Goal: Task Accomplishment & Management: Manage account settings

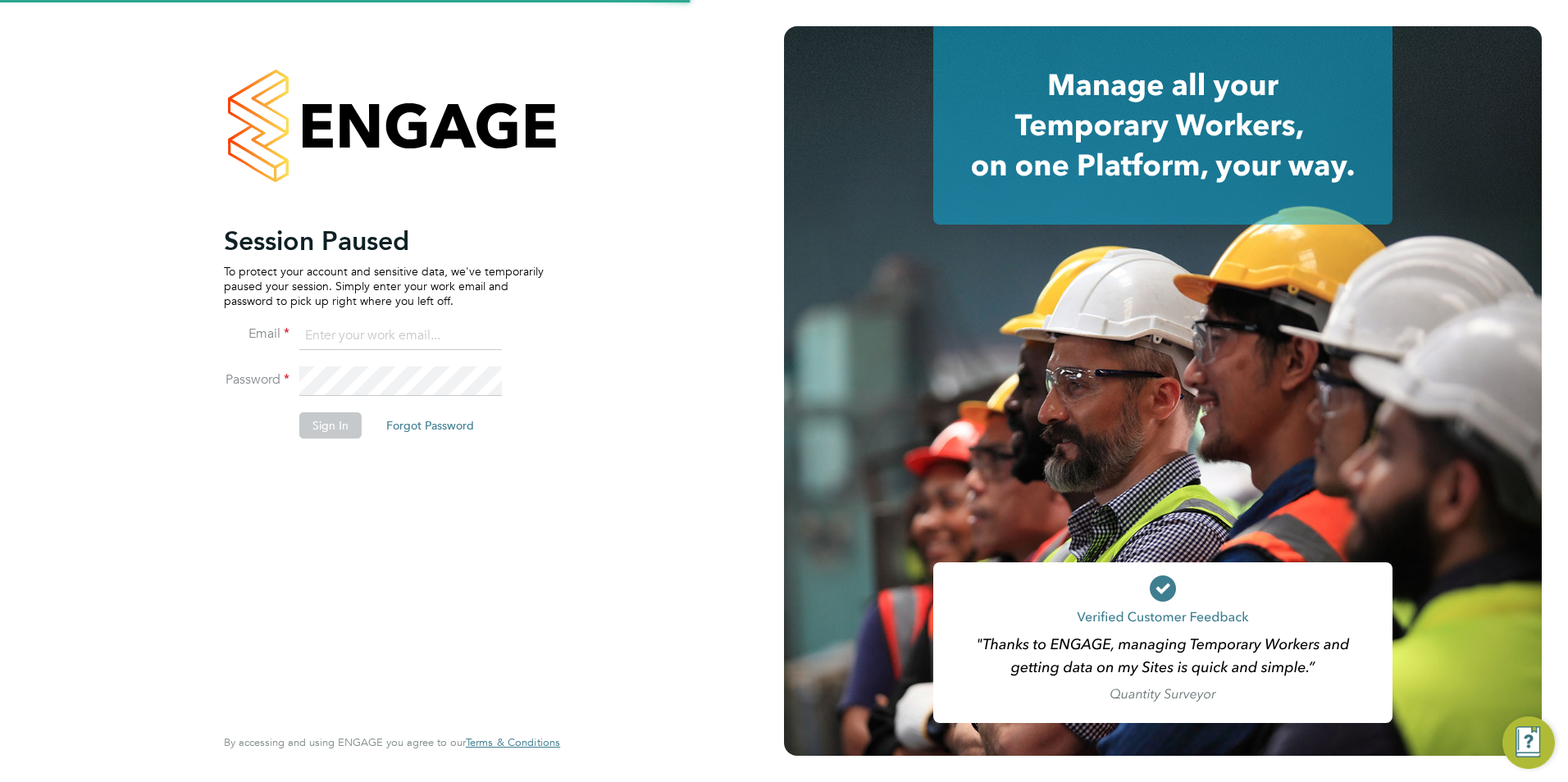
type input "[PERSON_NAME][EMAIL_ADDRESS][PERSON_NAME][DOMAIN_NAME]"
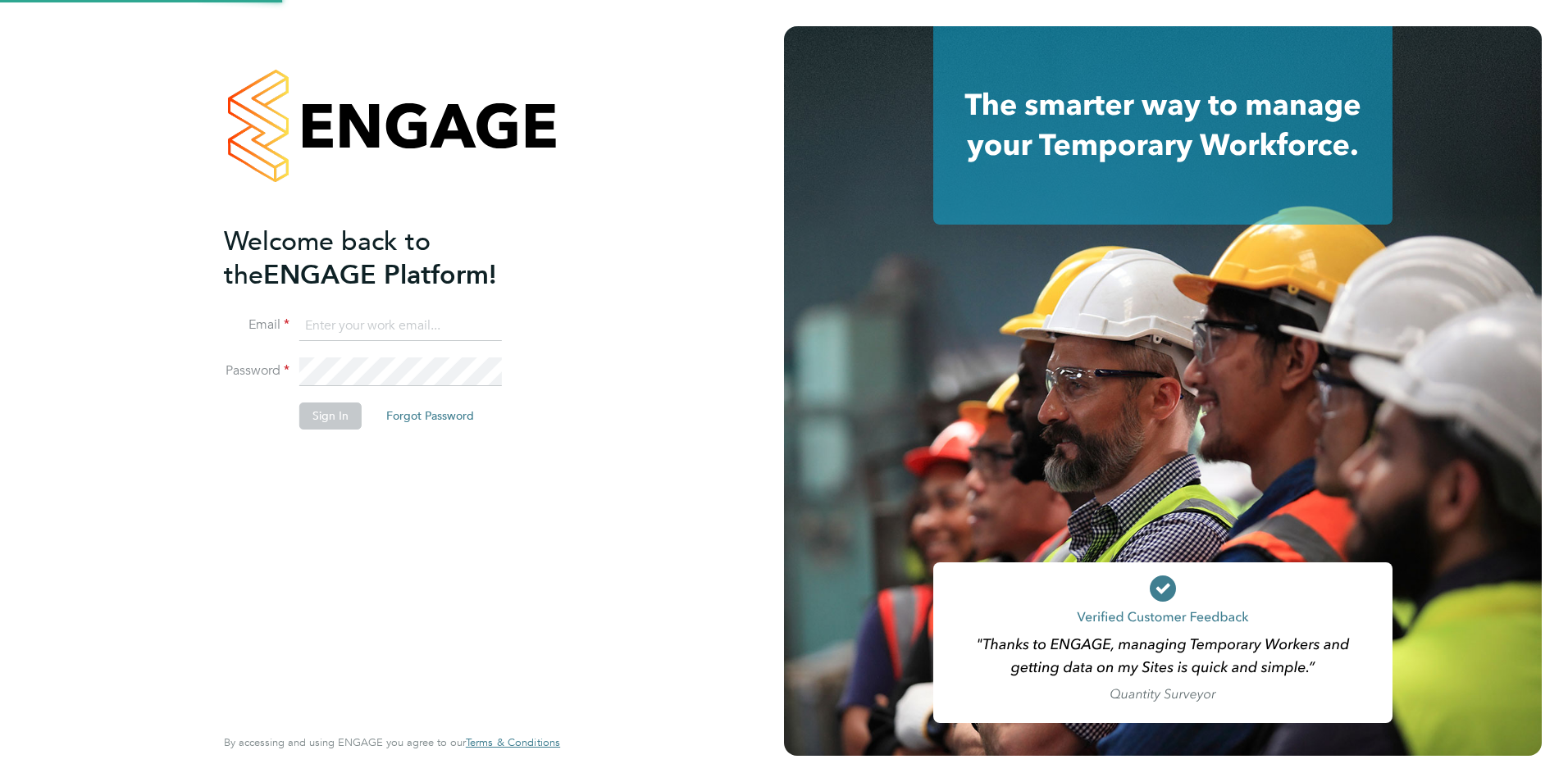
type input "[PERSON_NAME][EMAIL_ADDRESS][PERSON_NAME][DOMAIN_NAME]"
click at [312, 409] on button "Sign In" at bounding box center [330, 416] width 62 height 27
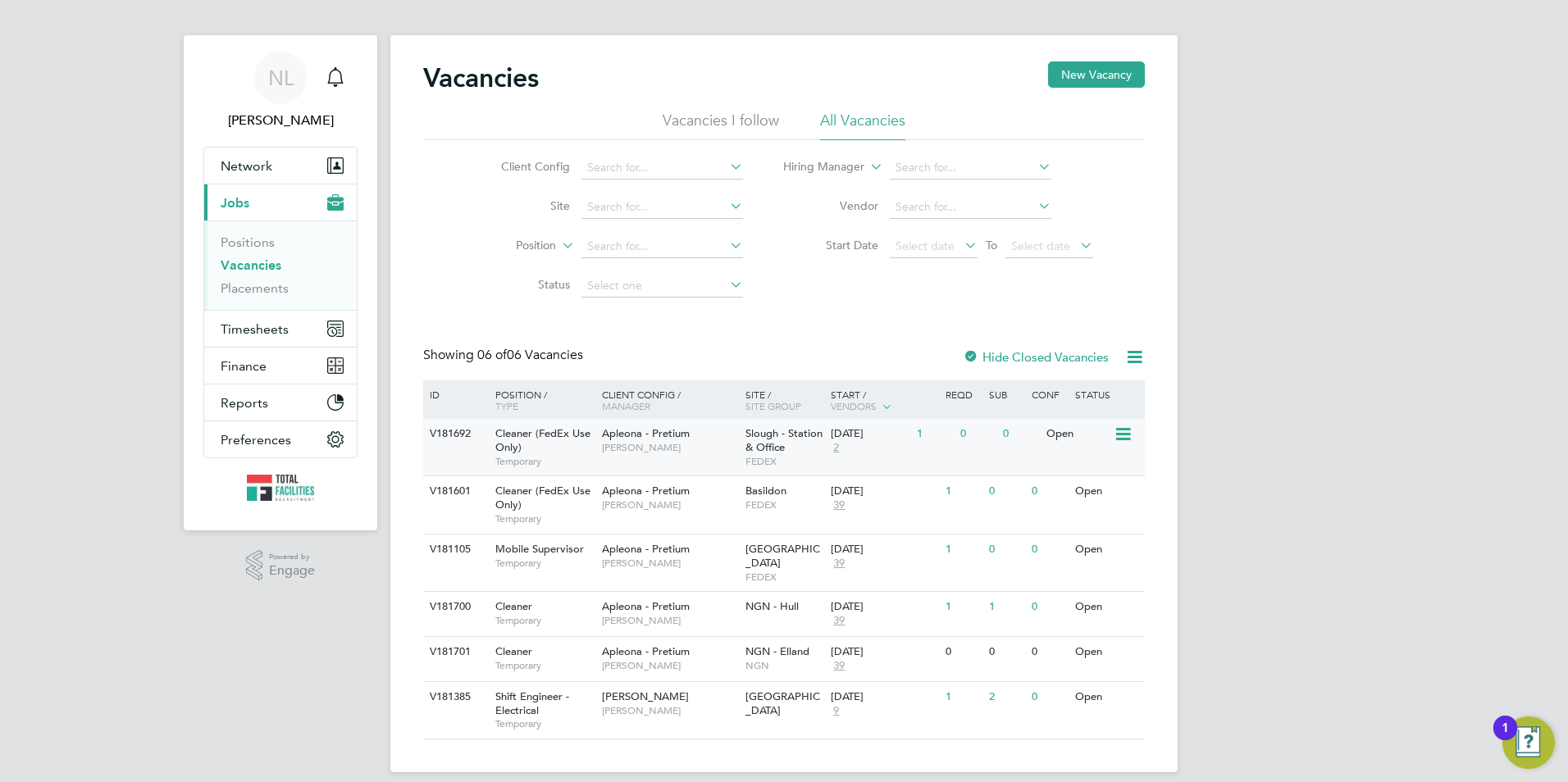
scroll to position [14, 0]
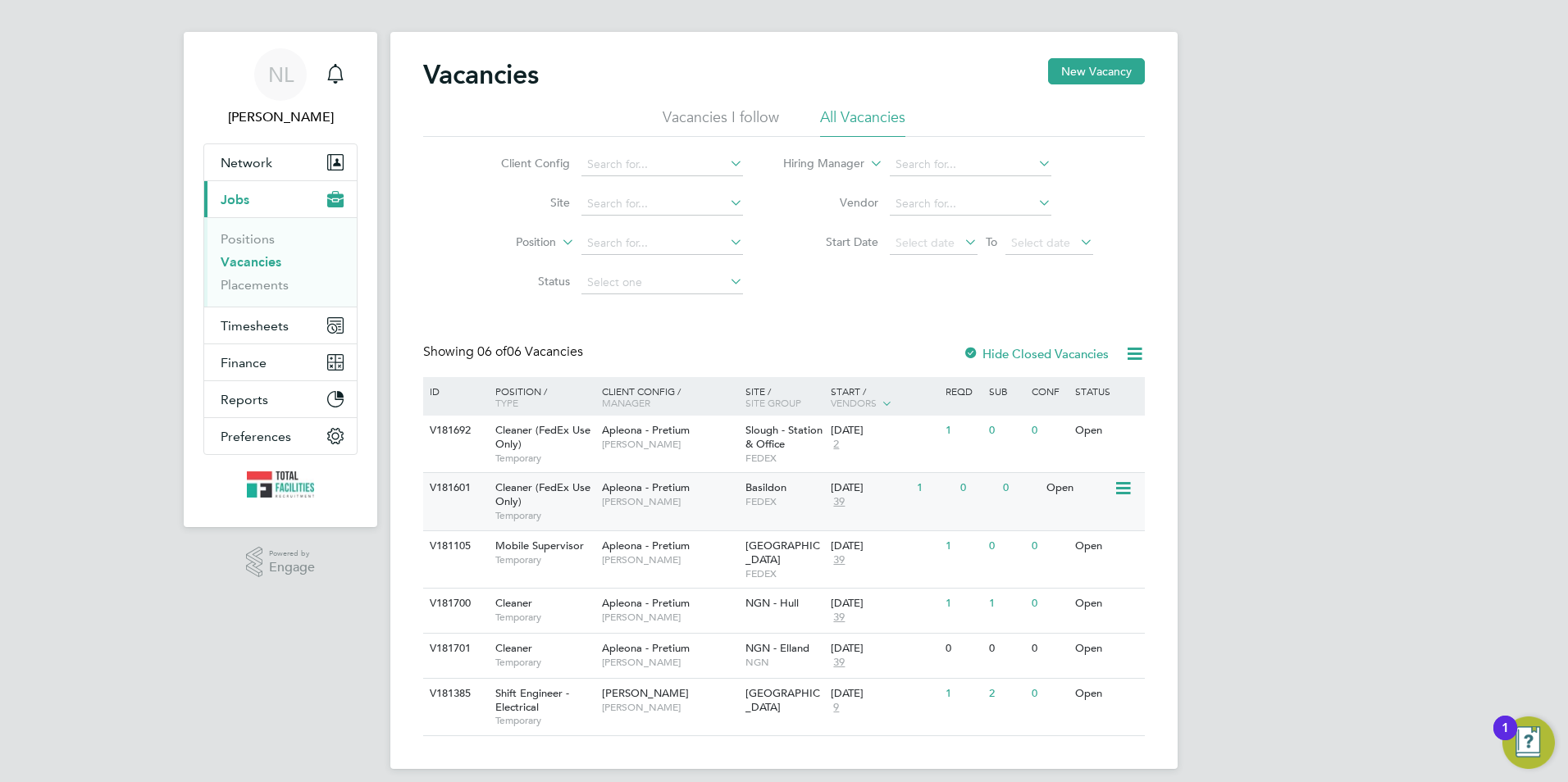
click at [795, 511] on div "Basildon FEDEX" at bounding box center [785, 495] width 86 height 42
click at [836, 611] on span "39" at bounding box center [839, 618] width 17 height 14
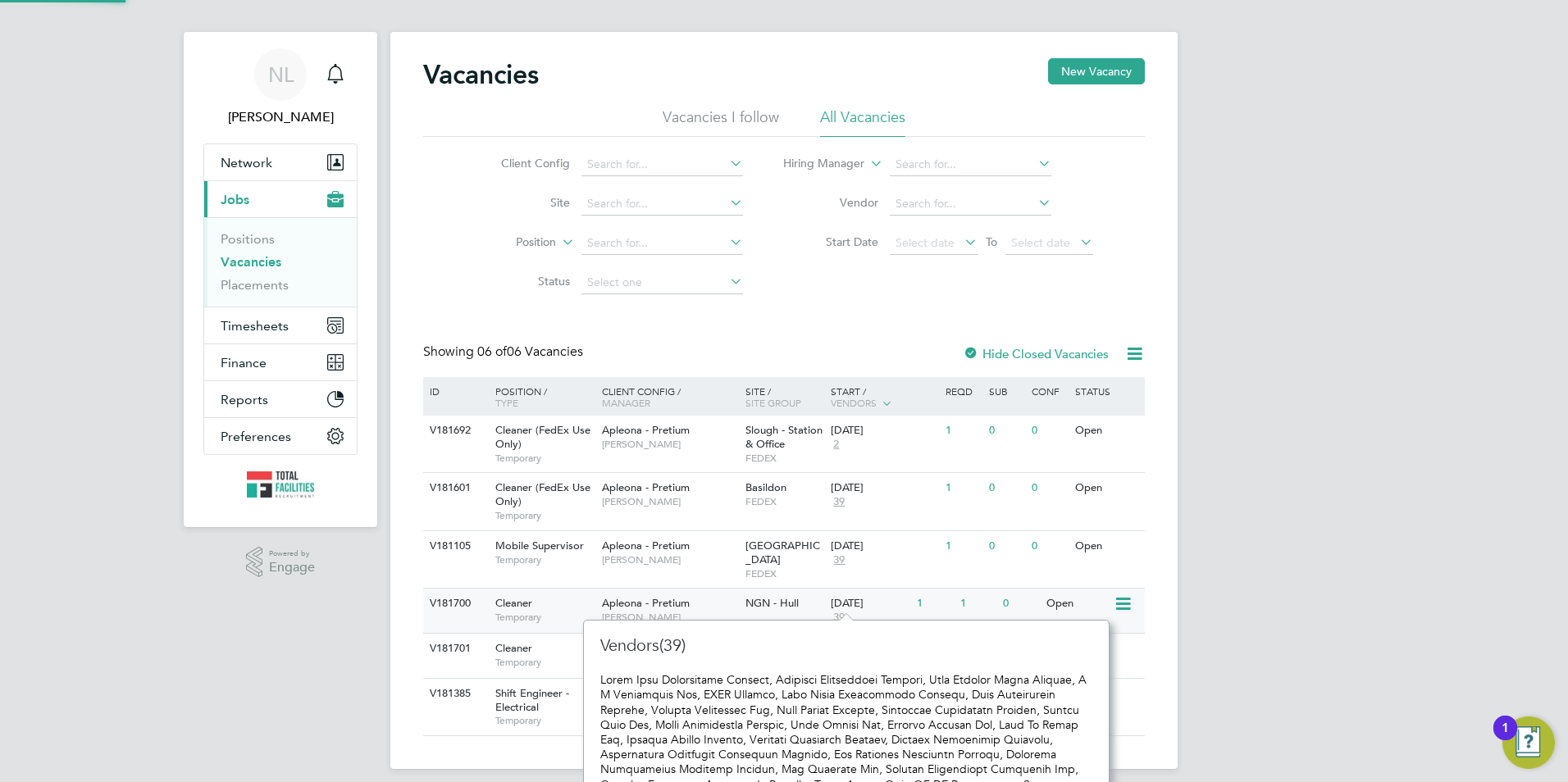
scroll to position [15, 18]
click at [767, 602] on div "NGN - Hull" at bounding box center [785, 604] width 86 height 30
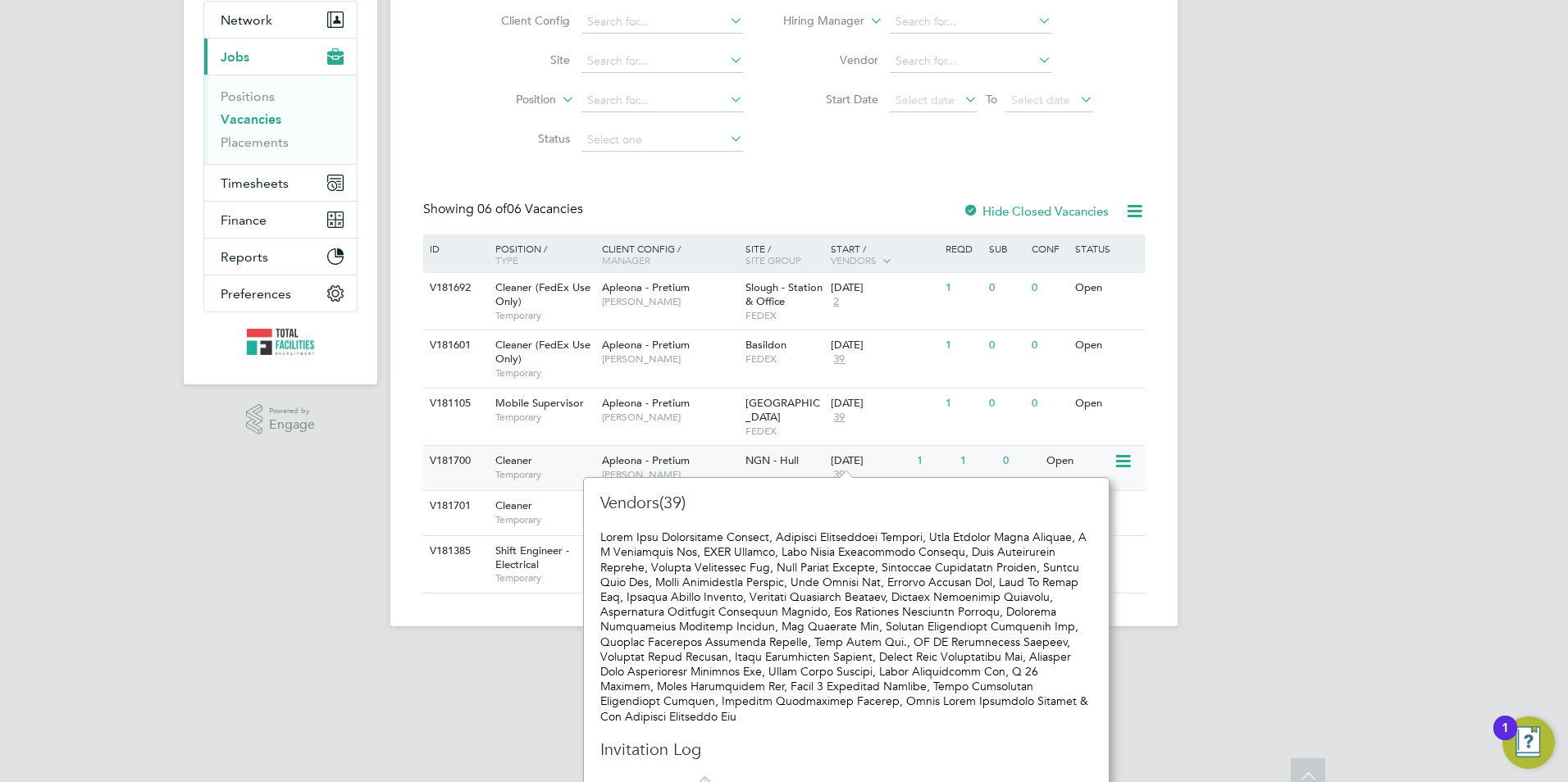
scroll to position [159, 0]
click at [734, 320] on div "V181692 Cleaner (FedEx Use Only) Temporary Apleona - Pretium Tracy Sellick Slou…" at bounding box center [784, 299] width 722 height 57
drag, startPoint x: 1253, startPoint y: 388, endPoint x: 1205, endPoint y: 424, distance: 60.0
click at [1253, 389] on div "NL Nicola Lawrence Notifications Applications: Network Team Members Businesses …" at bounding box center [784, 246] width 1568 height 810
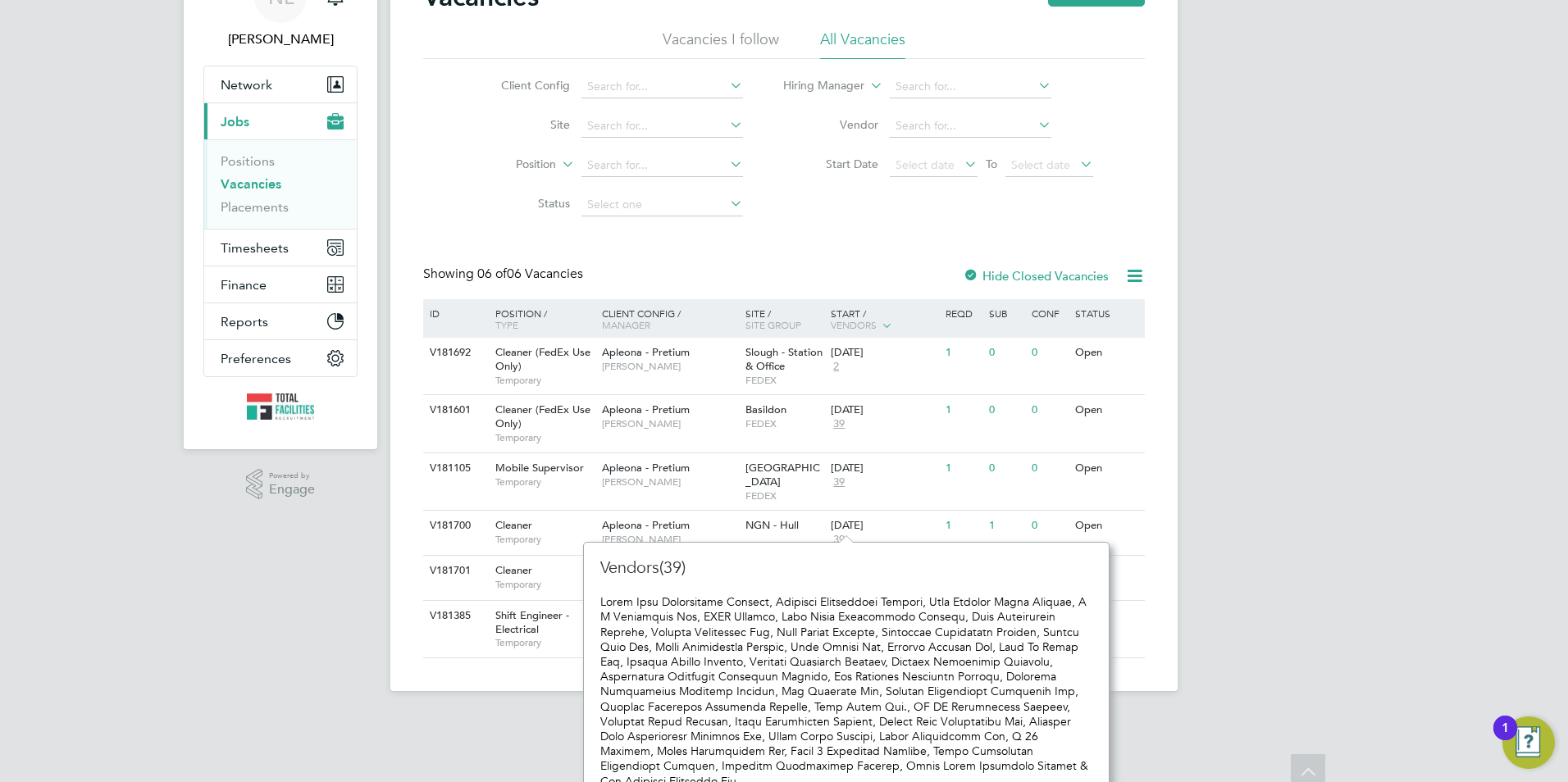
scroll to position [0, 0]
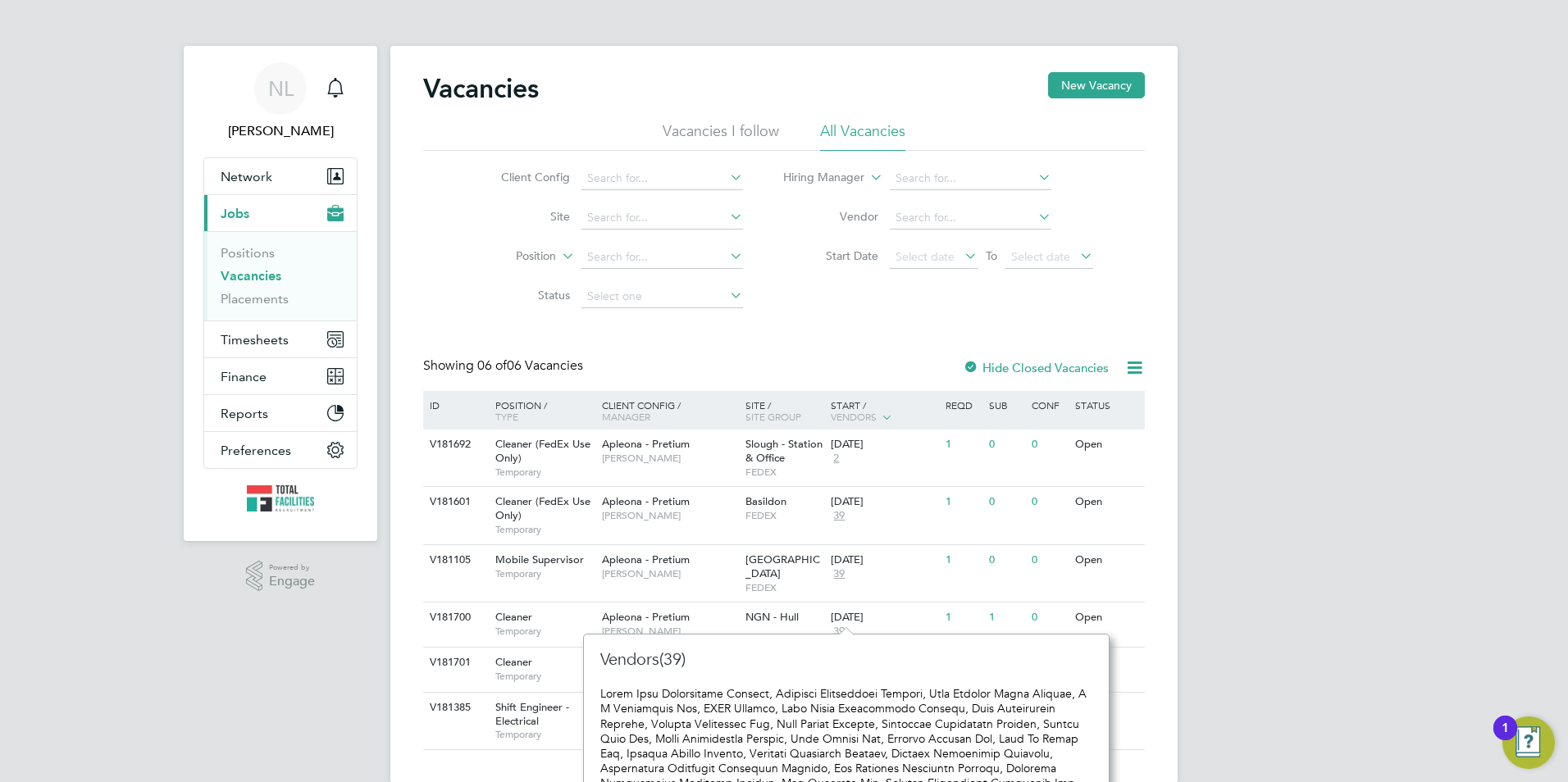
click at [1229, 514] on div "NL Nicola Lawrence Notifications Applications: Network Team Members Businesses …" at bounding box center [784, 405] width 1568 height 810
click at [855, 611] on div "06 Oct 2025" at bounding box center [869, 618] width 78 height 14
click at [242, 300] on link "Placements" at bounding box center [254, 298] width 68 height 16
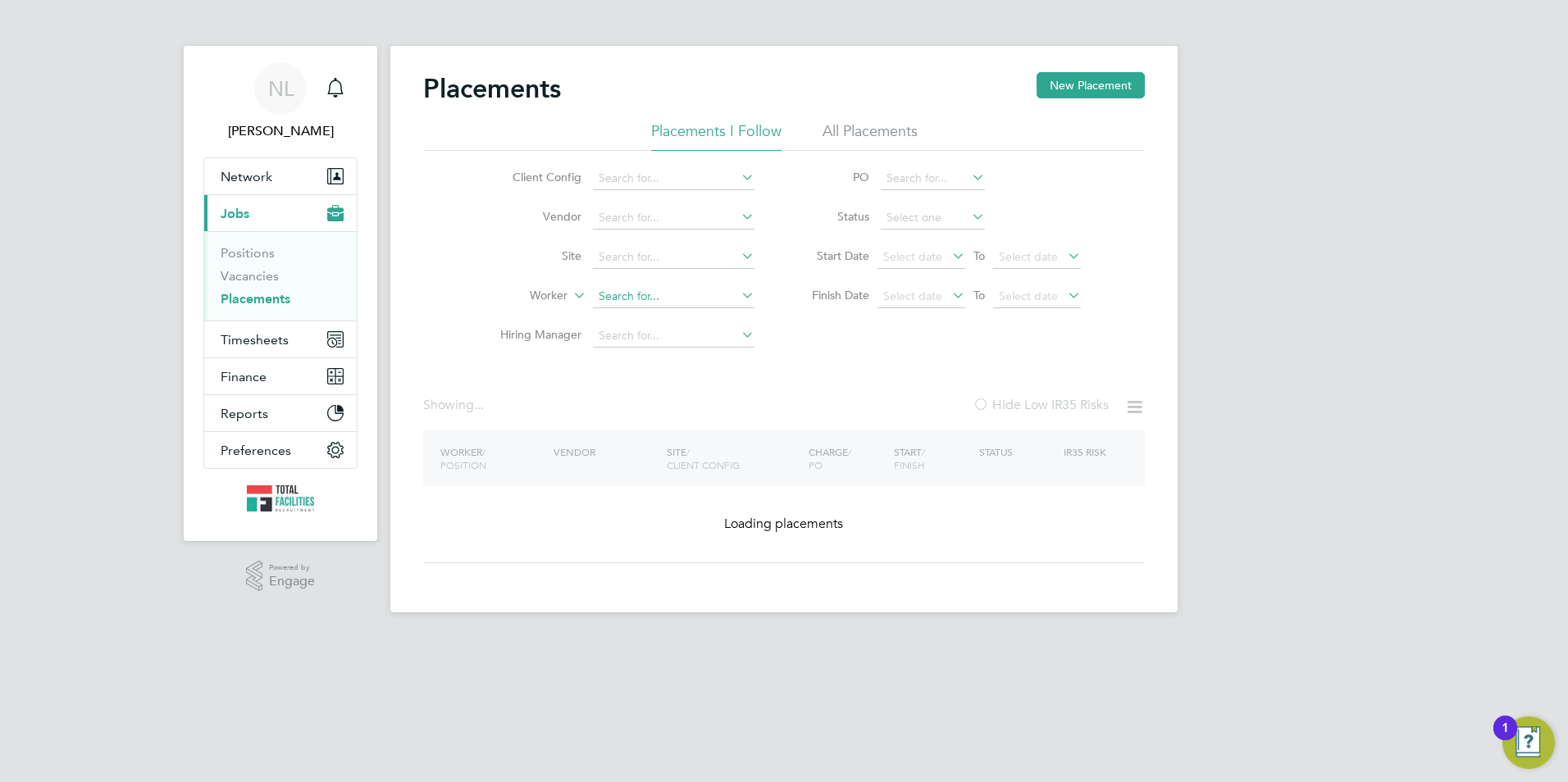
click at [636, 291] on input at bounding box center [674, 296] width 162 height 23
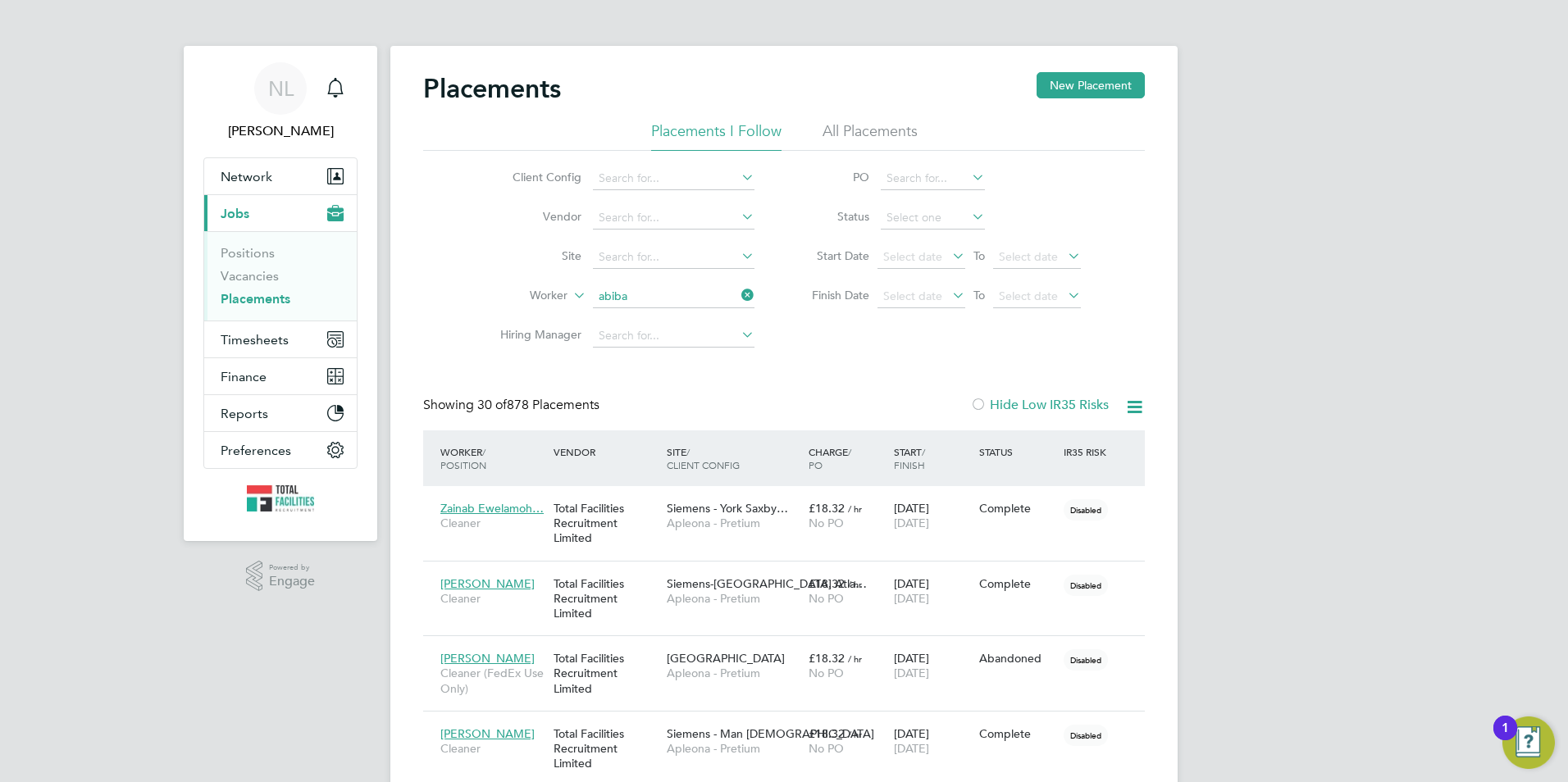
click at [690, 322] on li "Abiba t Raji" at bounding box center [674, 319] width 163 height 22
type input "Abibat Raji"
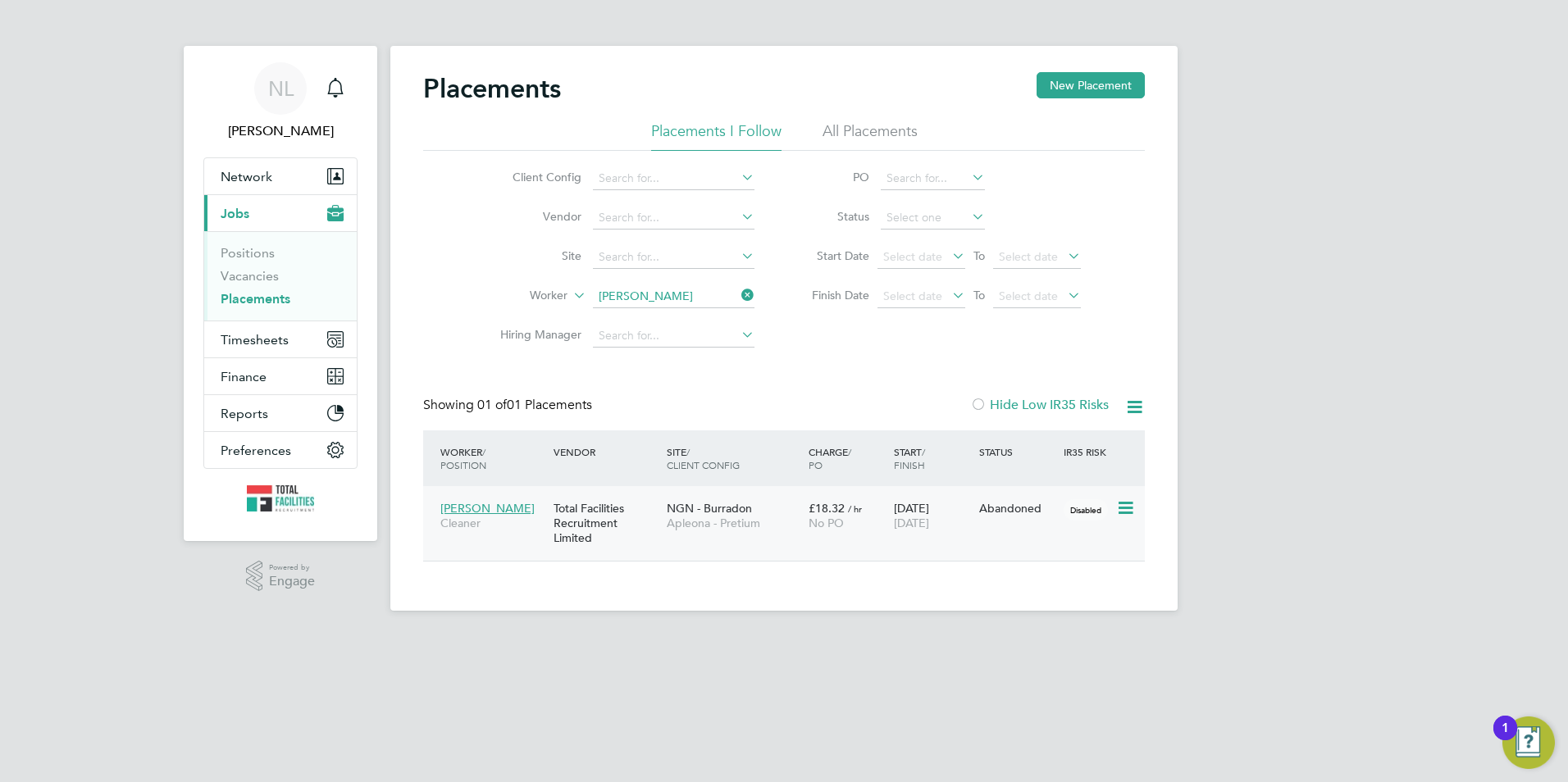
click at [1046, 526] on div "Abibat Raji Cleaner Total Facilities Recruitment Limited NGN - Burradon Apleona…" at bounding box center [784, 523] width 722 height 74
click at [1121, 511] on icon at bounding box center [1125, 508] width 17 height 19
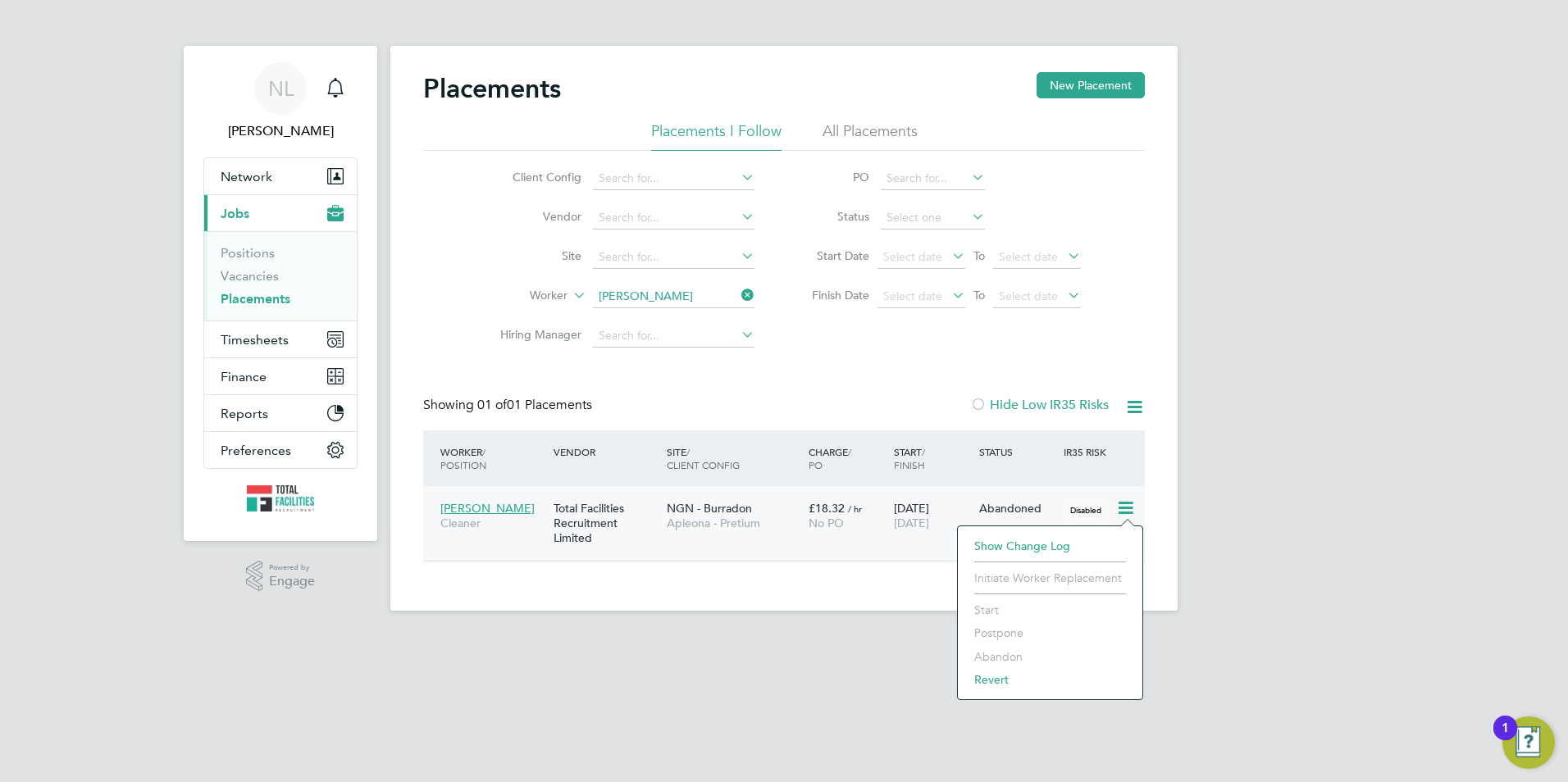
click at [993, 680] on li "Revert" at bounding box center [1050, 679] width 168 height 23
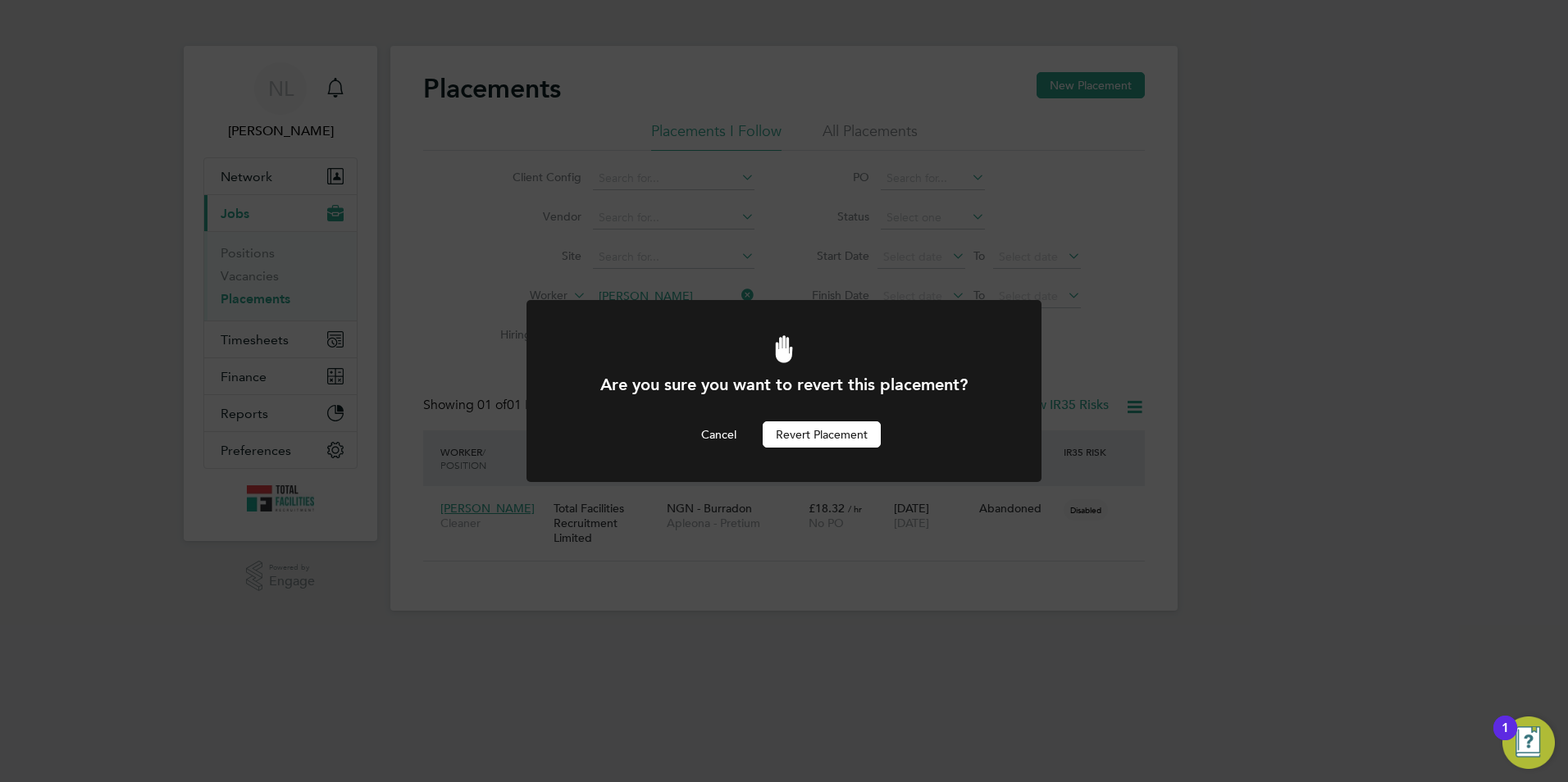
drag, startPoint x: 818, startPoint y: 434, endPoint x: 862, endPoint y: 445, distance: 45.4
click at [817, 432] on button "Revert Placement" at bounding box center [822, 434] width 118 height 27
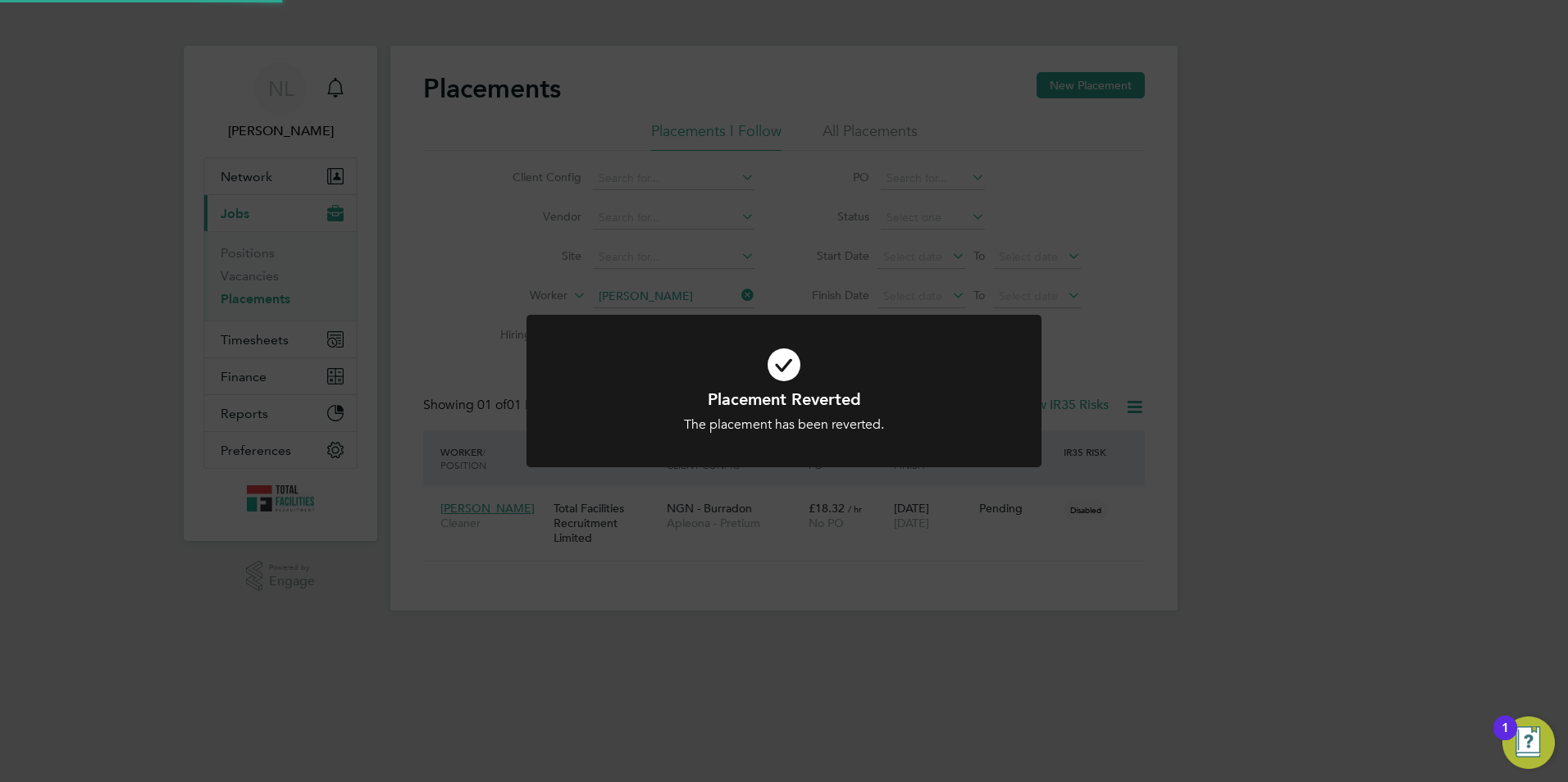
click at [1059, 527] on div "Placement Reverted The placement has been reverted. Cancel Okay" at bounding box center [784, 391] width 1568 height 782
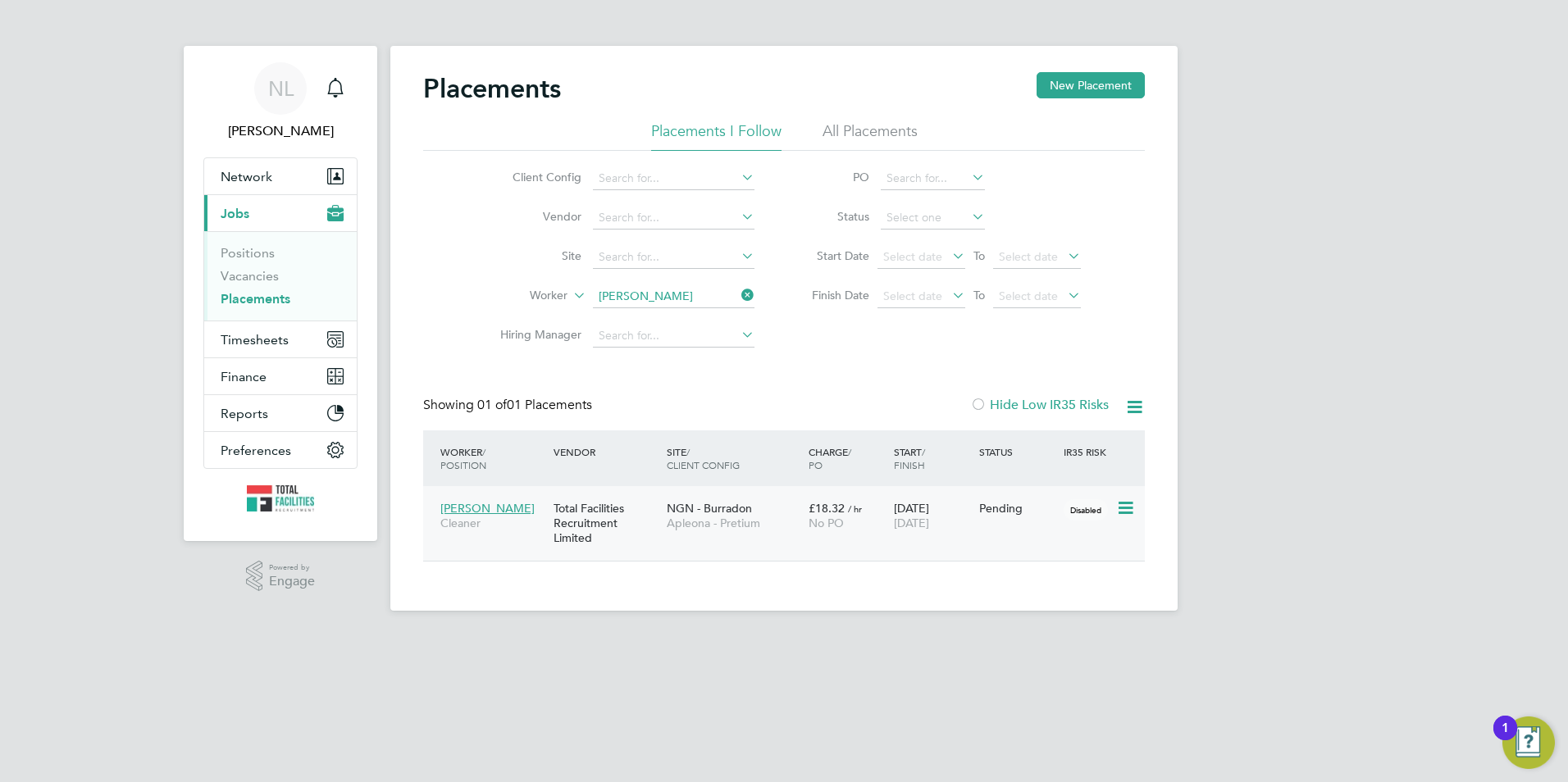
click at [1125, 503] on icon at bounding box center [1125, 508] width 17 height 19
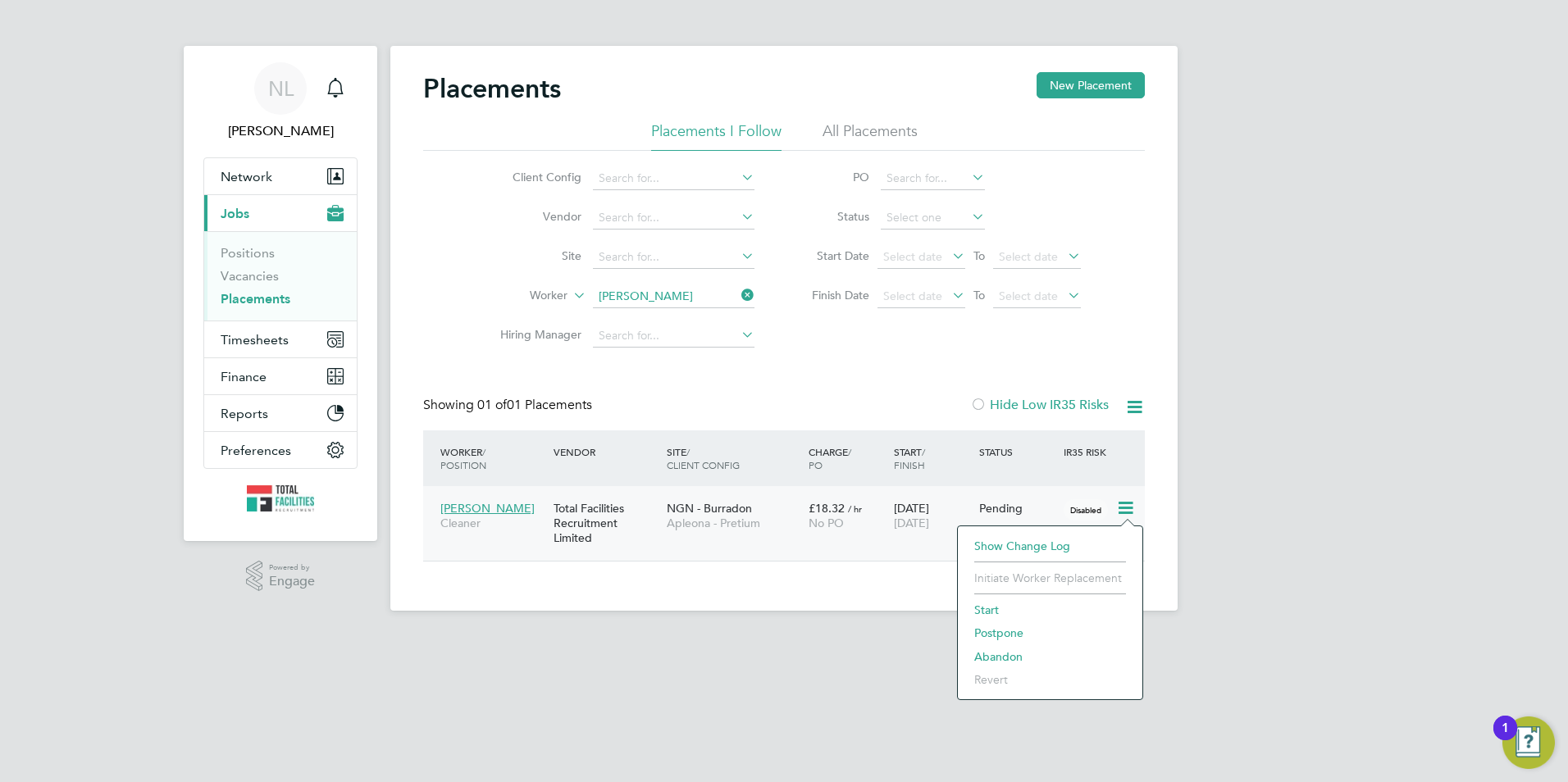
click at [993, 607] on li "Start" at bounding box center [1050, 609] width 168 height 23
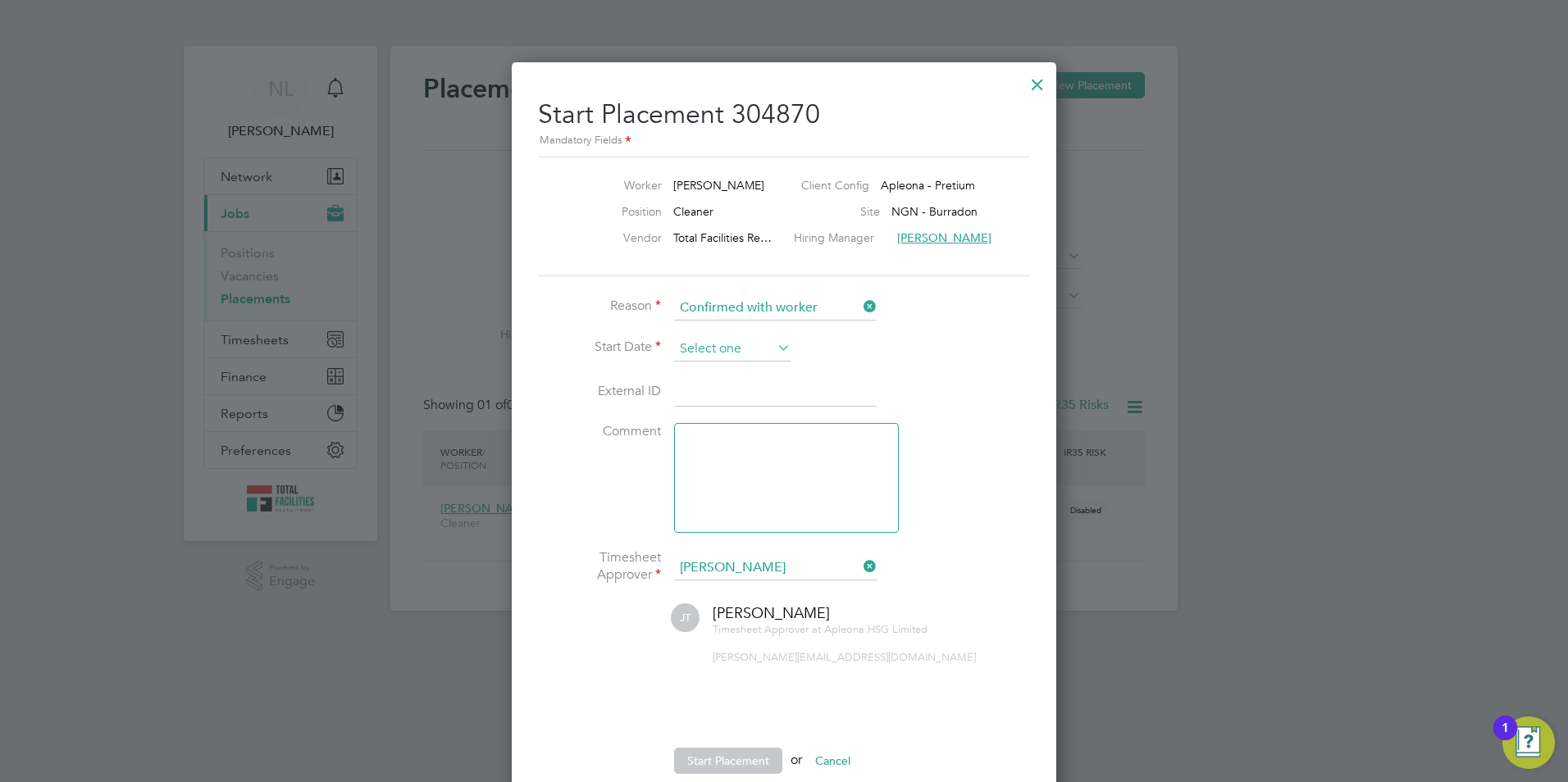
click at [751, 350] on input at bounding box center [732, 349] width 117 height 25
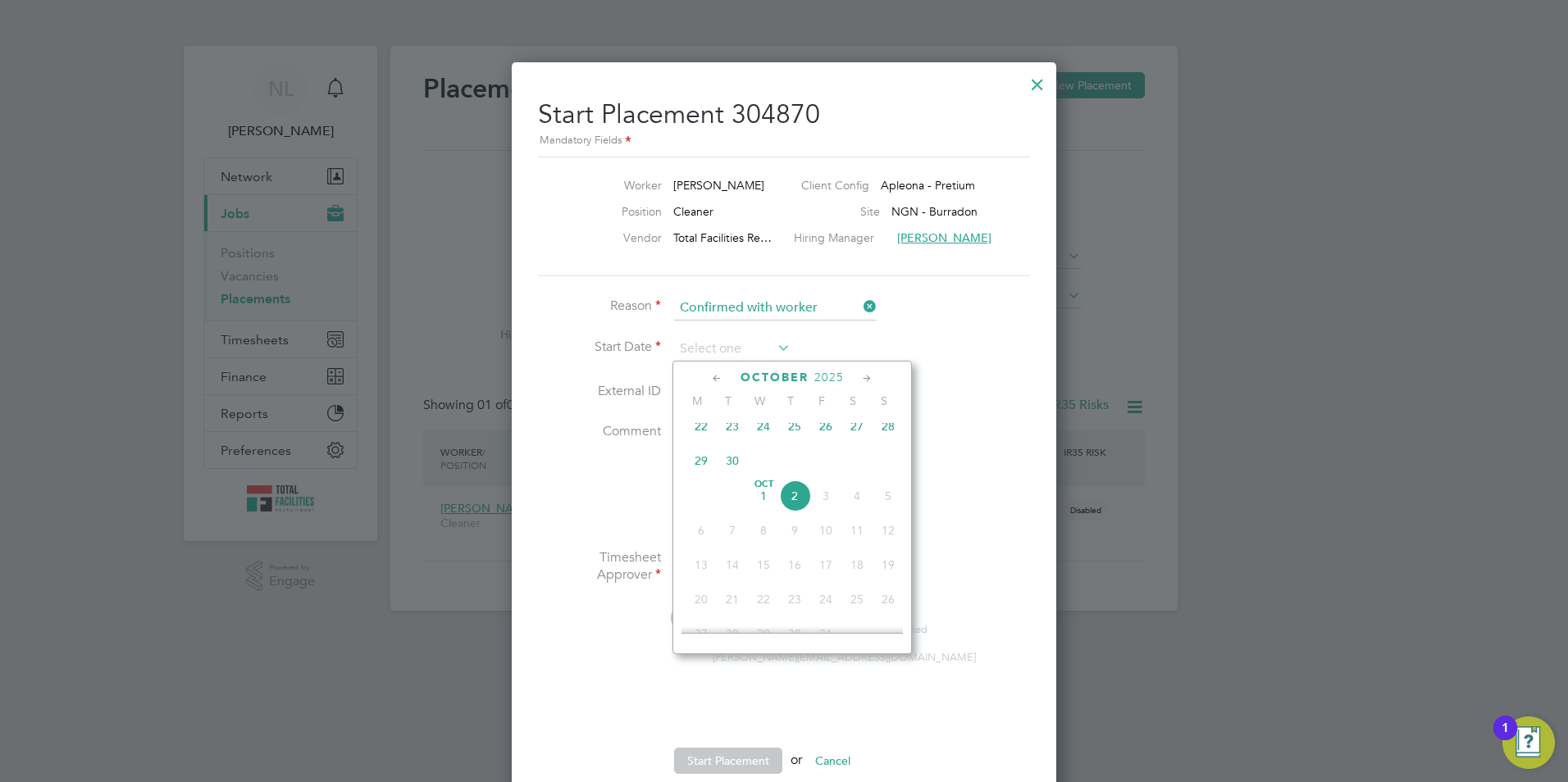
click at [693, 475] on span "29" at bounding box center [701, 461] width 31 height 31
type input "29 Sep 2025"
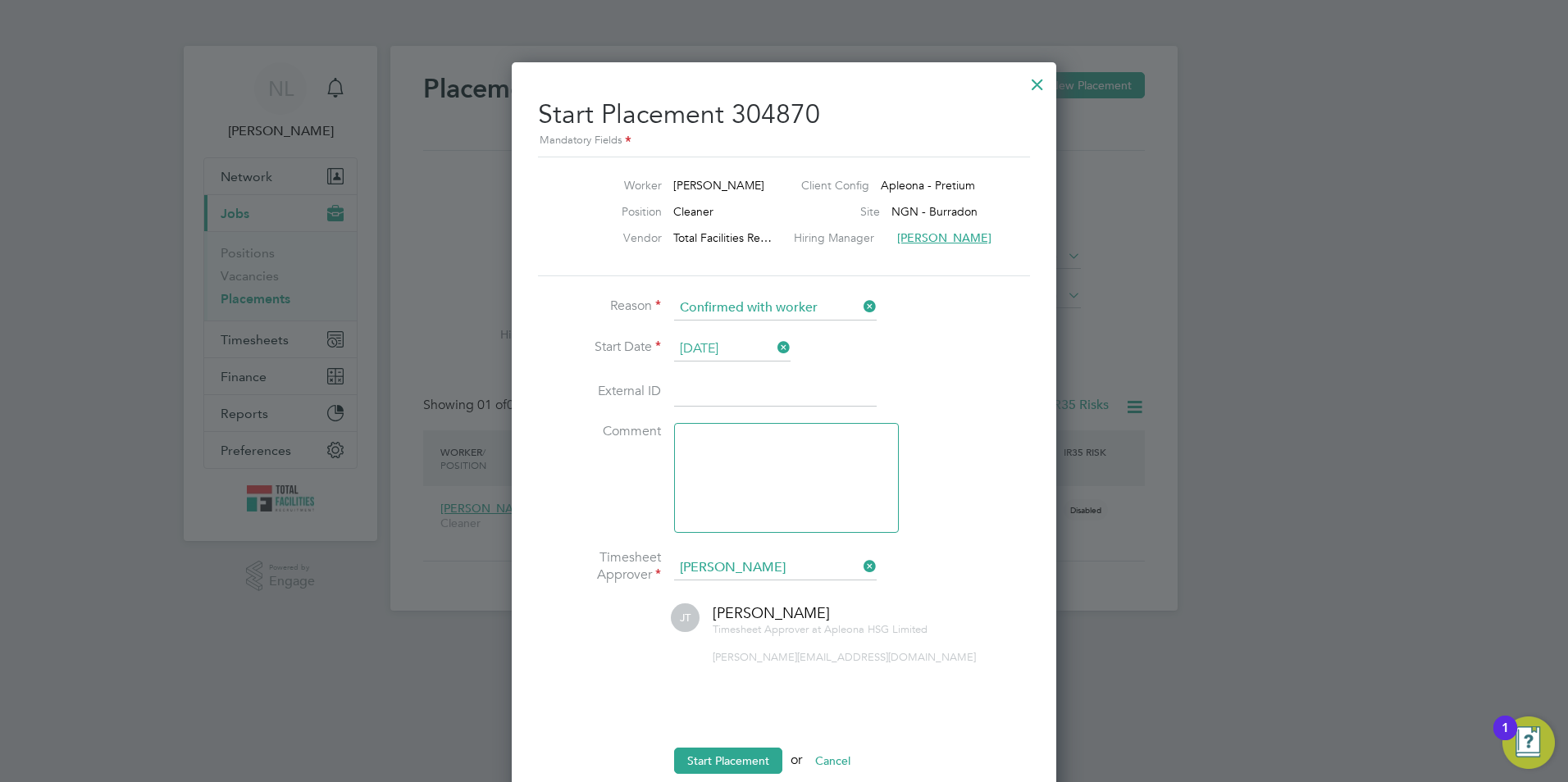
click at [722, 744] on ul "Reason Confirmed with worker Start Date 29 Sep 2025 External ID Comment Timeshe…" at bounding box center [784, 543] width 492 height 495
click at [721, 756] on button "Start Placement" at bounding box center [728, 761] width 108 height 27
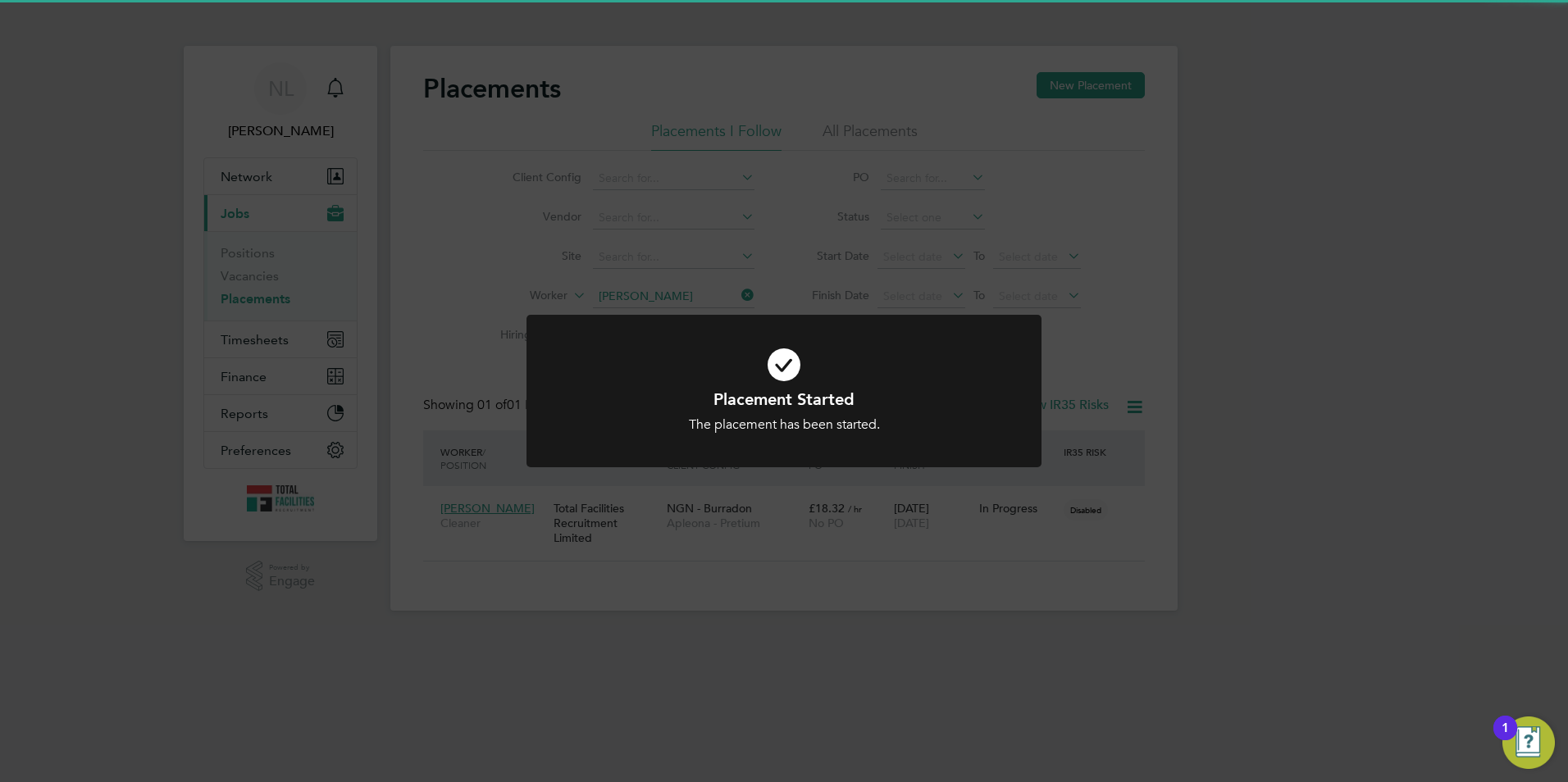
click at [1005, 660] on div "Placement Started The placement has been started. Cancel Okay" at bounding box center [784, 391] width 1568 height 782
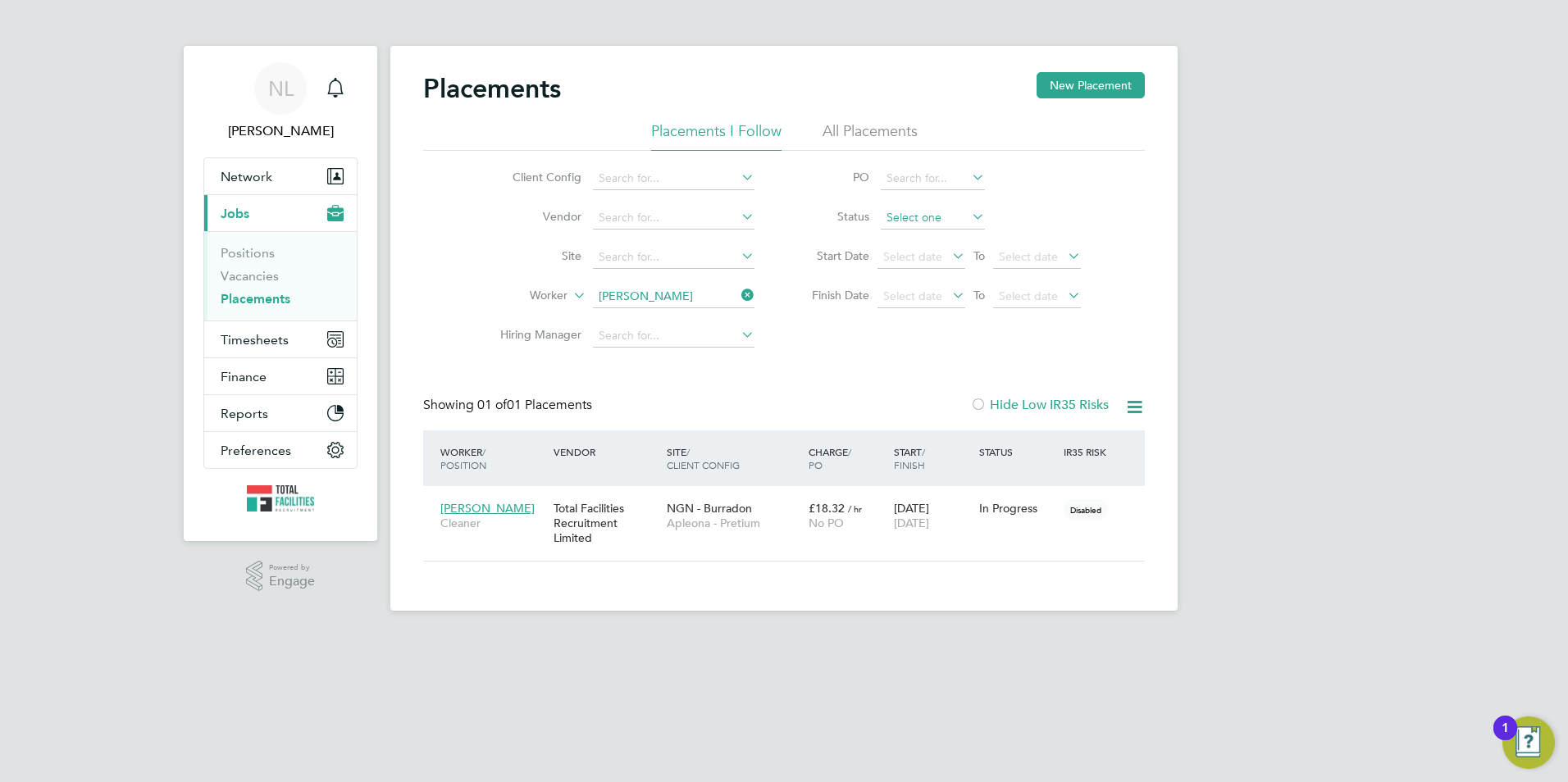
click at [935, 217] on input at bounding box center [933, 218] width 104 height 23
click at [897, 283] on li "Pending" at bounding box center [933, 283] width 106 height 21
type input "Pending"
click at [738, 293] on icon at bounding box center [738, 295] width 0 height 23
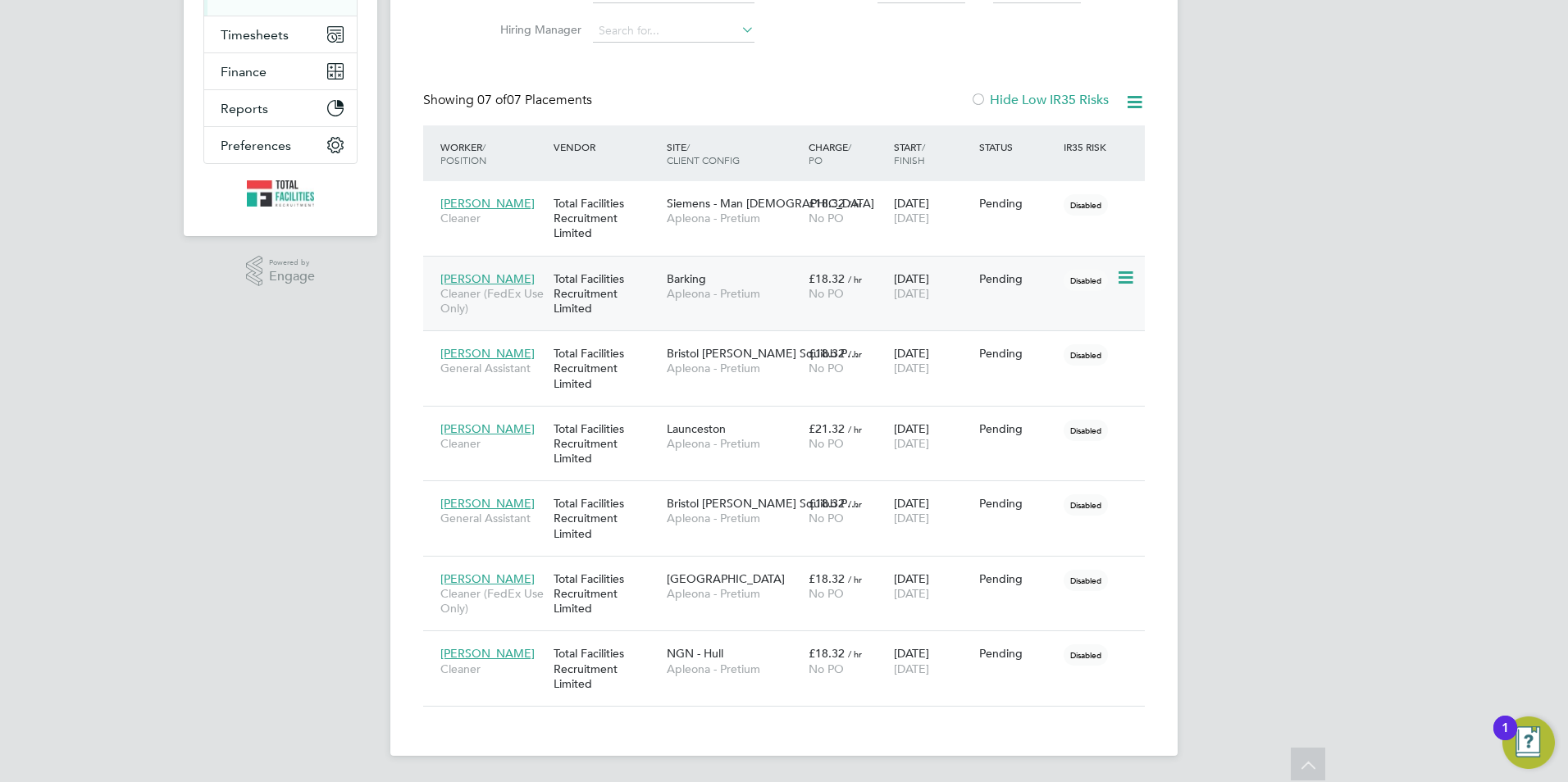
click at [1133, 270] on icon at bounding box center [1125, 277] width 17 height 19
click at [984, 377] on li "Start" at bounding box center [1050, 380] width 168 height 23
type input "[PERSON_NAME]"
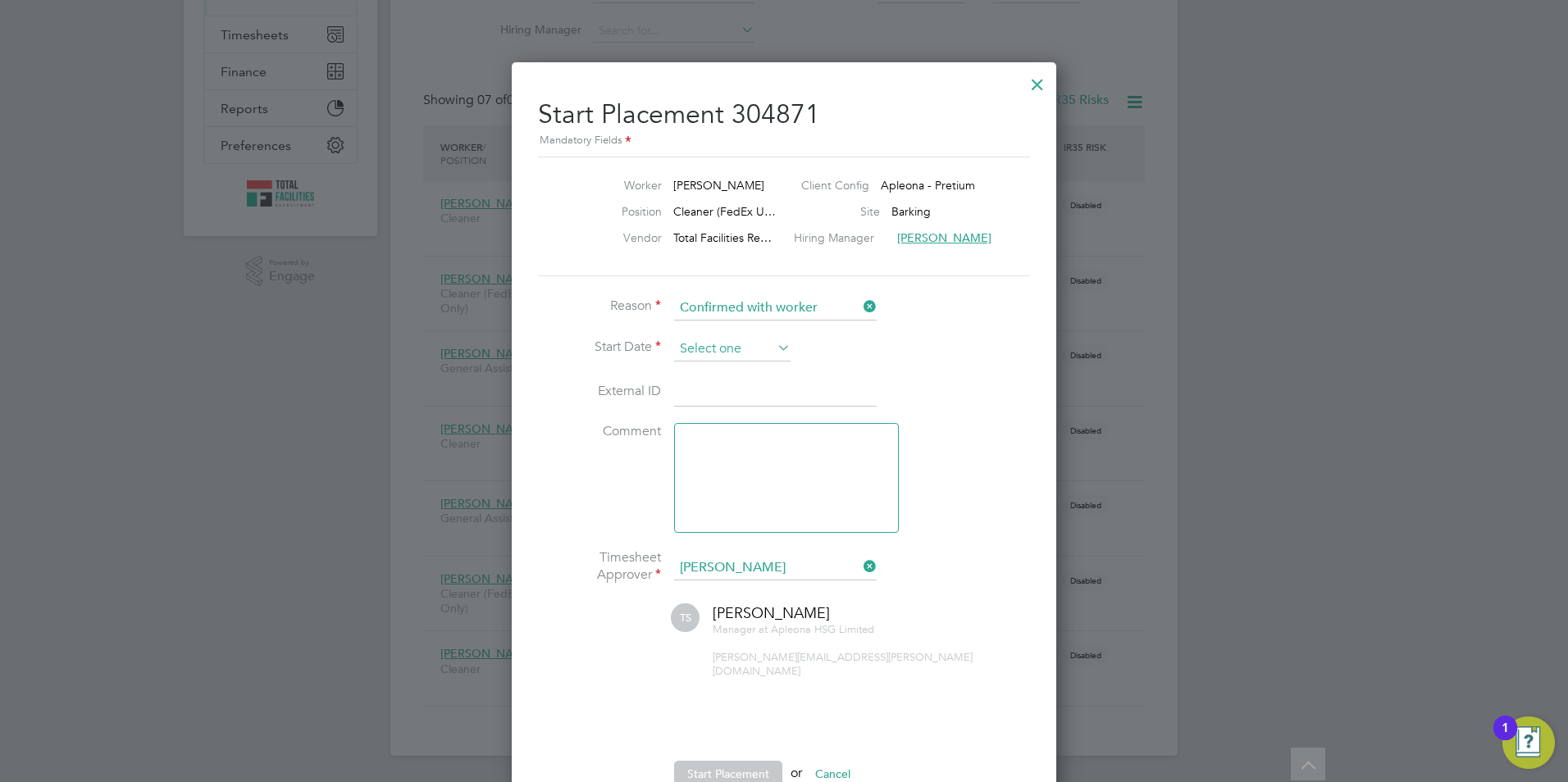
drag, startPoint x: 751, startPoint y: 351, endPoint x: 735, endPoint y: 350, distance: 16.0
click at [751, 351] on input at bounding box center [732, 349] width 117 height 25
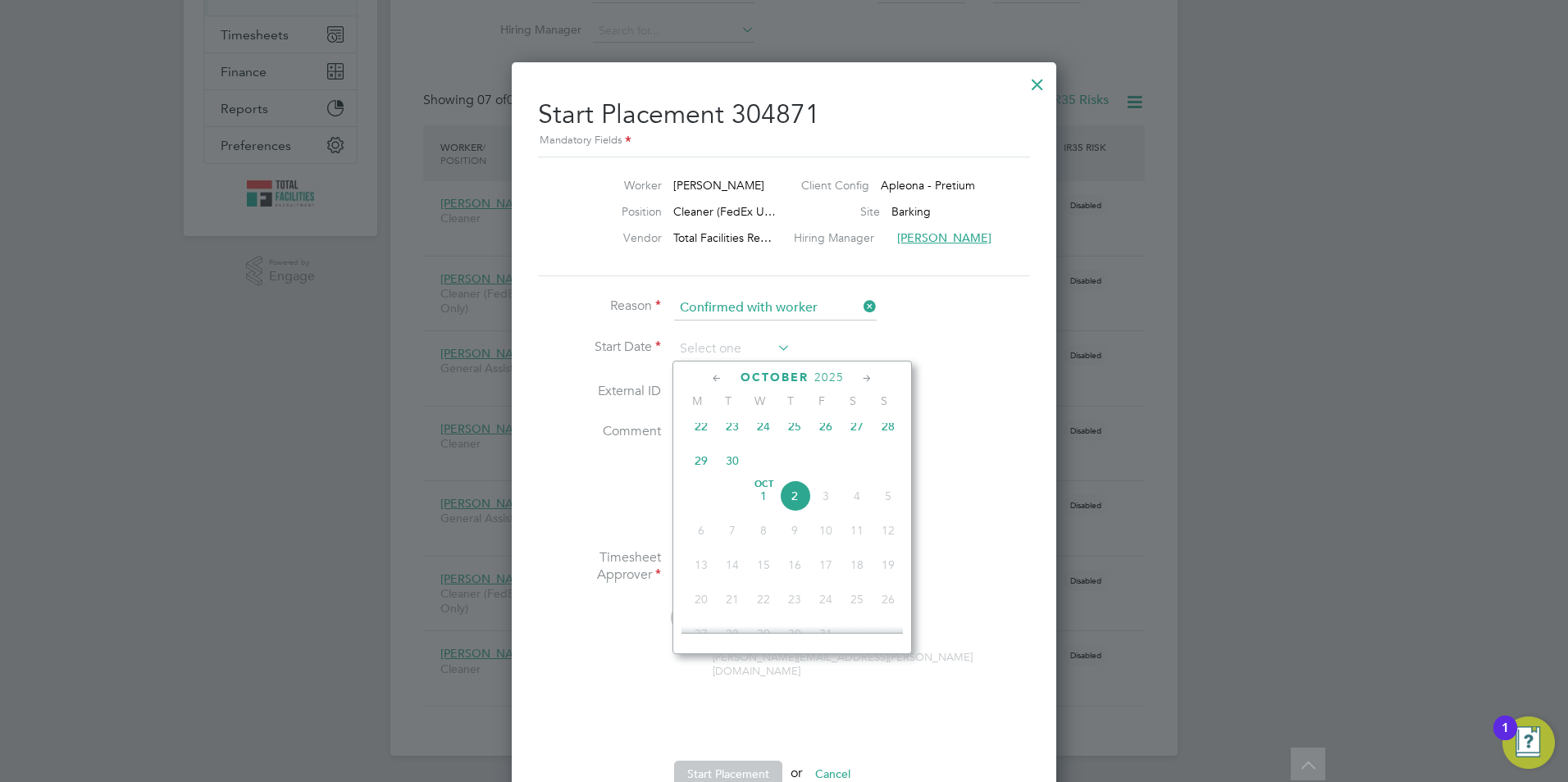
click at [724, 473] on span "30" at bounding box center [733, 461] width 31 height 31
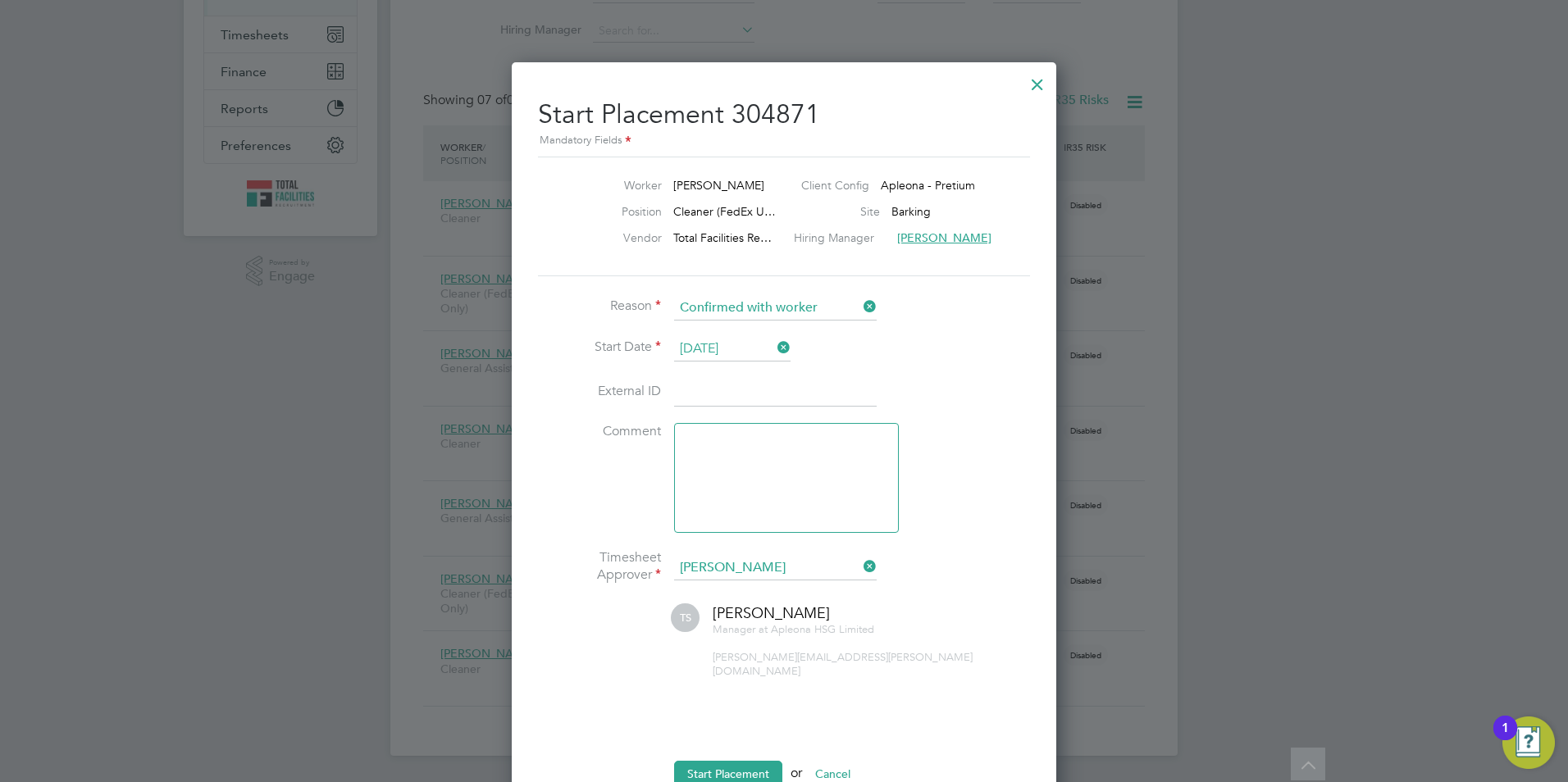
click at [749, 351] on input "30 Sep 2025" at bounding box center [732, 349] width 117 height 25
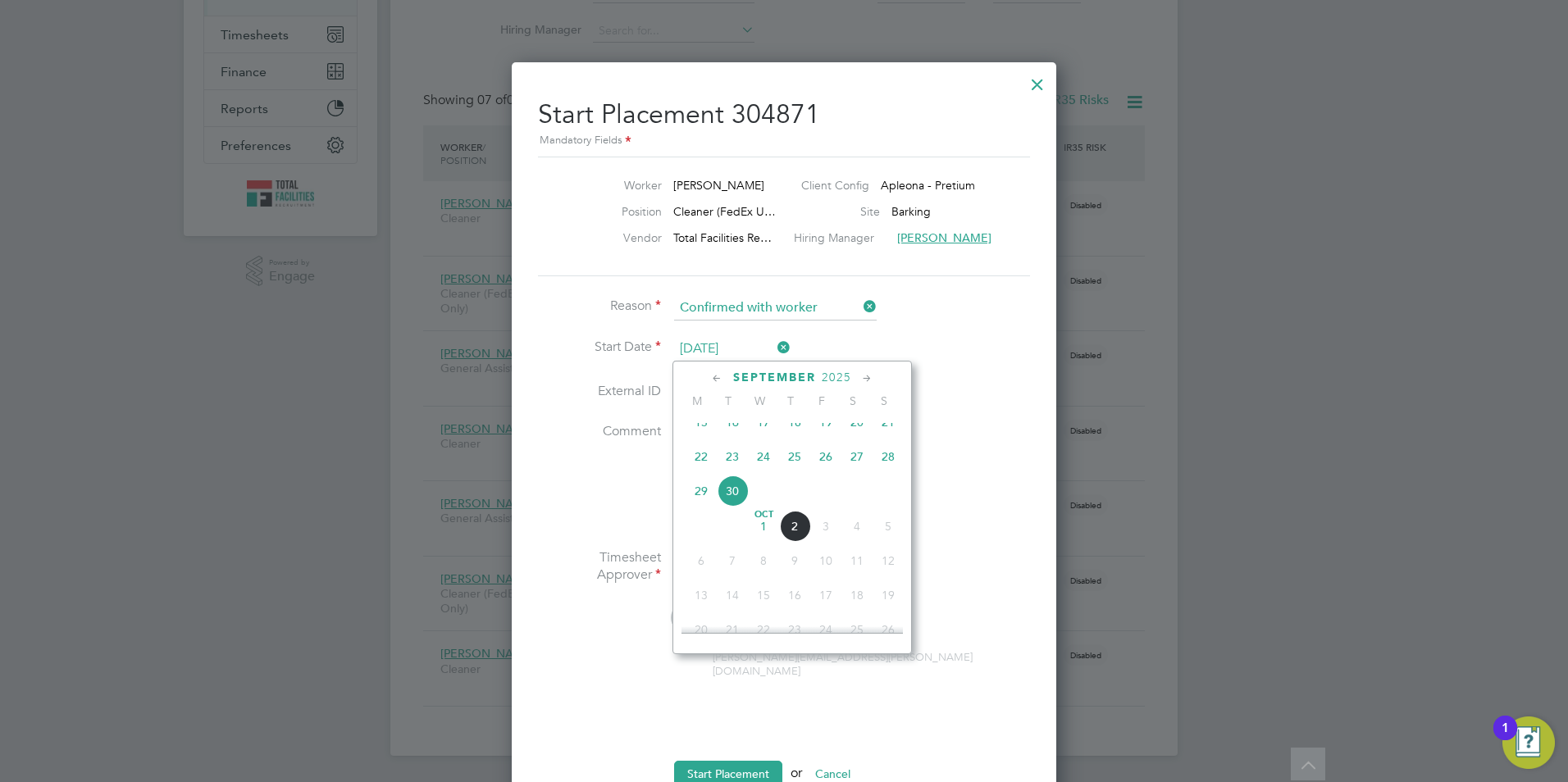
click at [693, 499] on span "29" at bounding box center [701, 491] width 31 height 31
type input "29 Sep 2025"
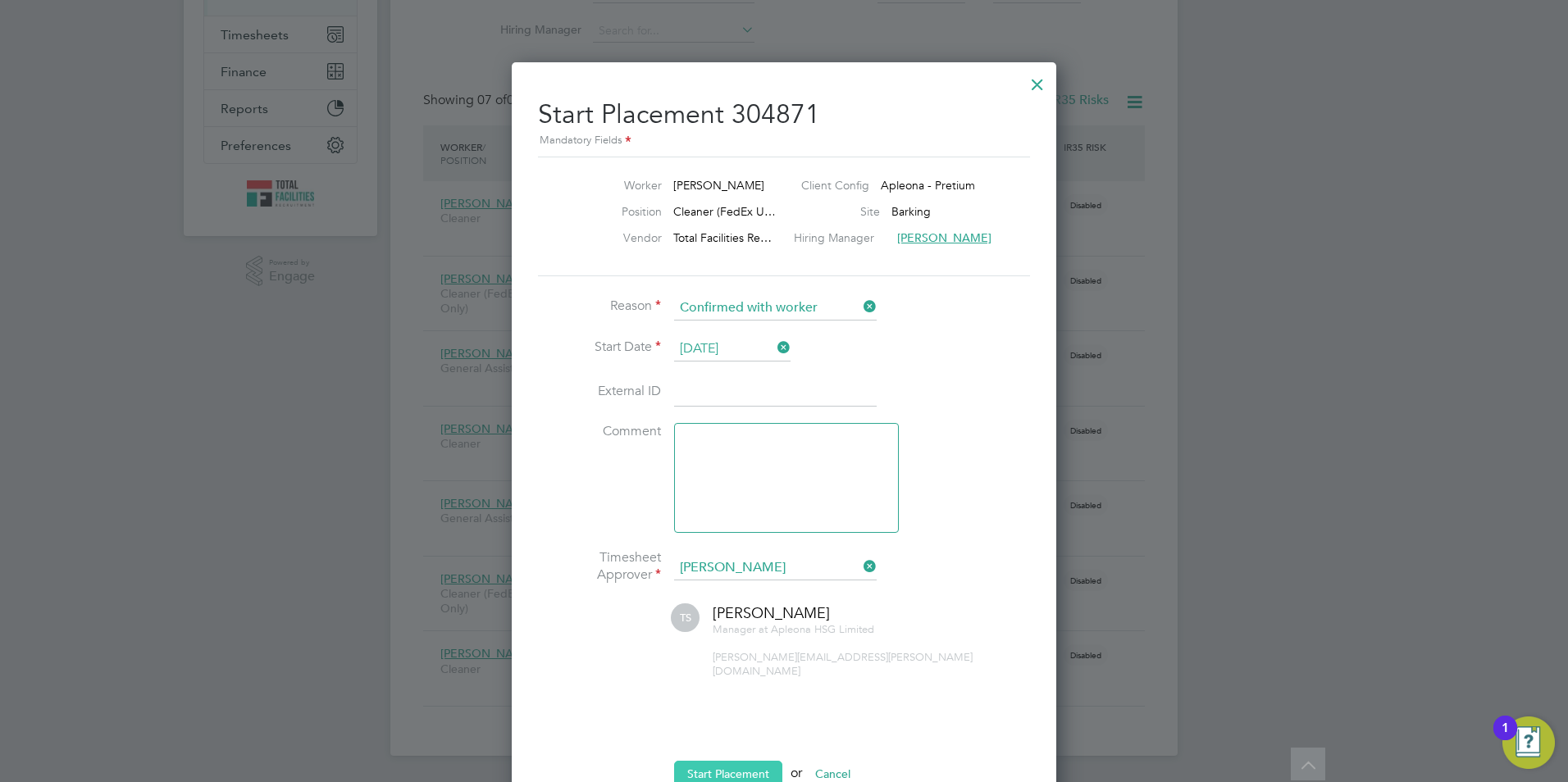
click at [705, 763] on button "Start Placement" at bounding box center [728, 774] width 108 height 27
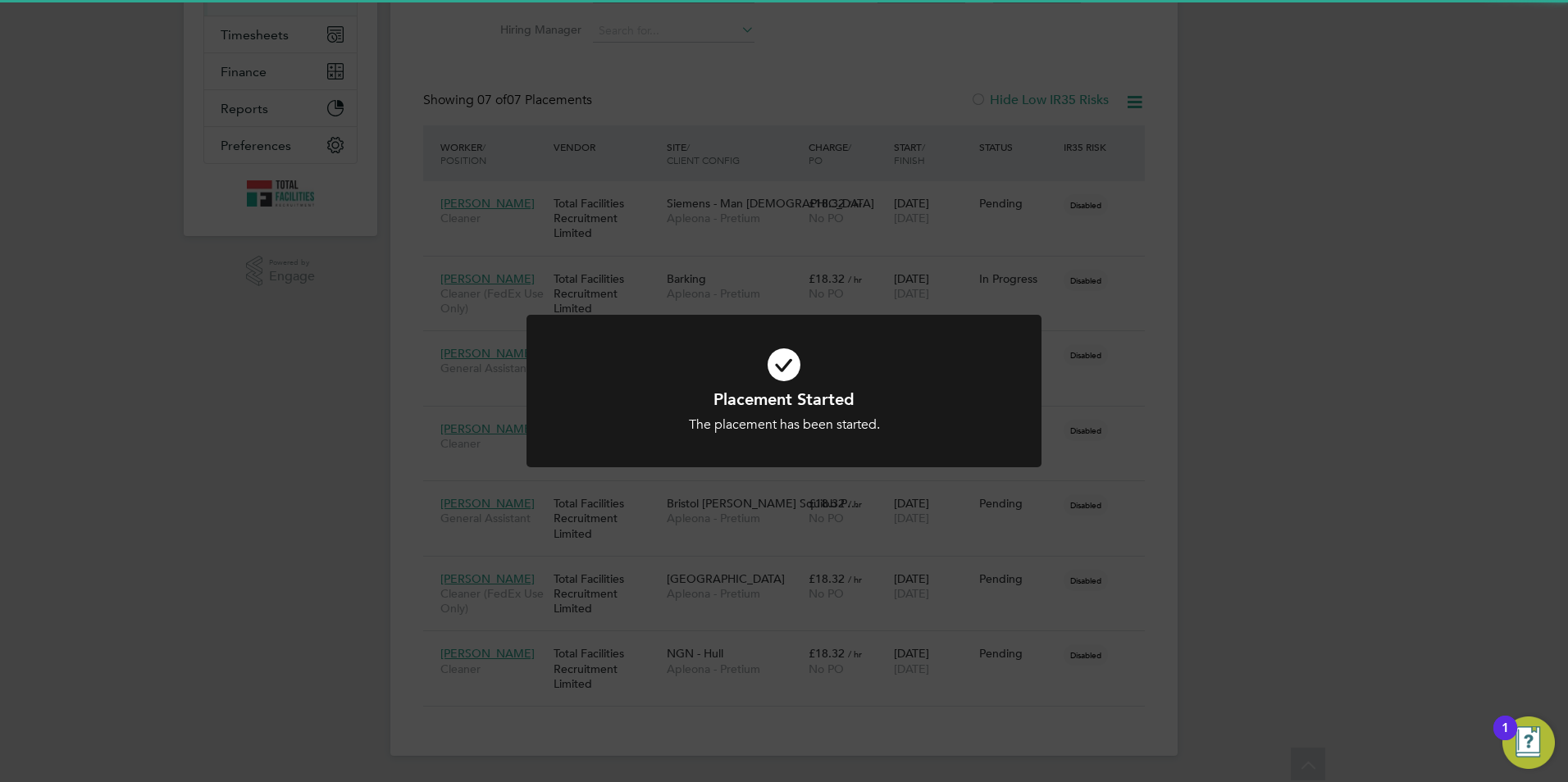
click at [1109, 273] on div "Placement Started The placement has been started. Cancel Okay" at bounding box center [784, 391] width 1568 height 782
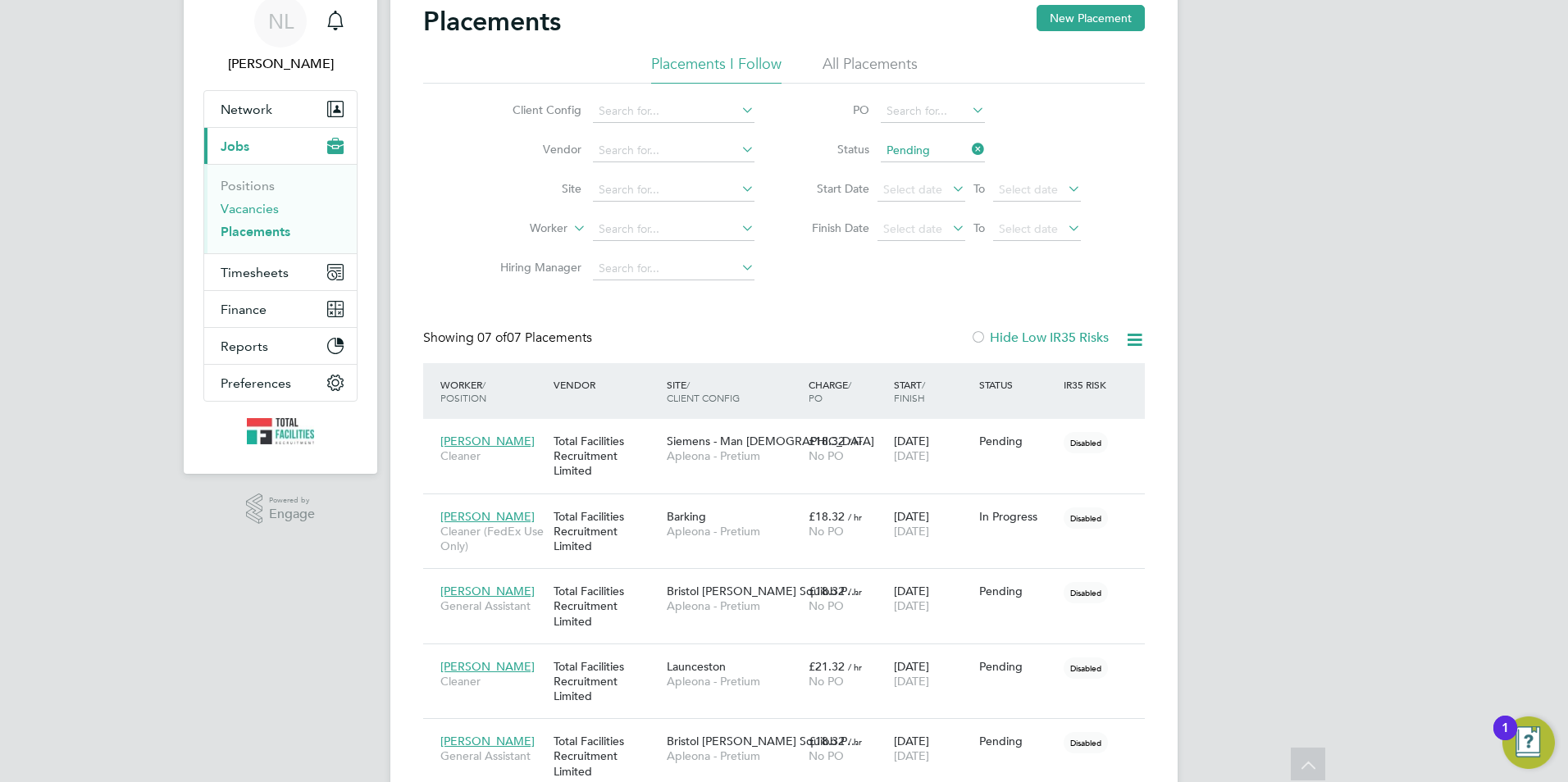
scroll to position [59, 0]
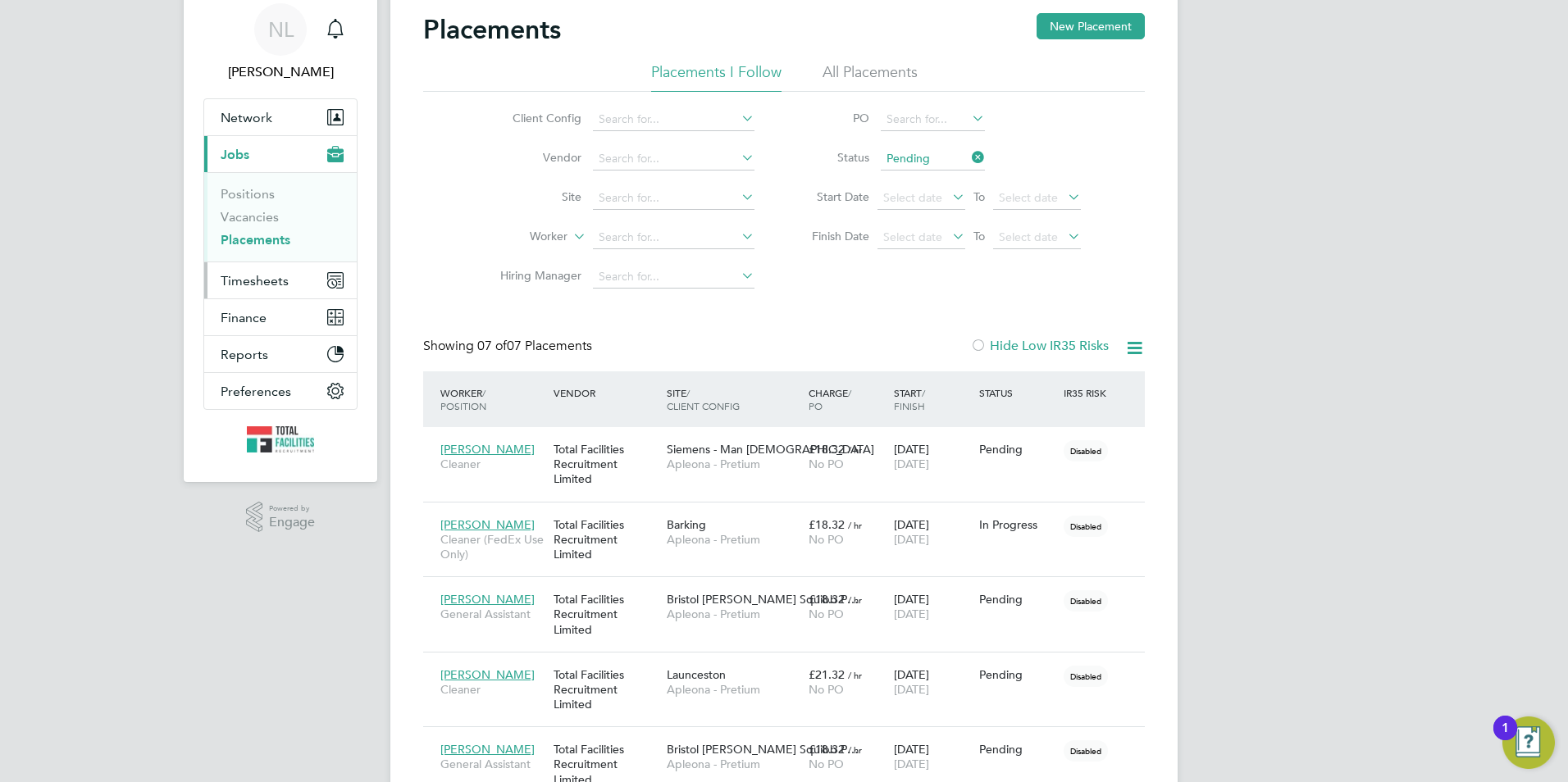
click at [256, 287] on span "Timesheets" at bounding box center [254, 281] width 68 height 16
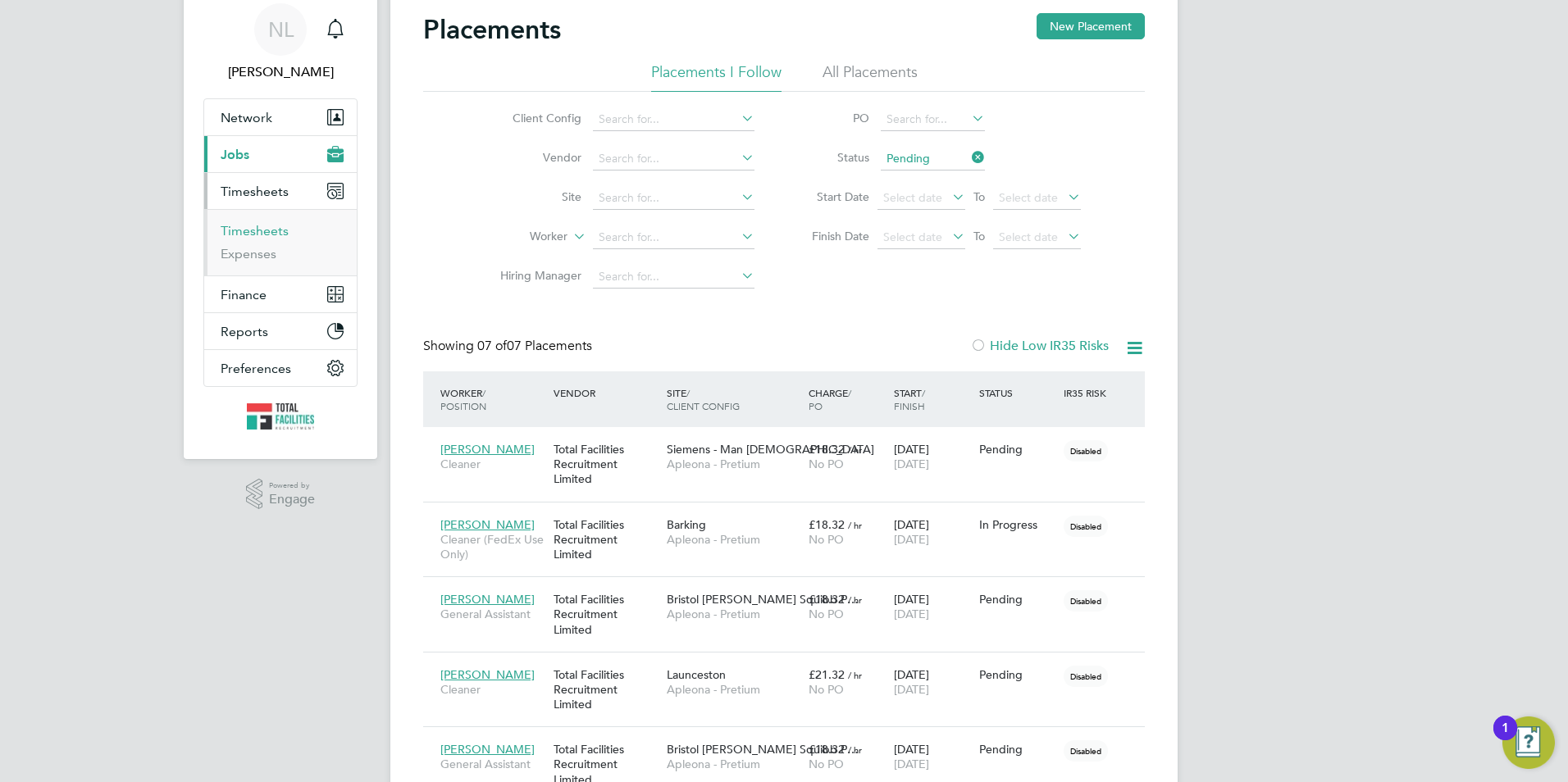
click at [253, 233] on link "Timesheets" at bounding box center [254, 230] width 68 height 16
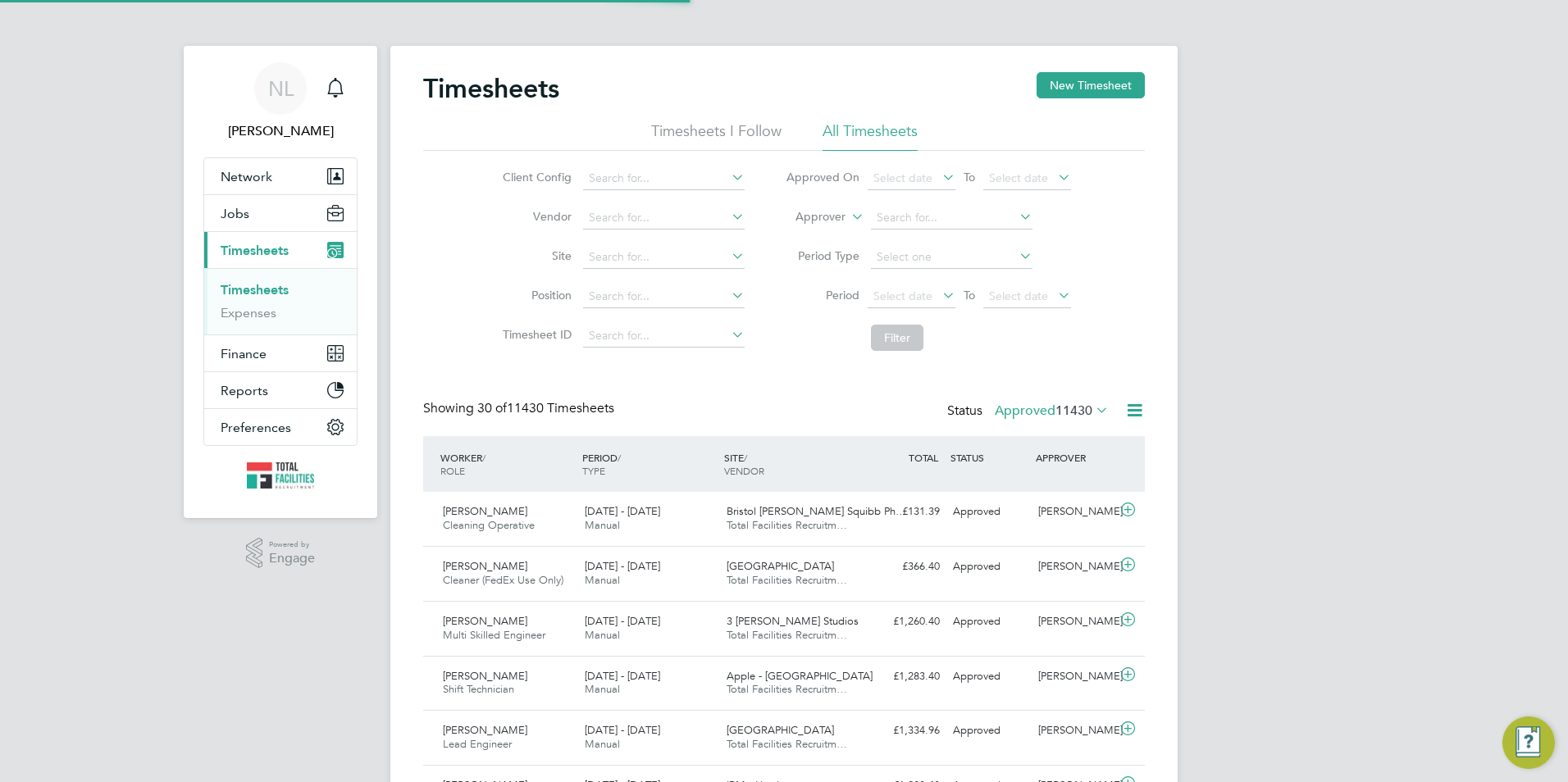
scroll to position [8, 8]
click at [848, 218] on icon at bounding box center [848, 212] width 0 height 15
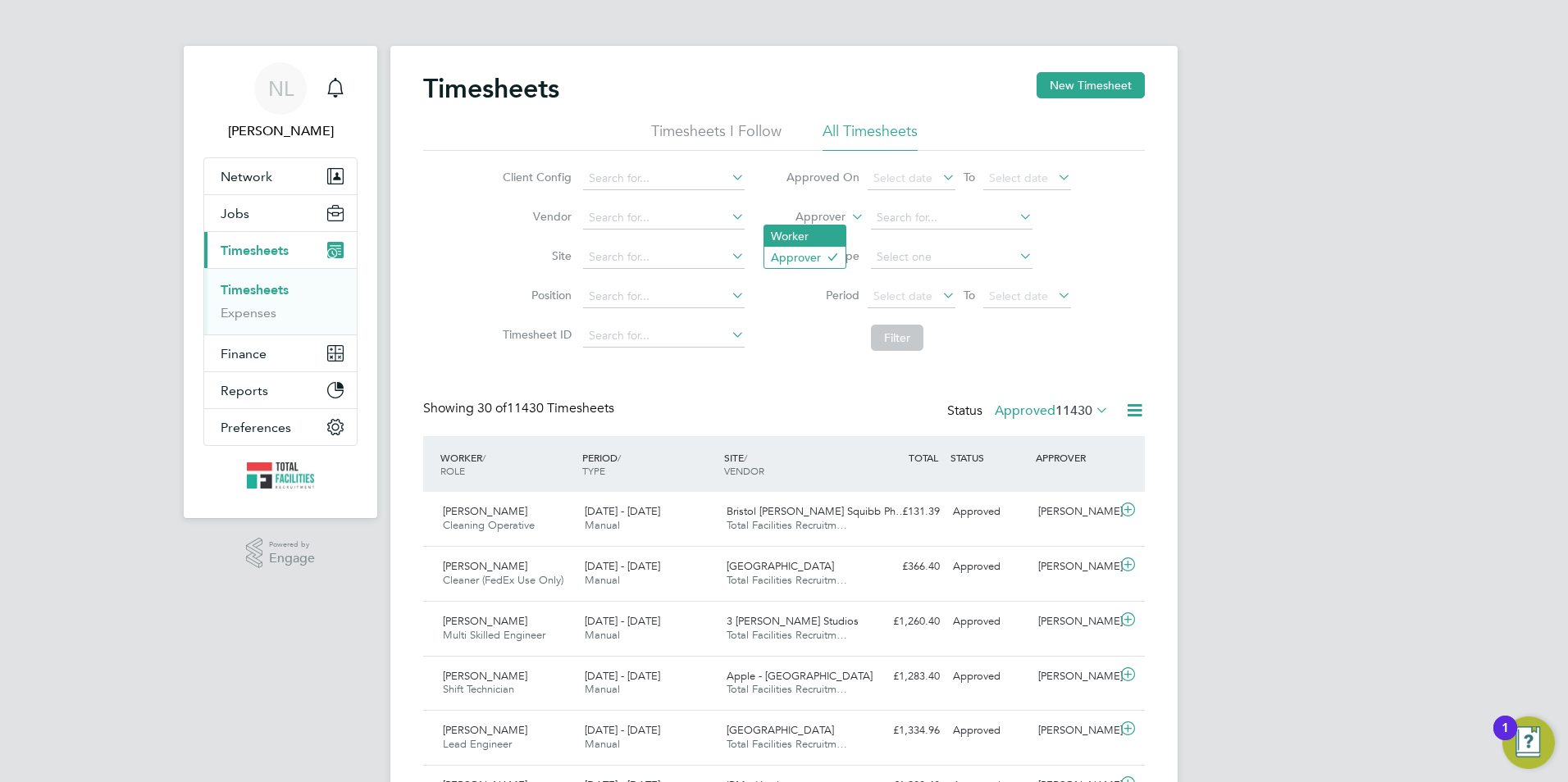
click at [829, 241] on li "Worker" at bounding box center [805, 236] width 81 height 21
click at [913, 214] on input at bounding box center [952, 218] width 162 height 23
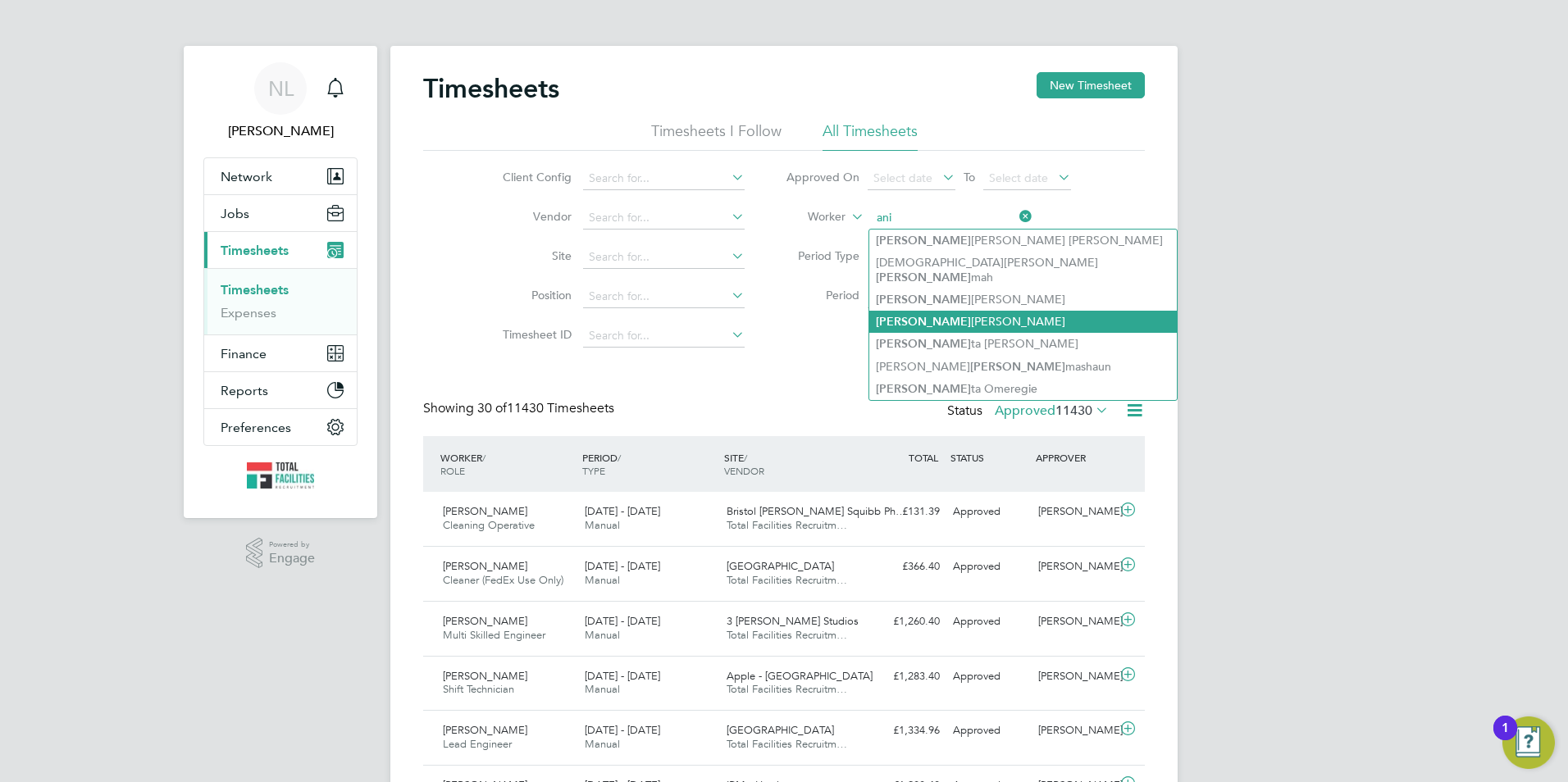
click at [971, 311] on li "Ani Esther Ogbogu" at bounding box center [1023, 322] width 308 height 22
type input "Ani Esther Ogbogu"
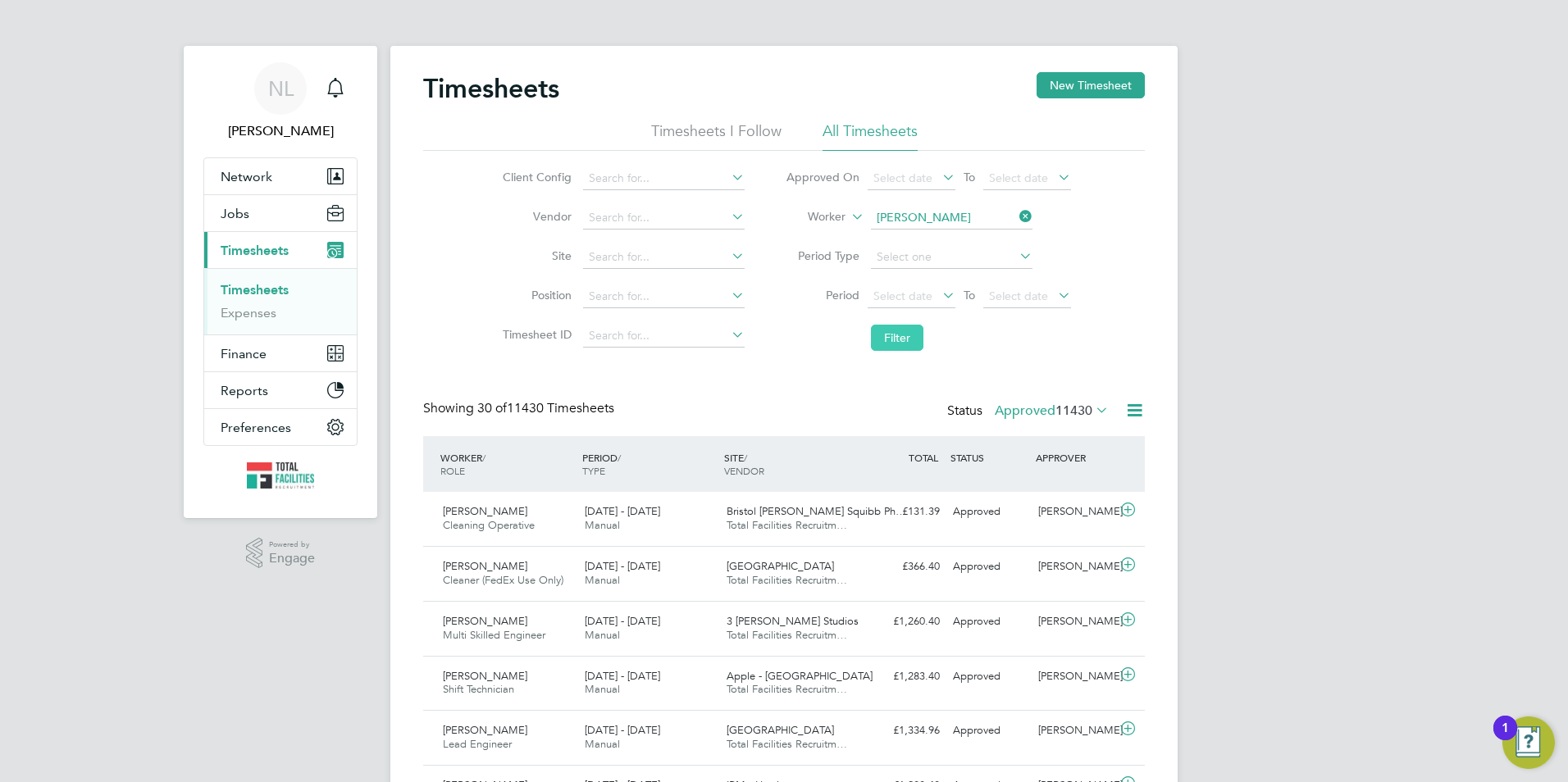
click at [907, 336] on button "Filter" at bounding box center [897, 338] width 52 height 27
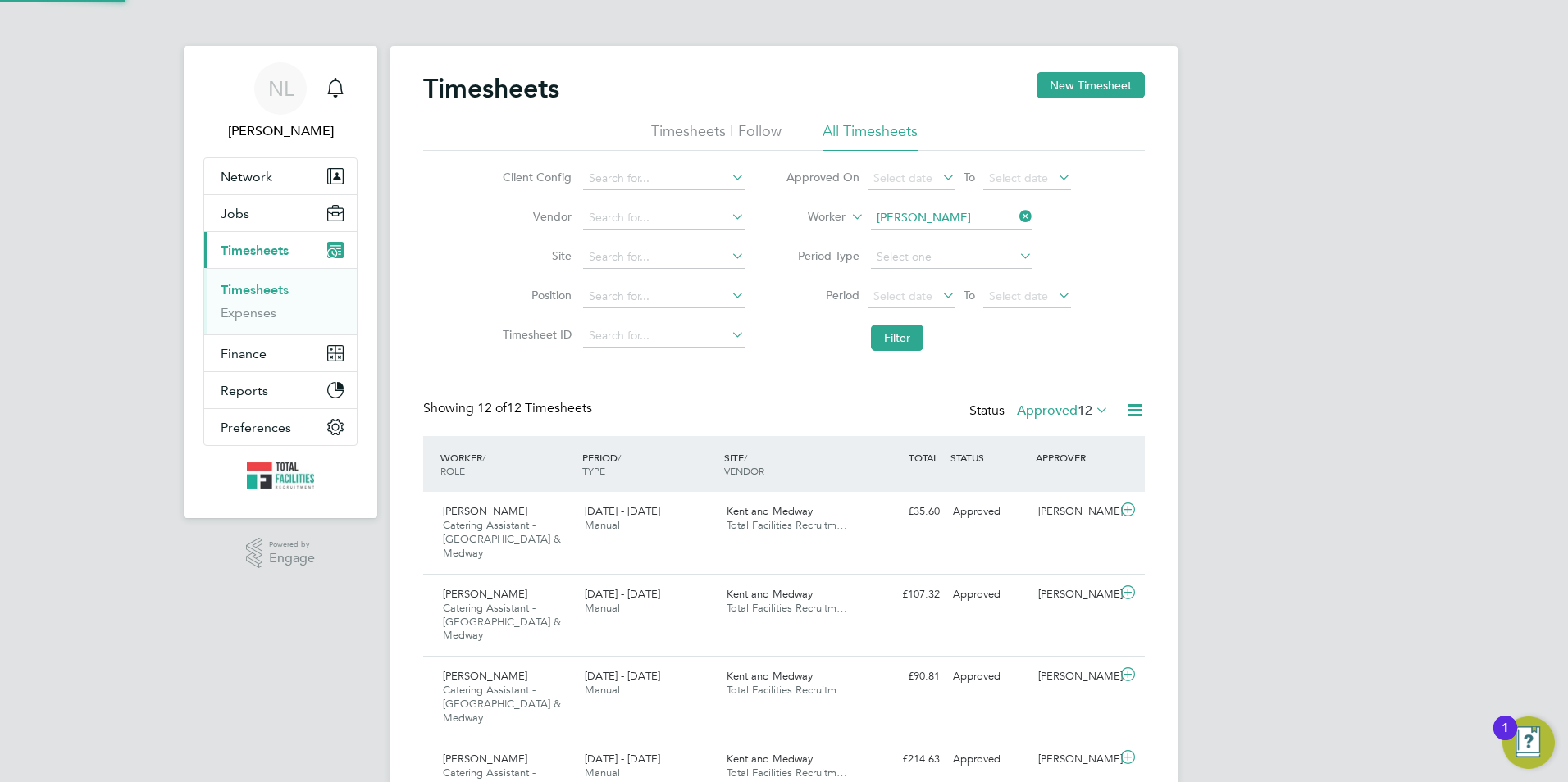
click at [1067, 412] on label "Approved 12" at bounding box center [1063, 411] width 92 height 17
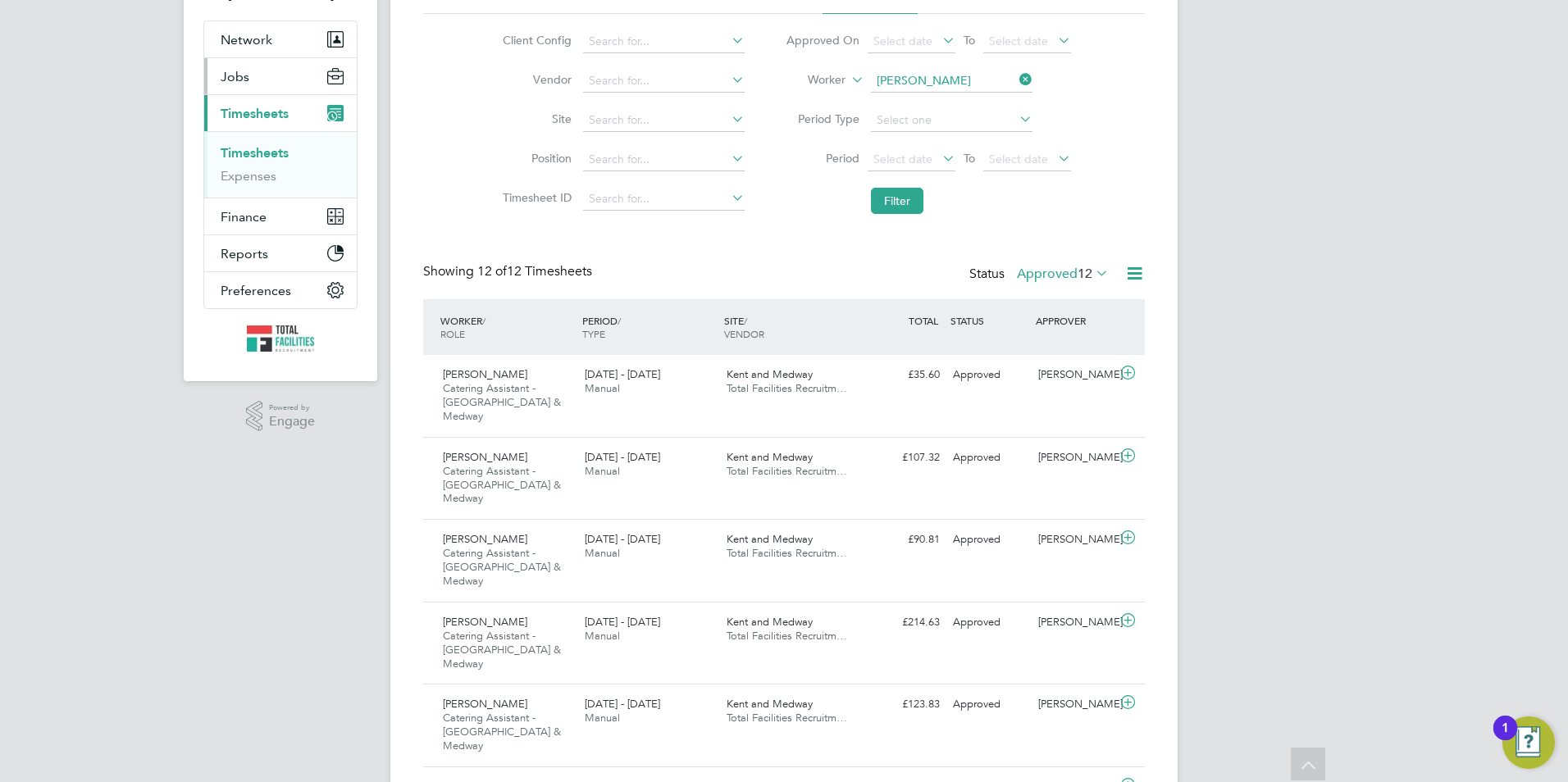
scroll to position [0, 0]
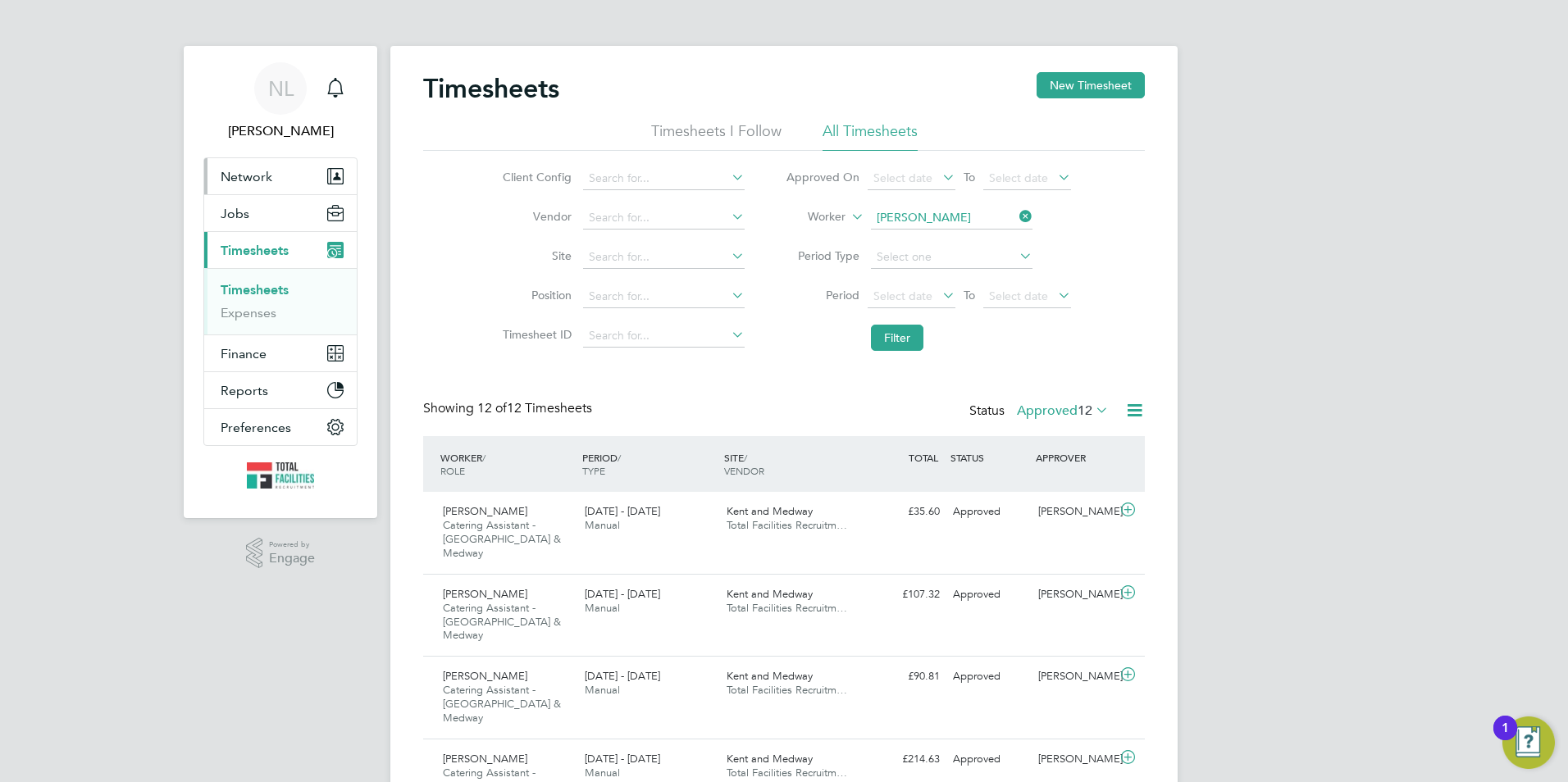
click at [276, 181] on button "Network" at bounding box center [280, 175] width 152 height 36
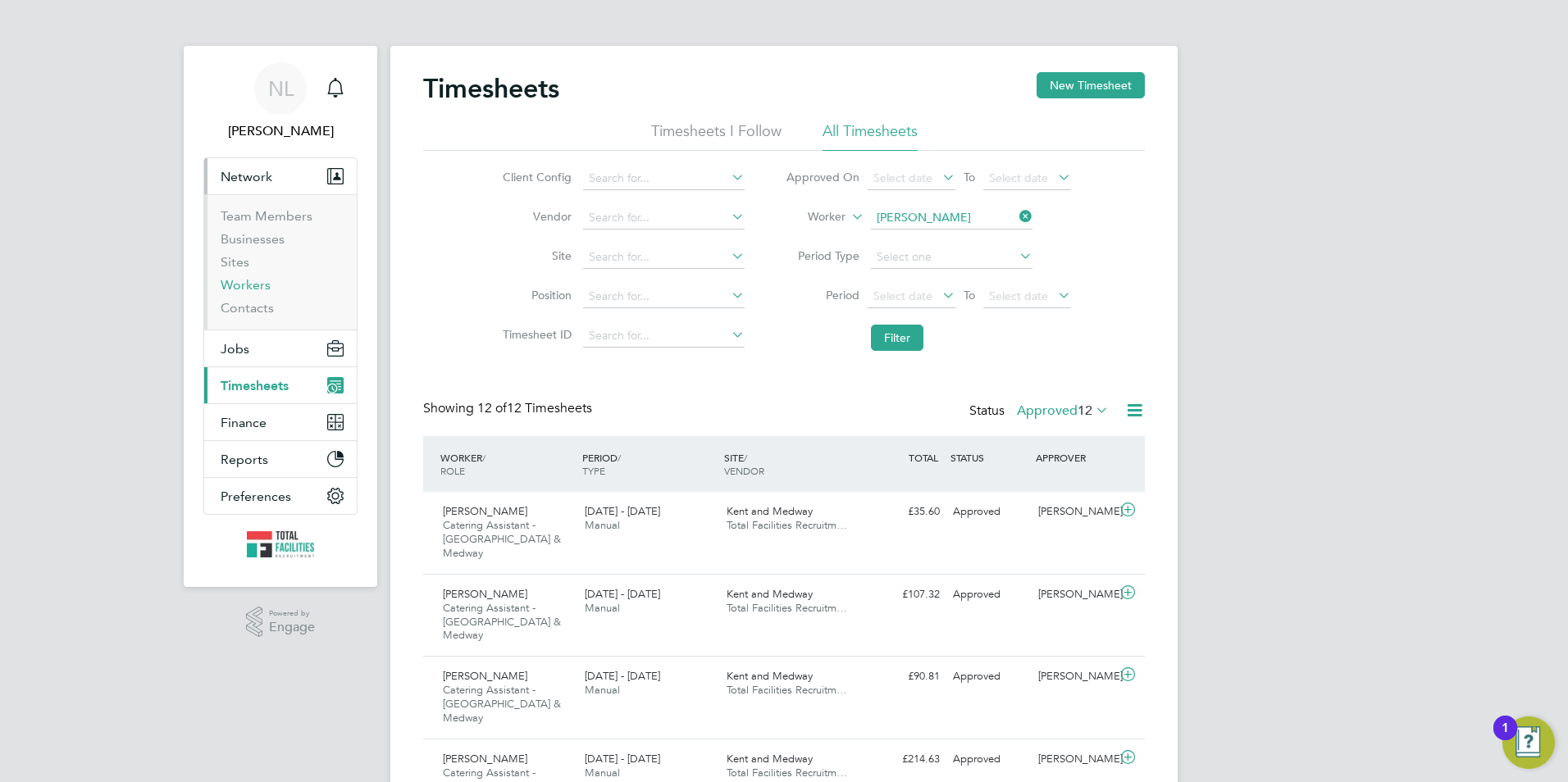
click at [235, 289] on link "Workers" at bounding box center [245, 285] width 50 height 16
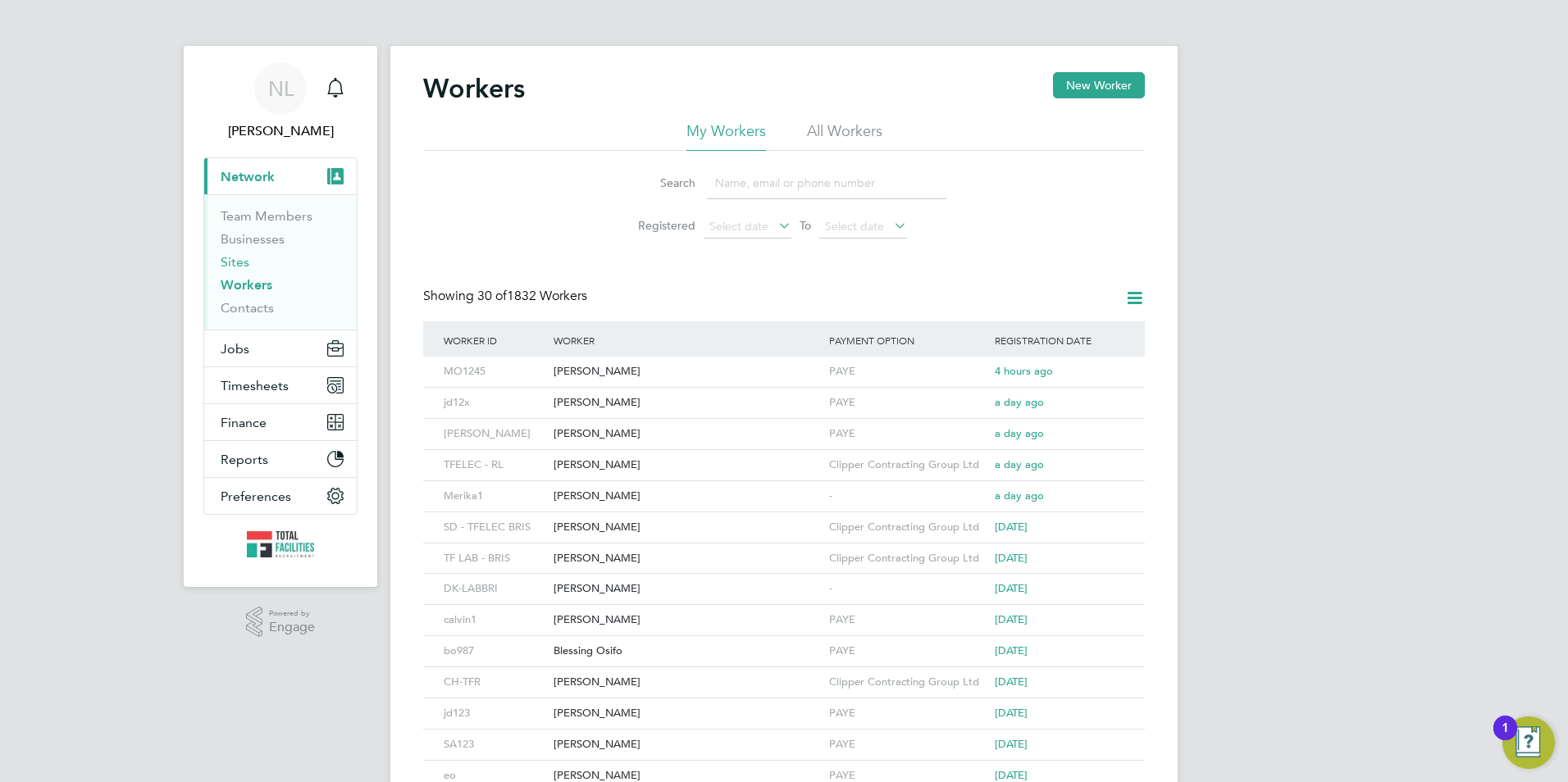
click at [243, 259] on link "Sites" at bounding box center [234, 262] width 28 height 16
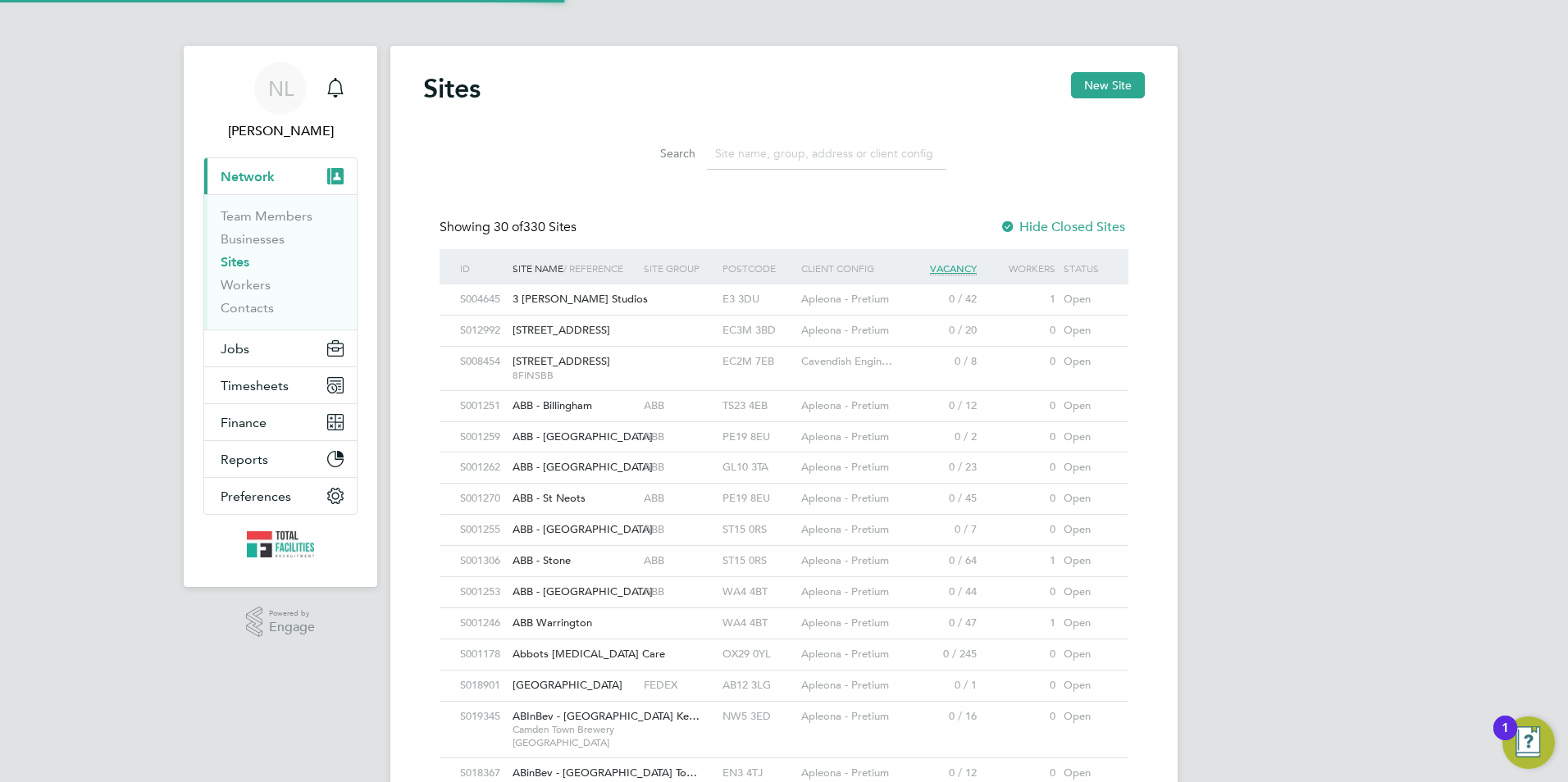
scroll to position [31, 80]
click at [739, 165] on input at bounding box center [826, 153] width 240 height 32
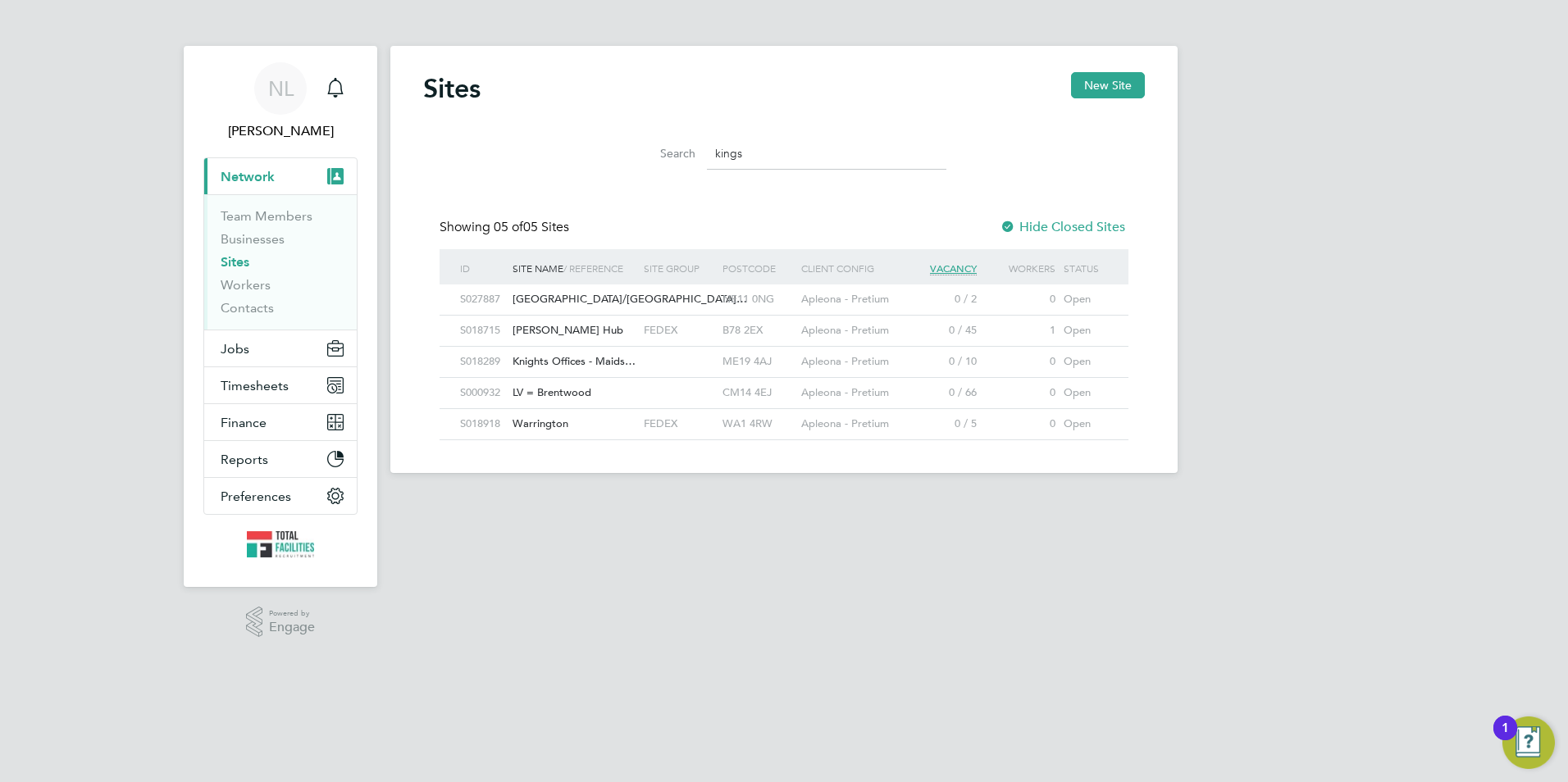
type input "kings"
click at [240, 280] on link "Workers" at bounding box center [245, 285] width 50 height 16
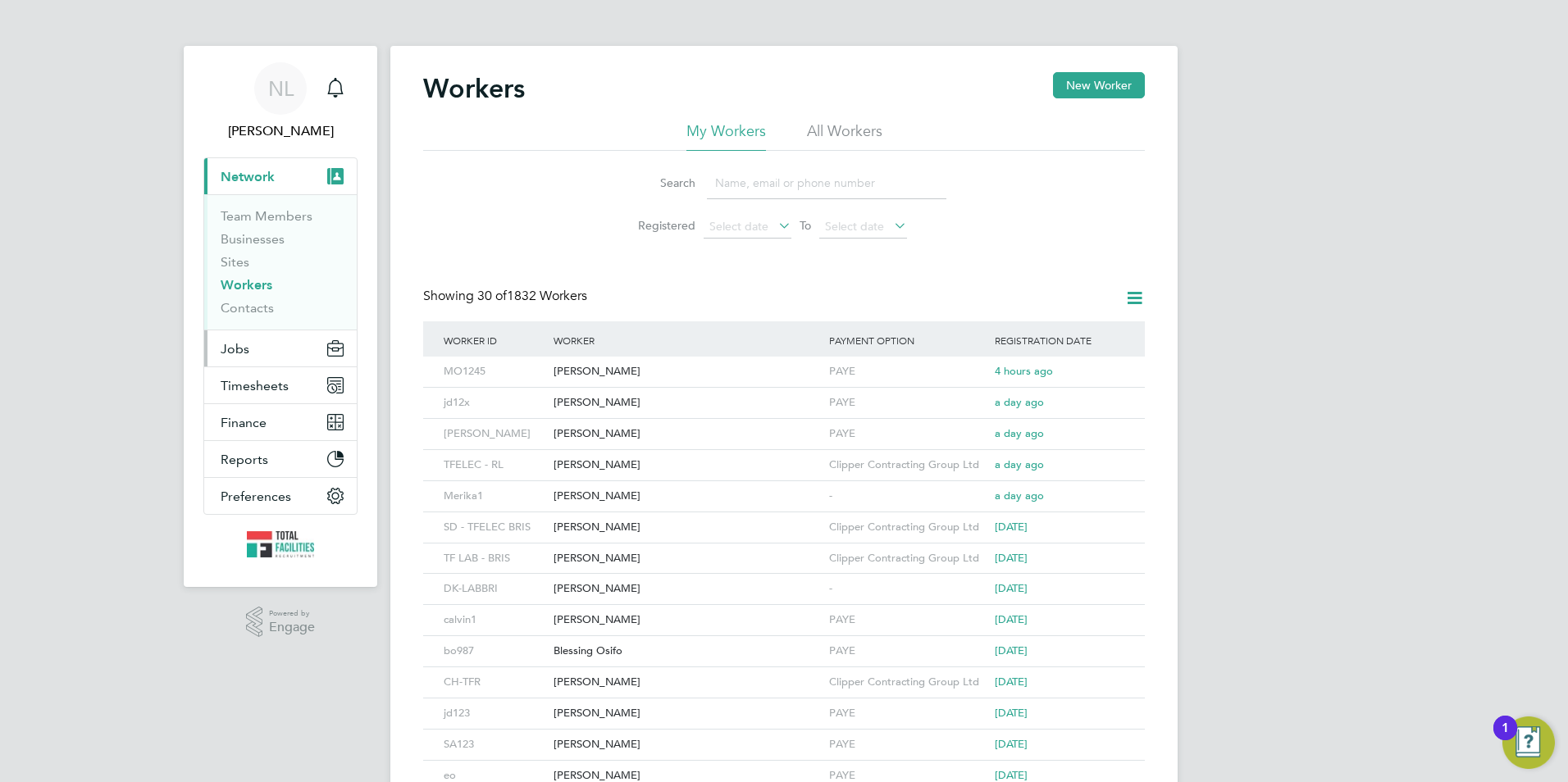
click at [255, 346] on button "Jobs" at bounding box center [280, 348] width 152 height 36
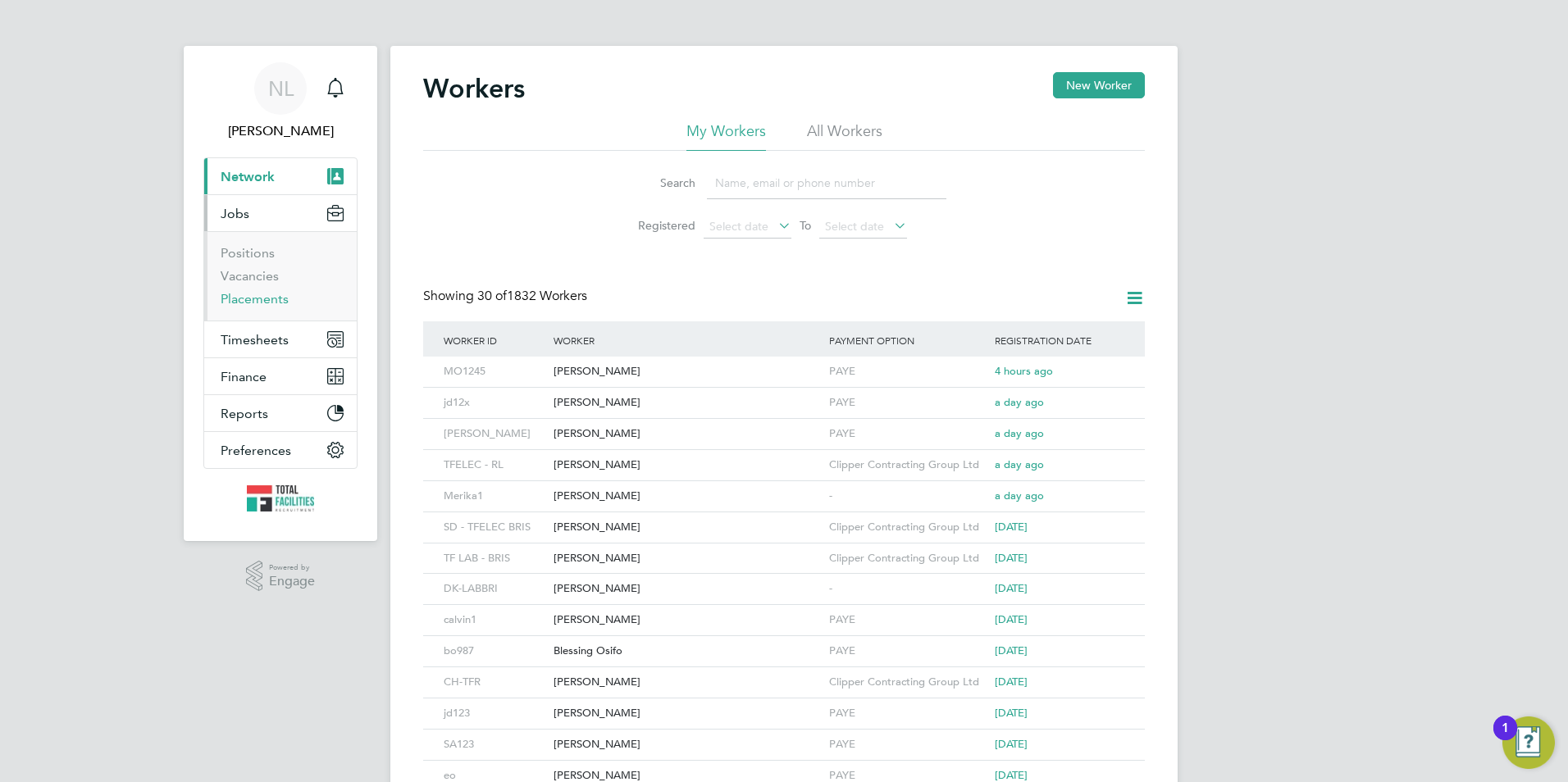
click at [252, 303] on link "Placements" at bounding box center [254, 298] width 68 height 16
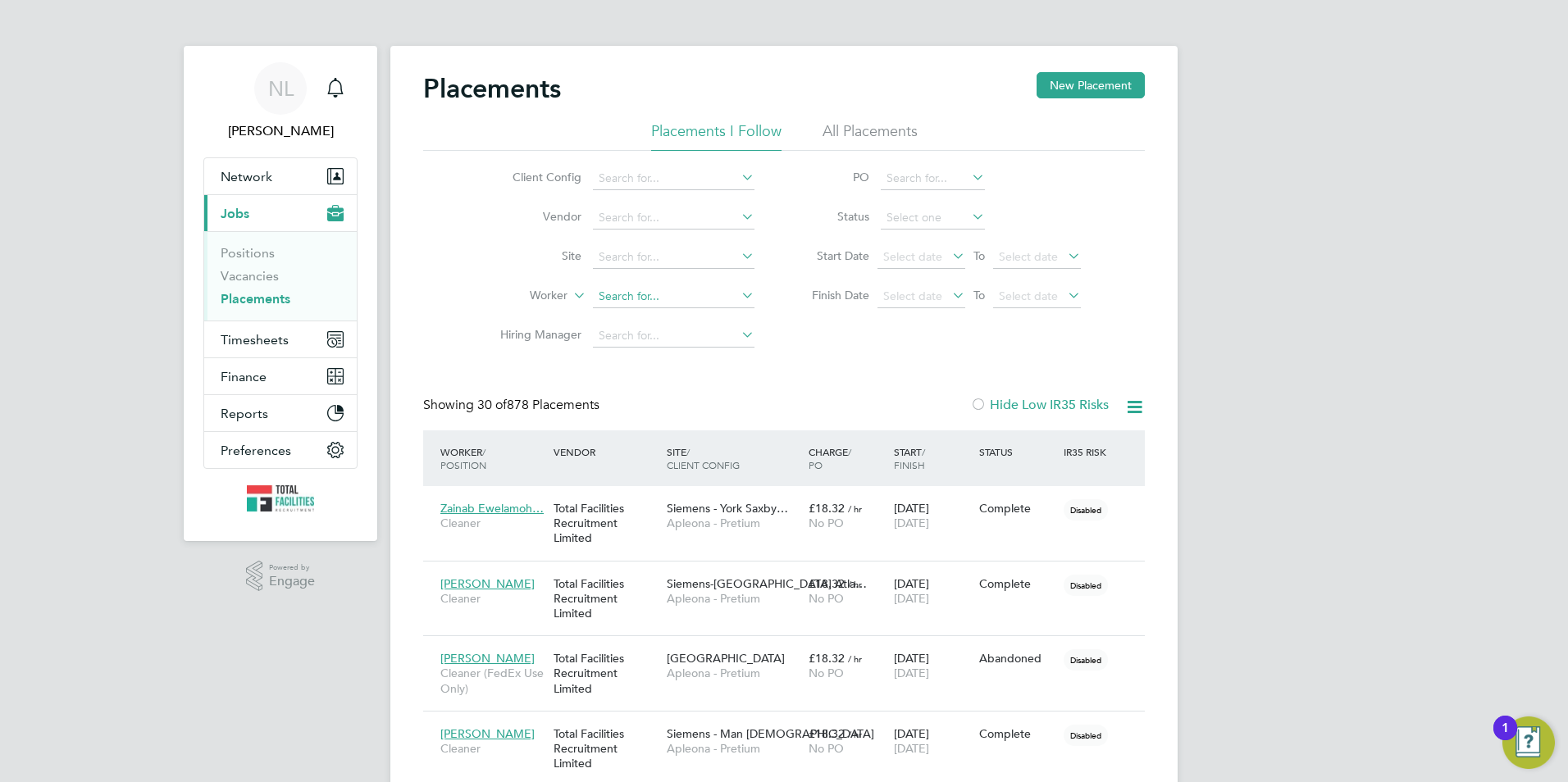
click at [651, 307] on input at bounding box center [674, 296] width 162 height 23
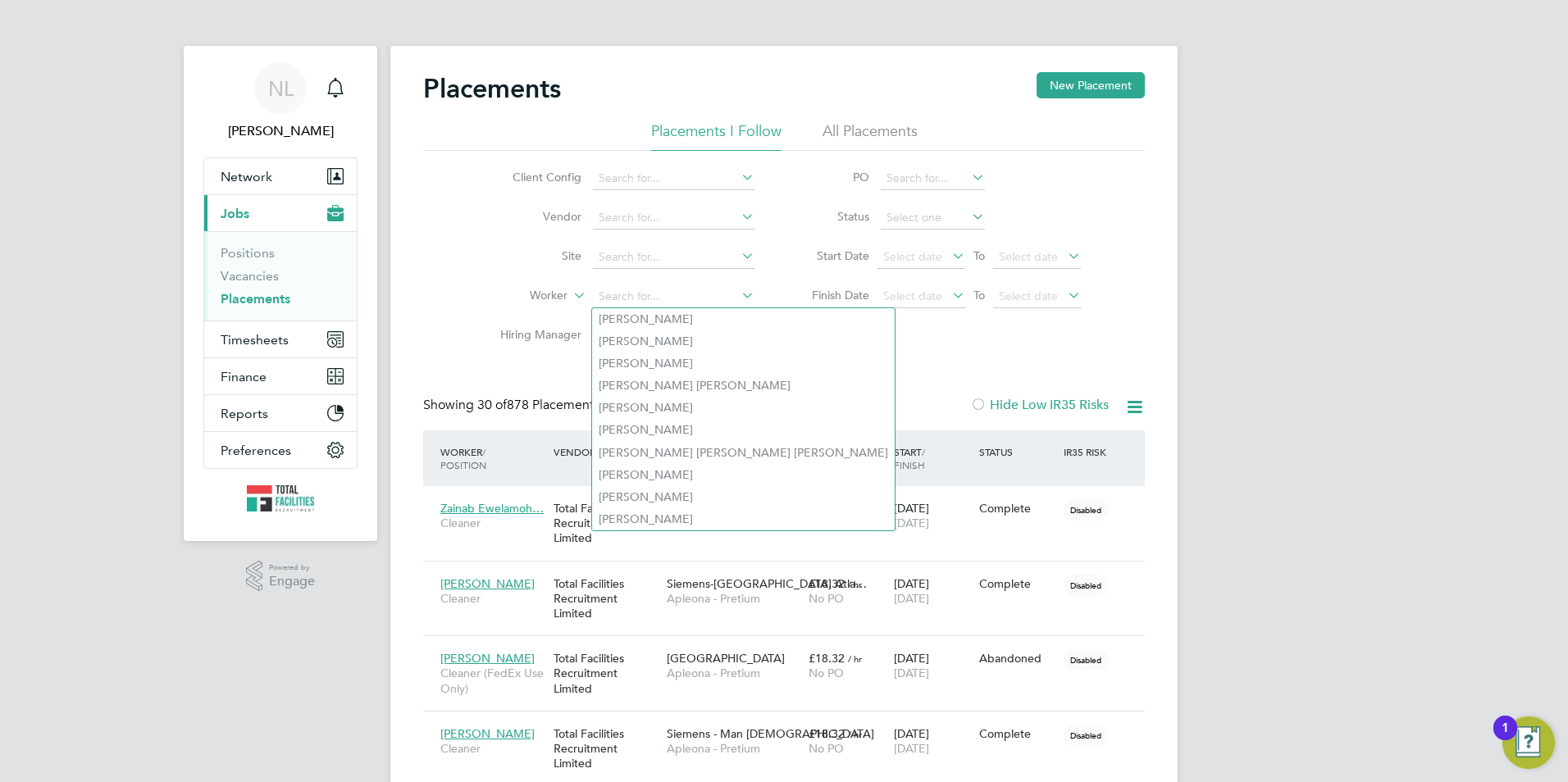
click at [566, 298] on label "Worker" at bounding box center [521, 296] width 95 height 17
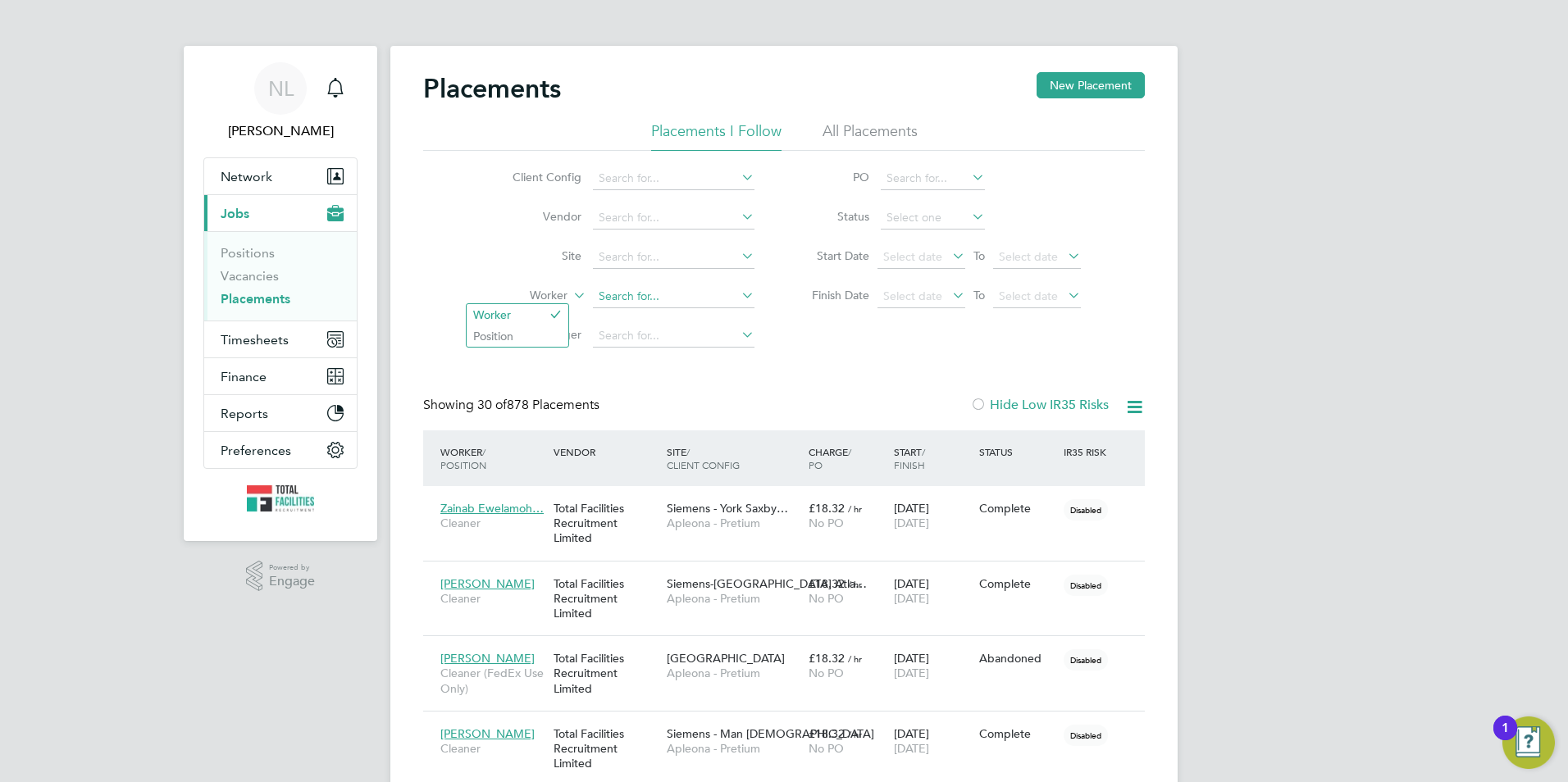
click at [616, 299] on input at bounding box center [674, 296] width 162 height 23
type input "tamwo"
click at [738, 298] on icon at bounding box center [738, 295] width 0 height 23
click at [642, 297] on input at bounding box center [674, 296] width 162 height 23
click at [570, 298] on icon at bounding box center [570, 291] width 0 height 15
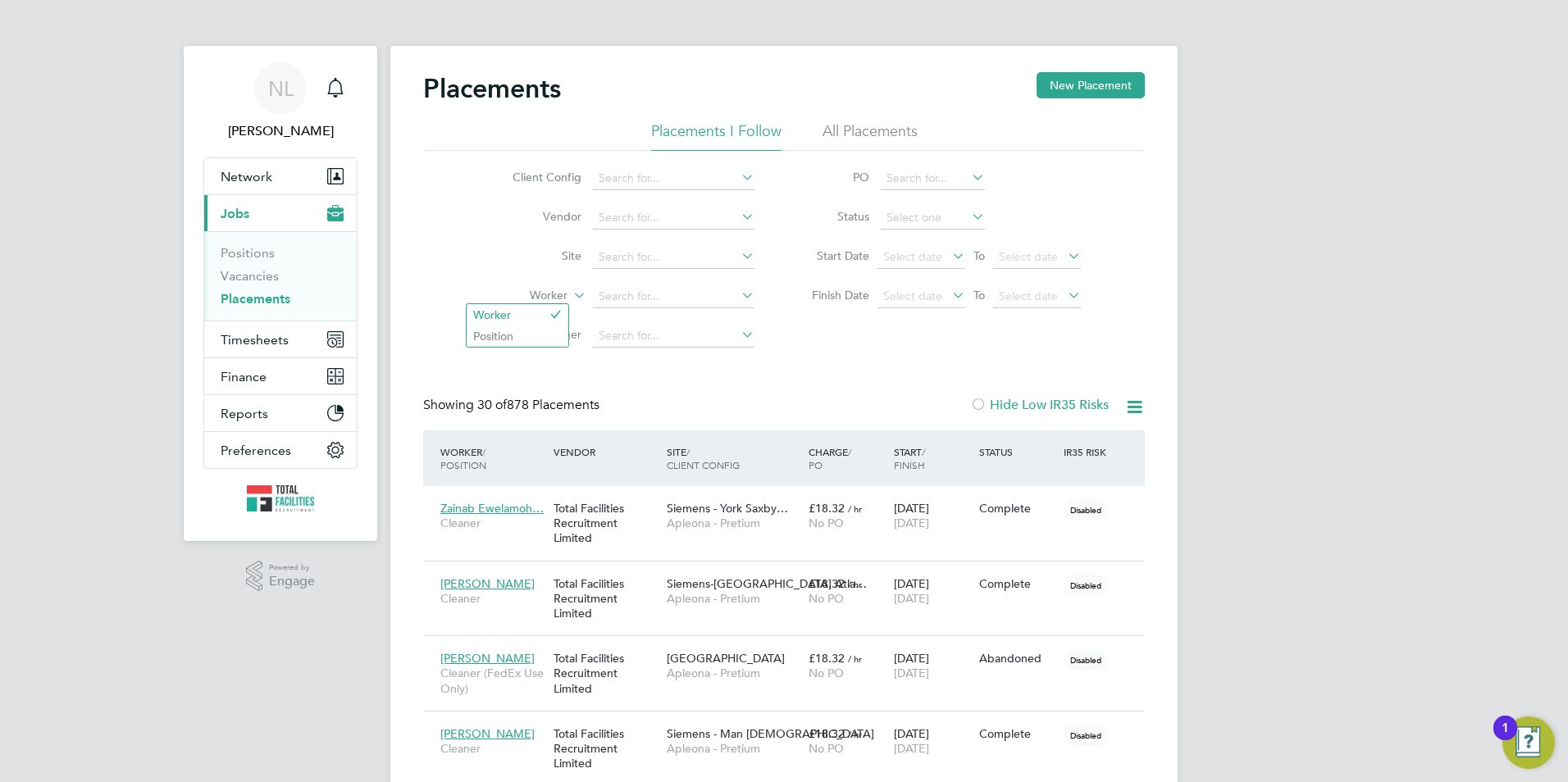
click at [577, 252] on label "Site" at bounding box center [534, 256] width 95 height 15
click at [588, 211] on li "Vendor" at bounding box center [621, 218] width 308 height 39
click at [569, 213] on label "Vendor" at bounding box center [534, 217] width 95 height 15
click at [727, 232] on li "Vendor" at bounding box center [621, 218] width 308 height 39
click at [737, 225] on li "Vendor" at bounding box center [621, 218] width 308 height 39
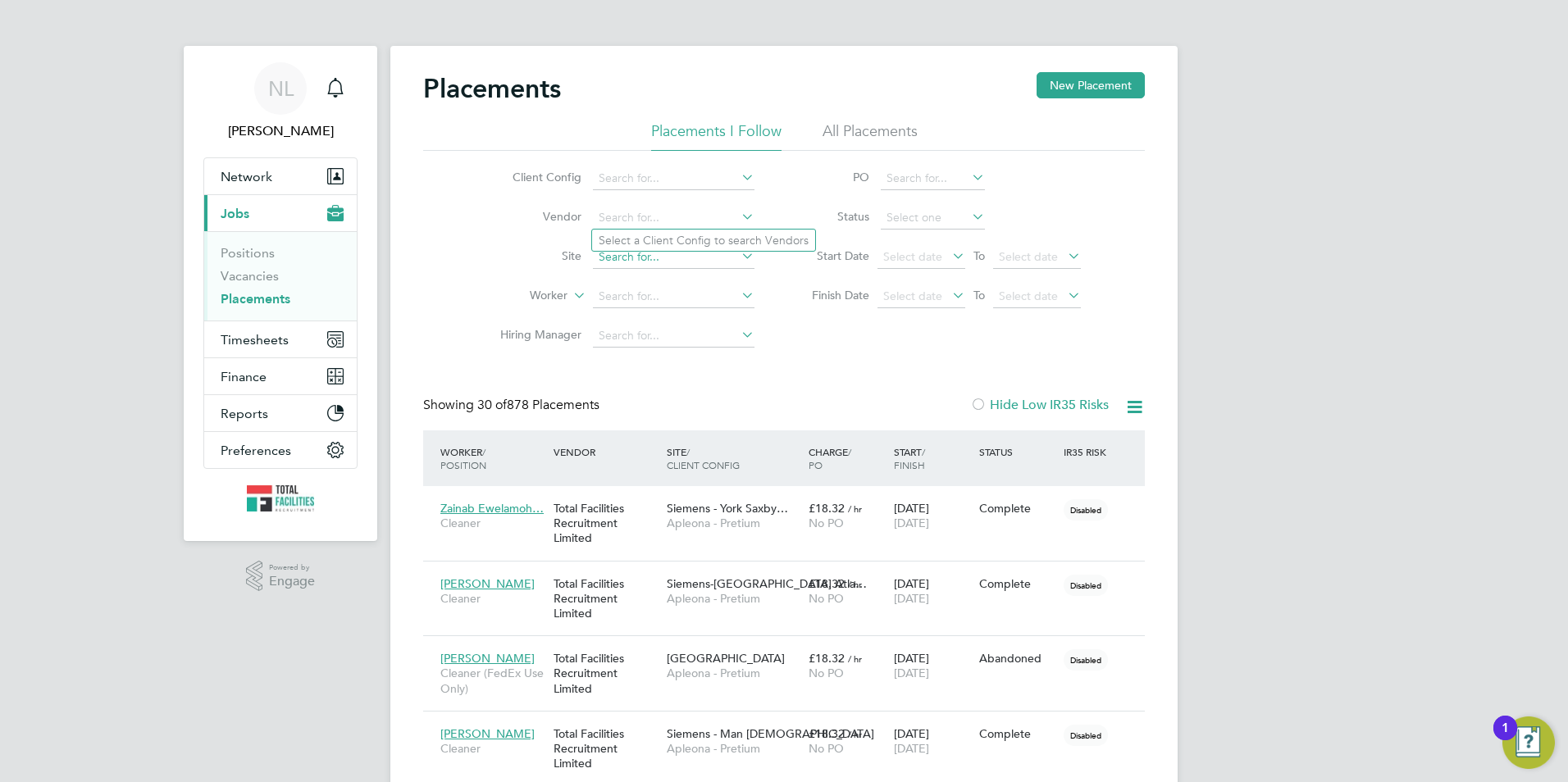
click at [615, 266] on input at bounding box center [674, 257] width 162 height 23
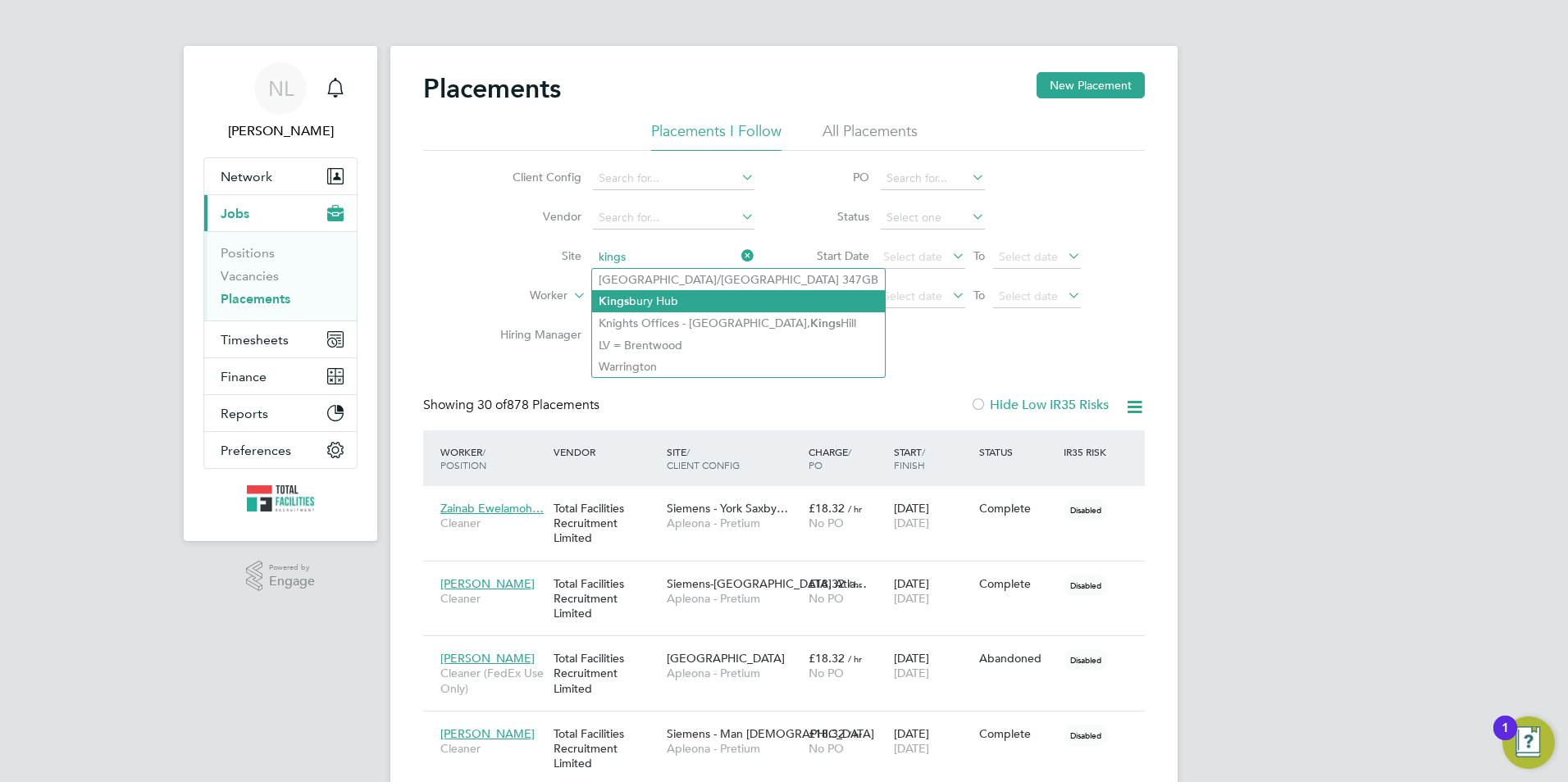
click at [697, 303] on li "Kings bury Hub" at bounding box center [738, 301] width 293 height 22
type input "[PERSON_NAME] Hub"
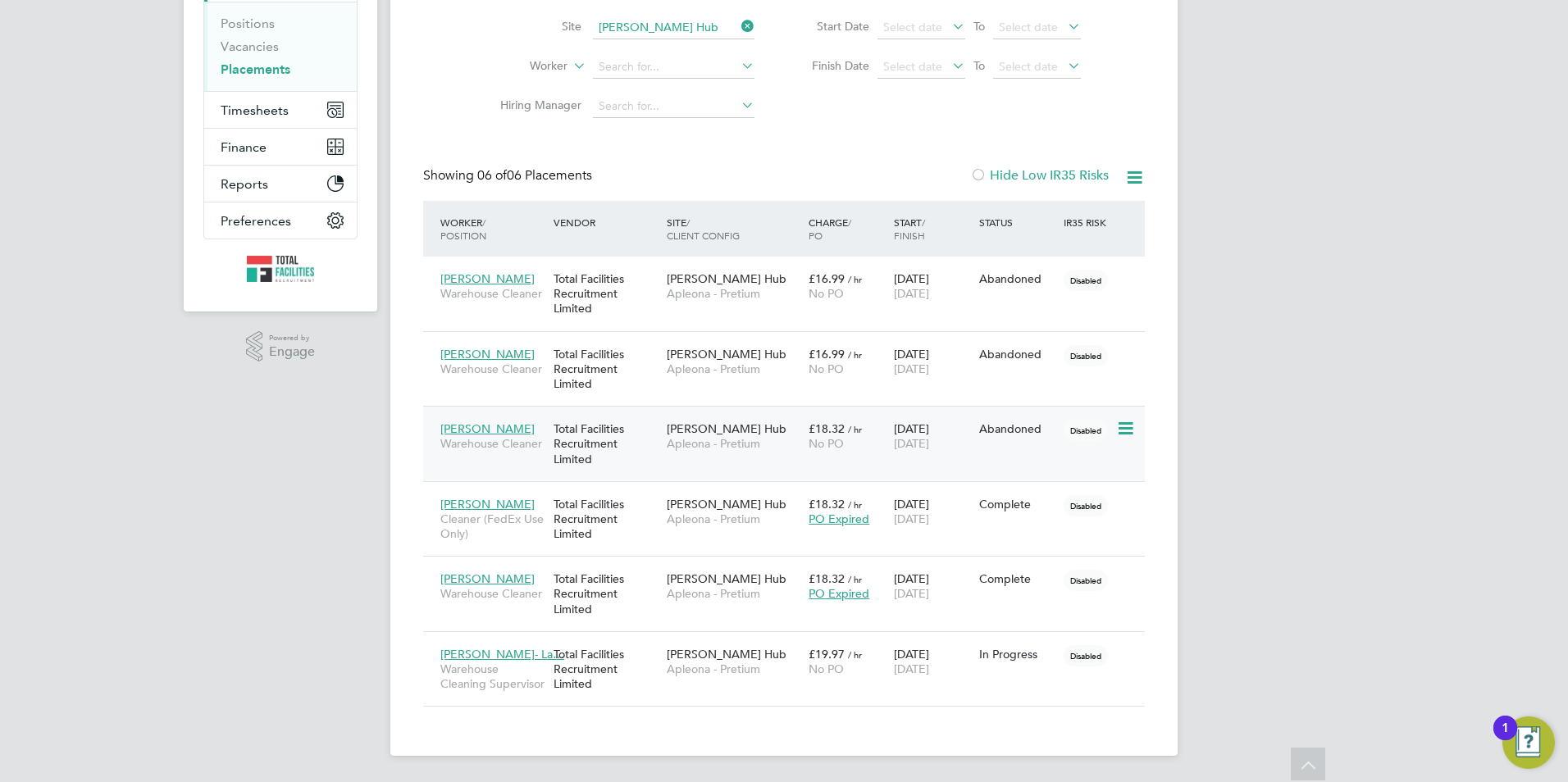
scroll to position [196, 0]
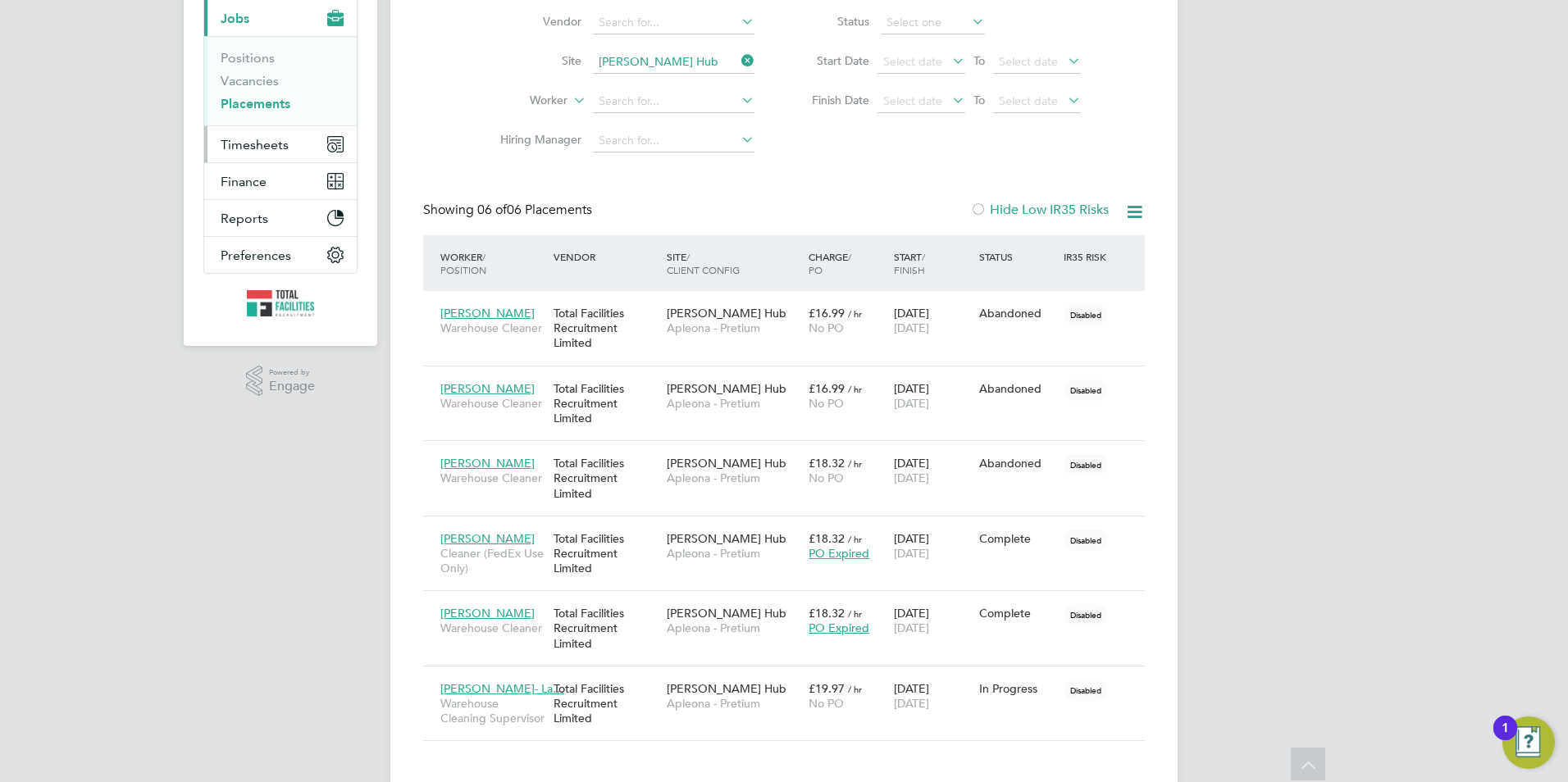
click at [258, 151] on span "Timesheets" at bounding box center [254, 144] width 68 height 16
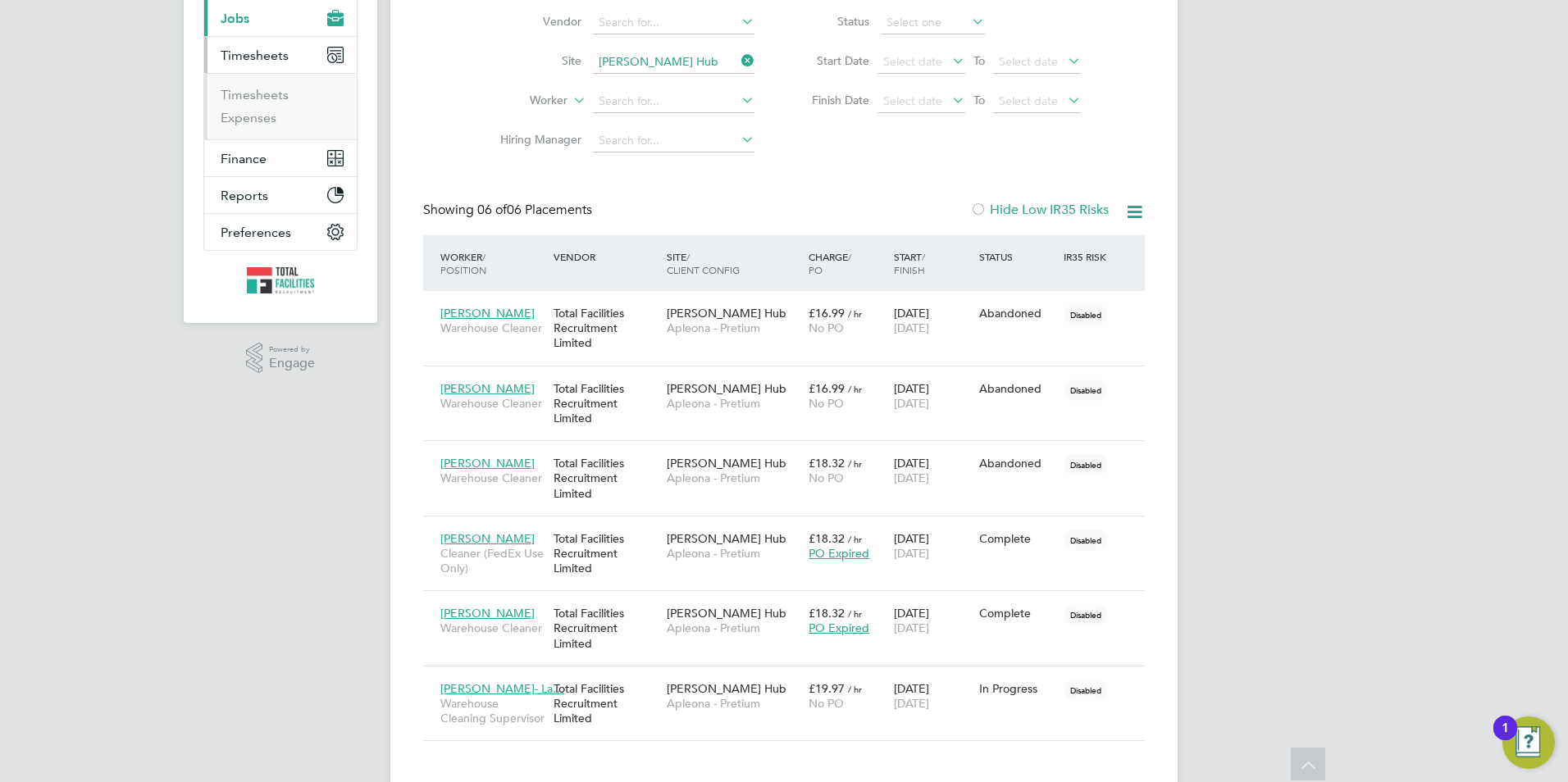
click at [230, 22] on span "Jobs" at bounding box center [234, 18] width 28 height 16
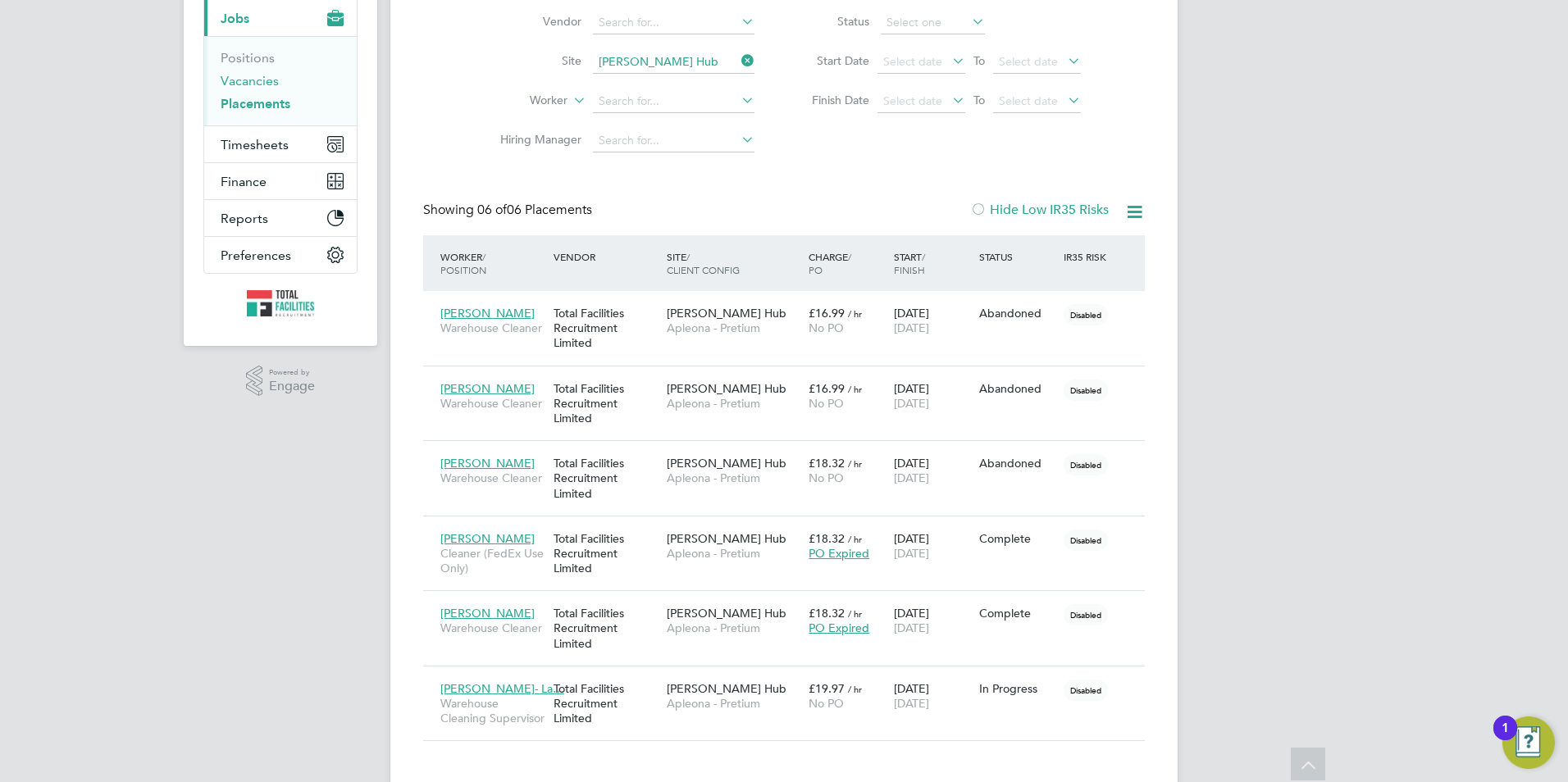
click at [243, 81] on link "Vacancies" at bounding box center [249, 81] width 58 height 16
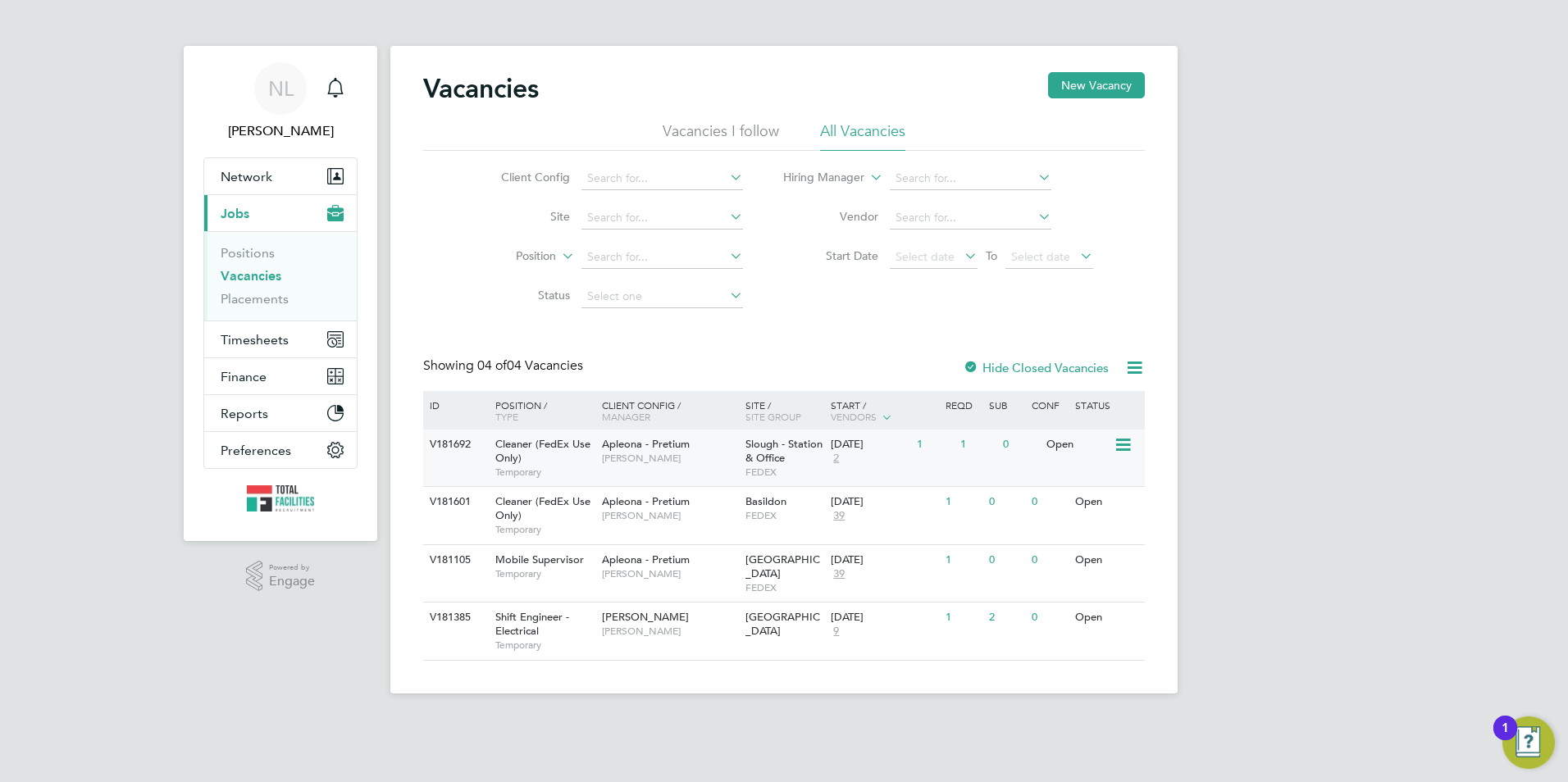
click at [778, 477] on span "FEDEX" at bounding box center [784, 473] width 78 height 13
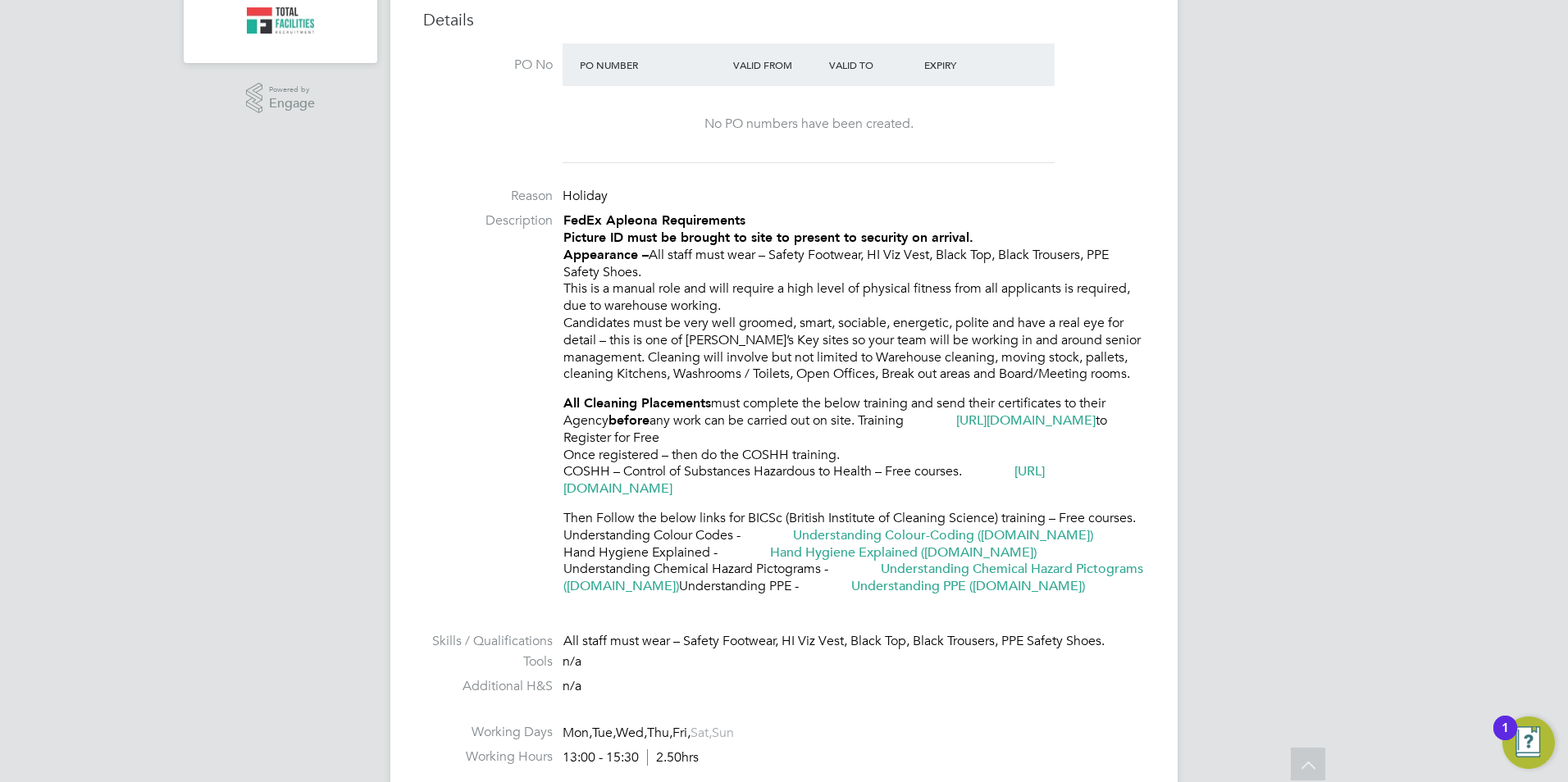
scroll to position [328, 0]
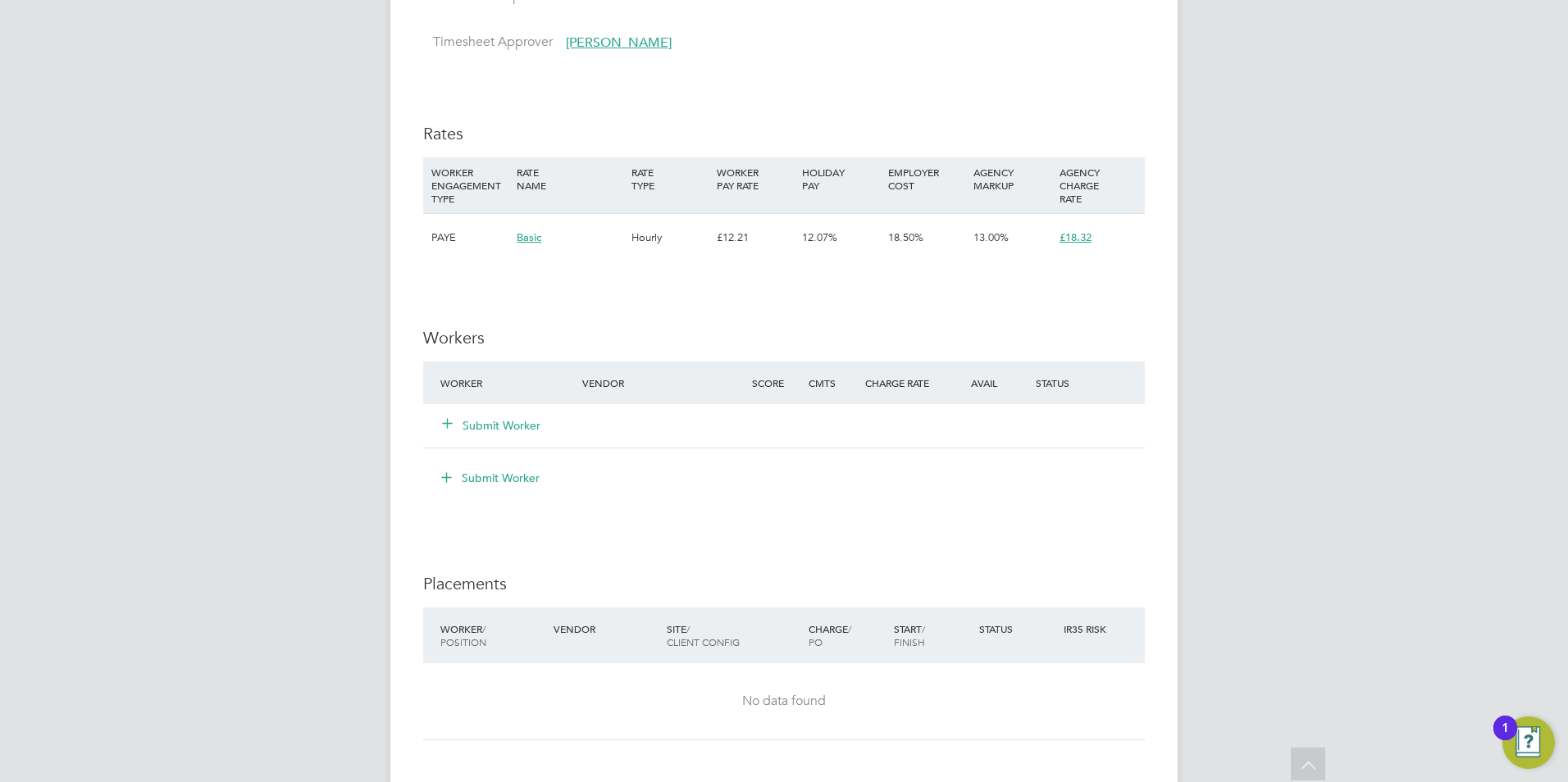
scroll to position [1313, 0]
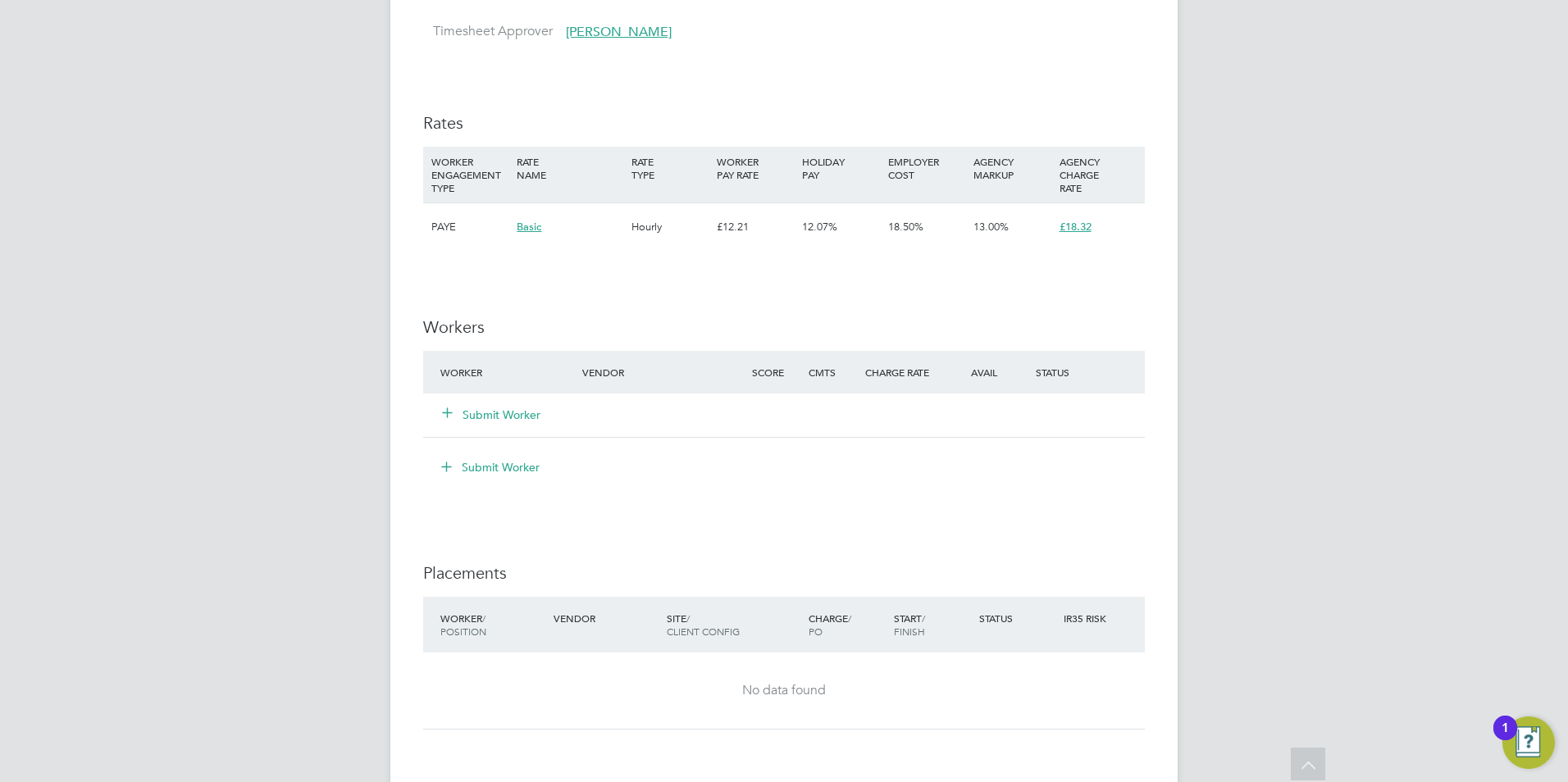
click at [500, 412] on button "Submit Worker" at bounding box center [492, 415] width 98 height 17
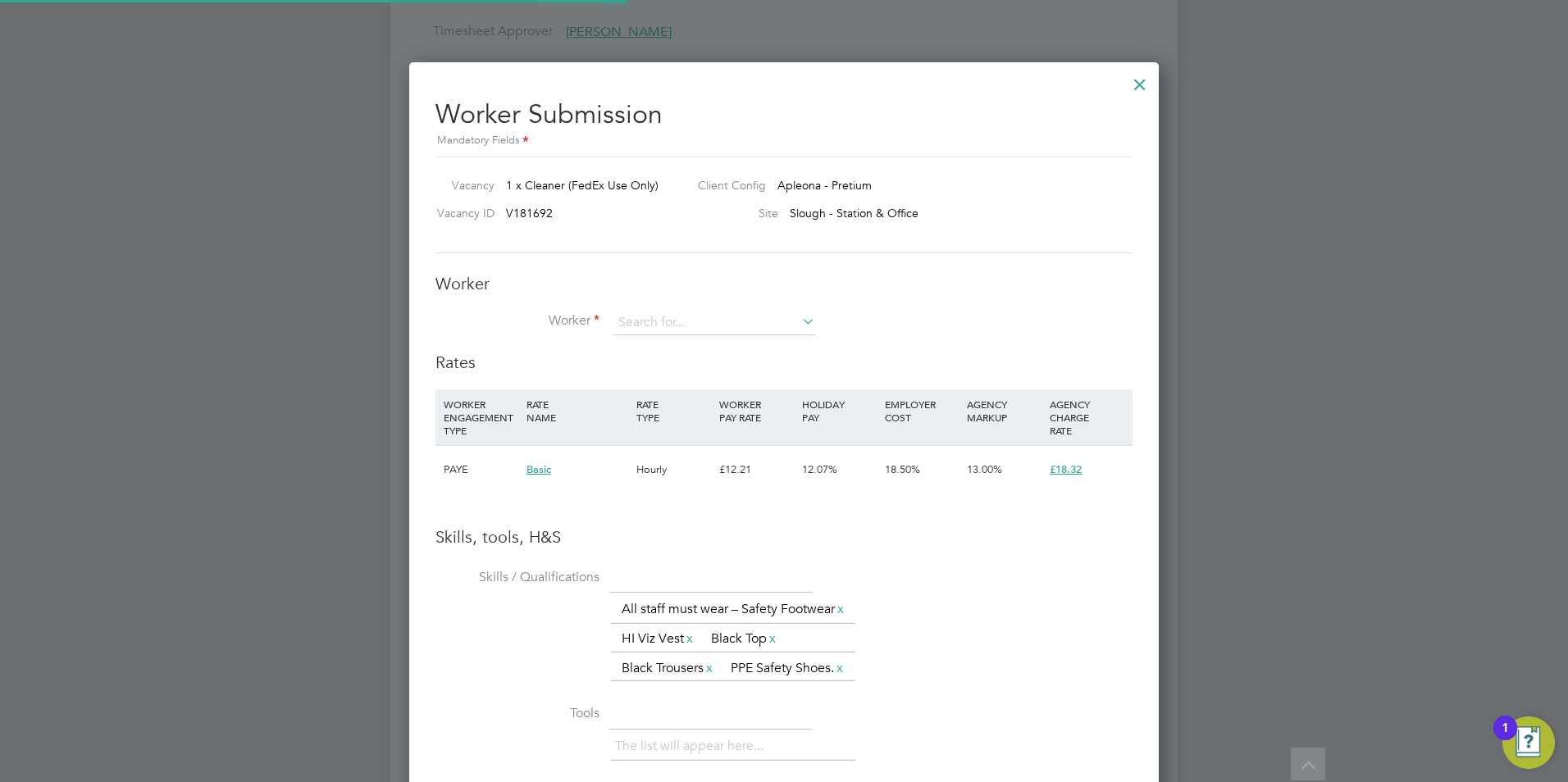
scroll to position [0, 0]
drag, startPoint x: 671, startPoint y: 326, endPoint x: 656, endPoint y: 330, distance: 15.5
click at [674, 327] on input at bounding box center [713, 323] width 203 height 25
click at [701, 348] on li "Kac per Zalewski (kz12345)" at bounding box center [714, 346] width 204 height 22
type input "Kacper Zalewski (kz12345)"
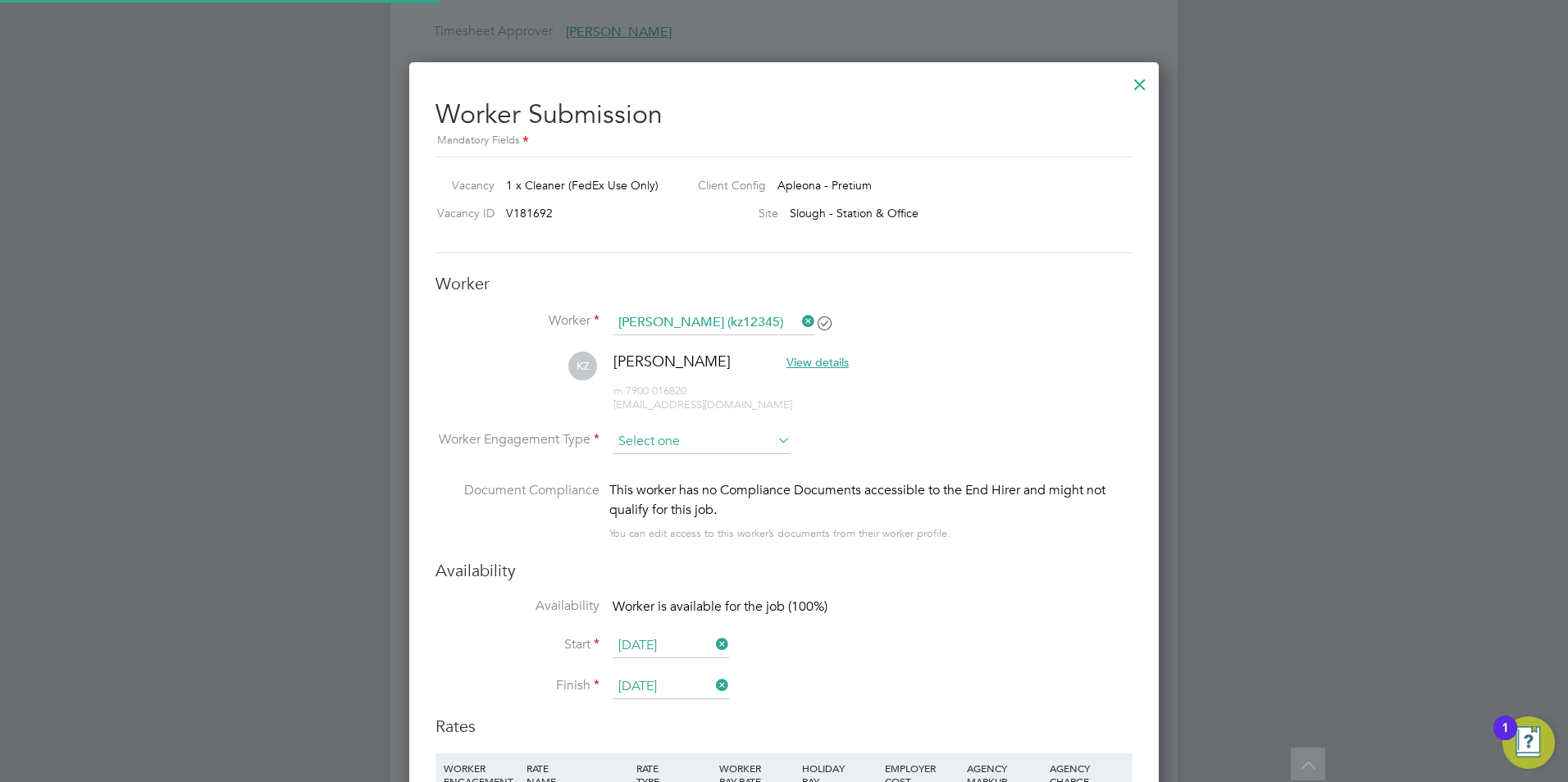
scroll to position [1503, 751]
click at [678, 442] on input at bounding box center [701, 441] width 178 height 25
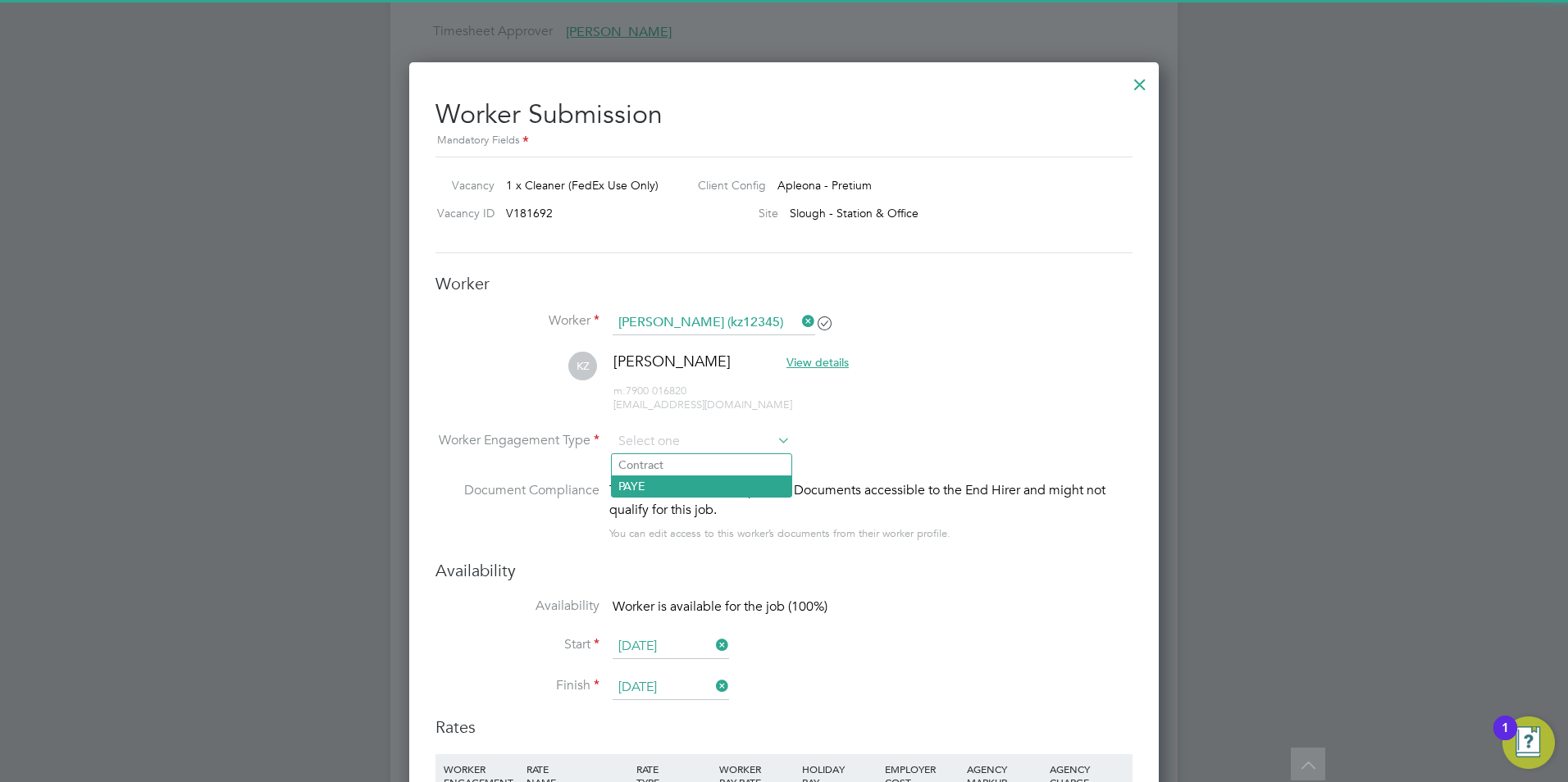
click at [668, 490] on li "PAYE" at bounding box center [702, 486] width 180 height 21
type input "PAYE"
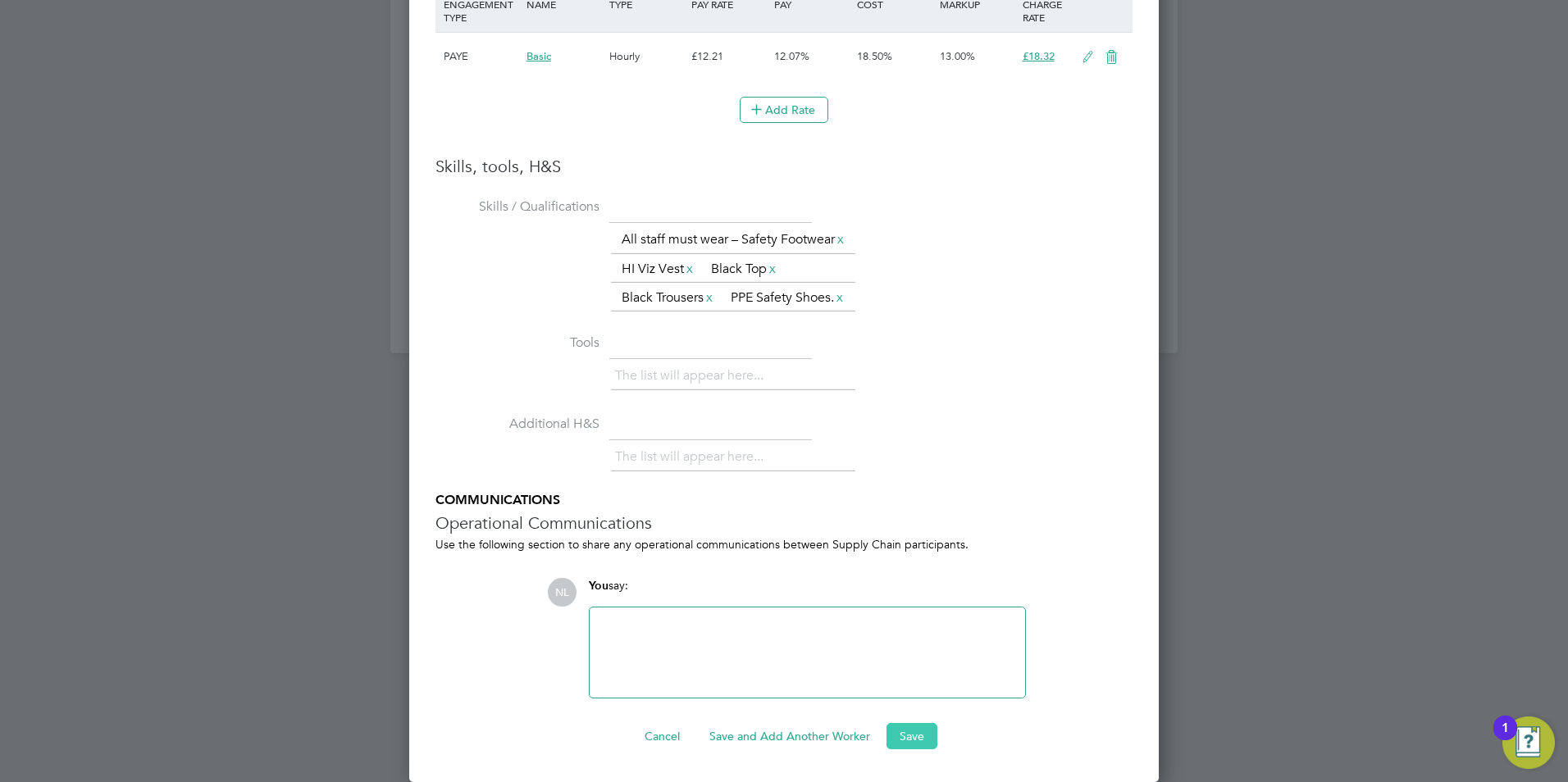
click at [895, 736] on button "Save" at bounding box center [912, 736] width 50 height 27
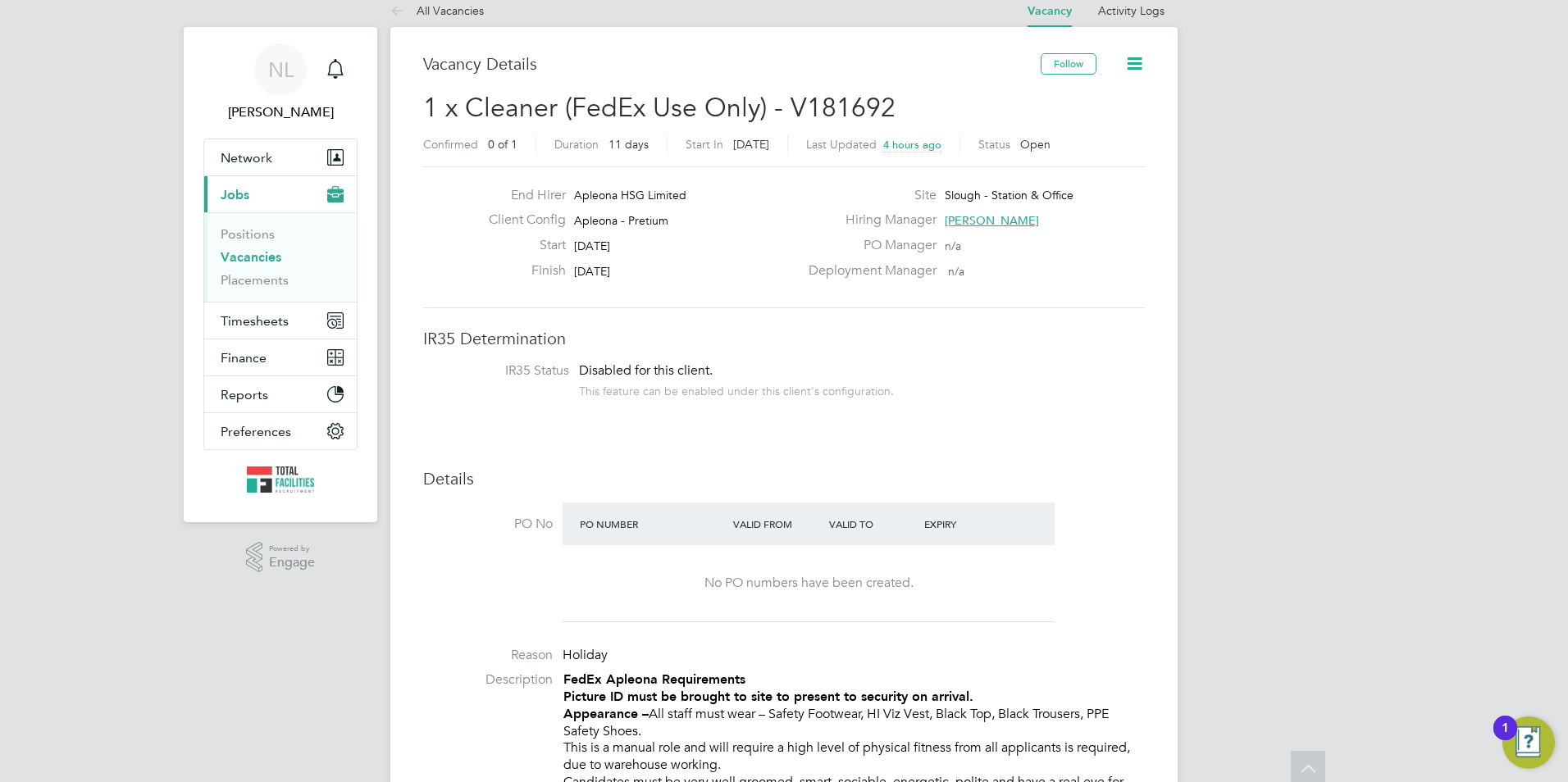
scroll to position [0, 0]
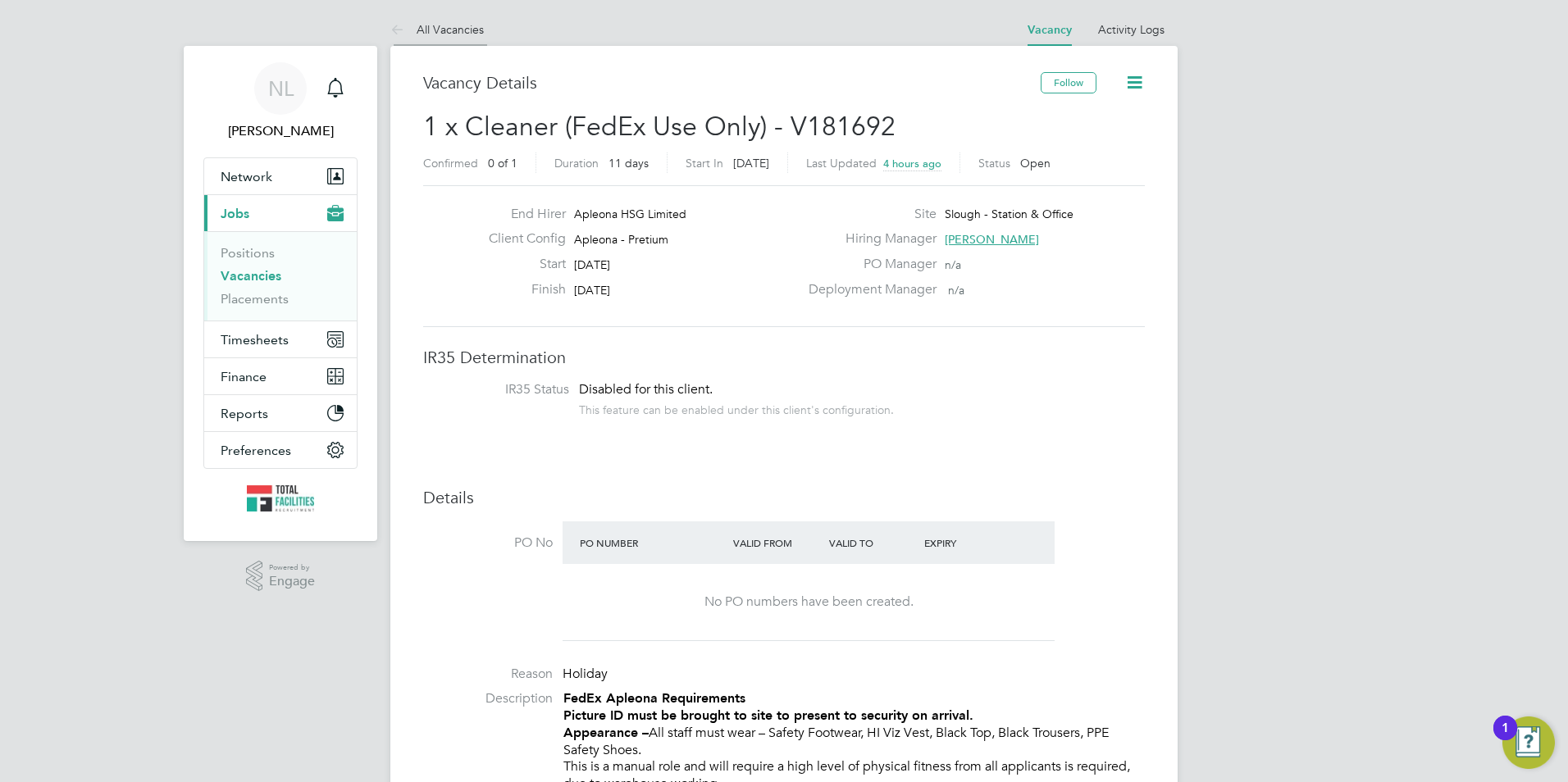
click at [461, 42] on li "All Vacancies" at bounding box center [437, 29] width 94 height 33
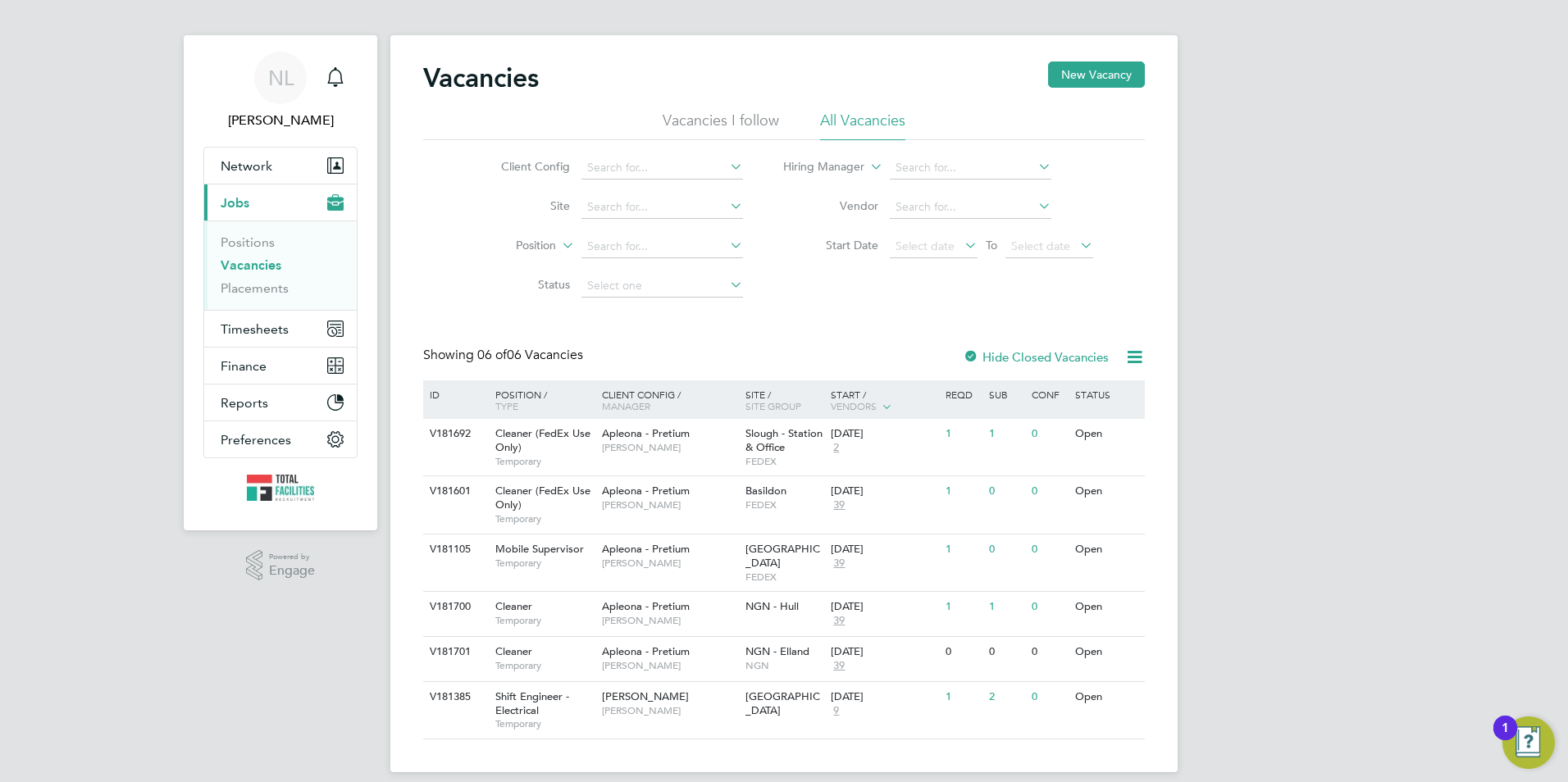
scroll to position [14, 0]
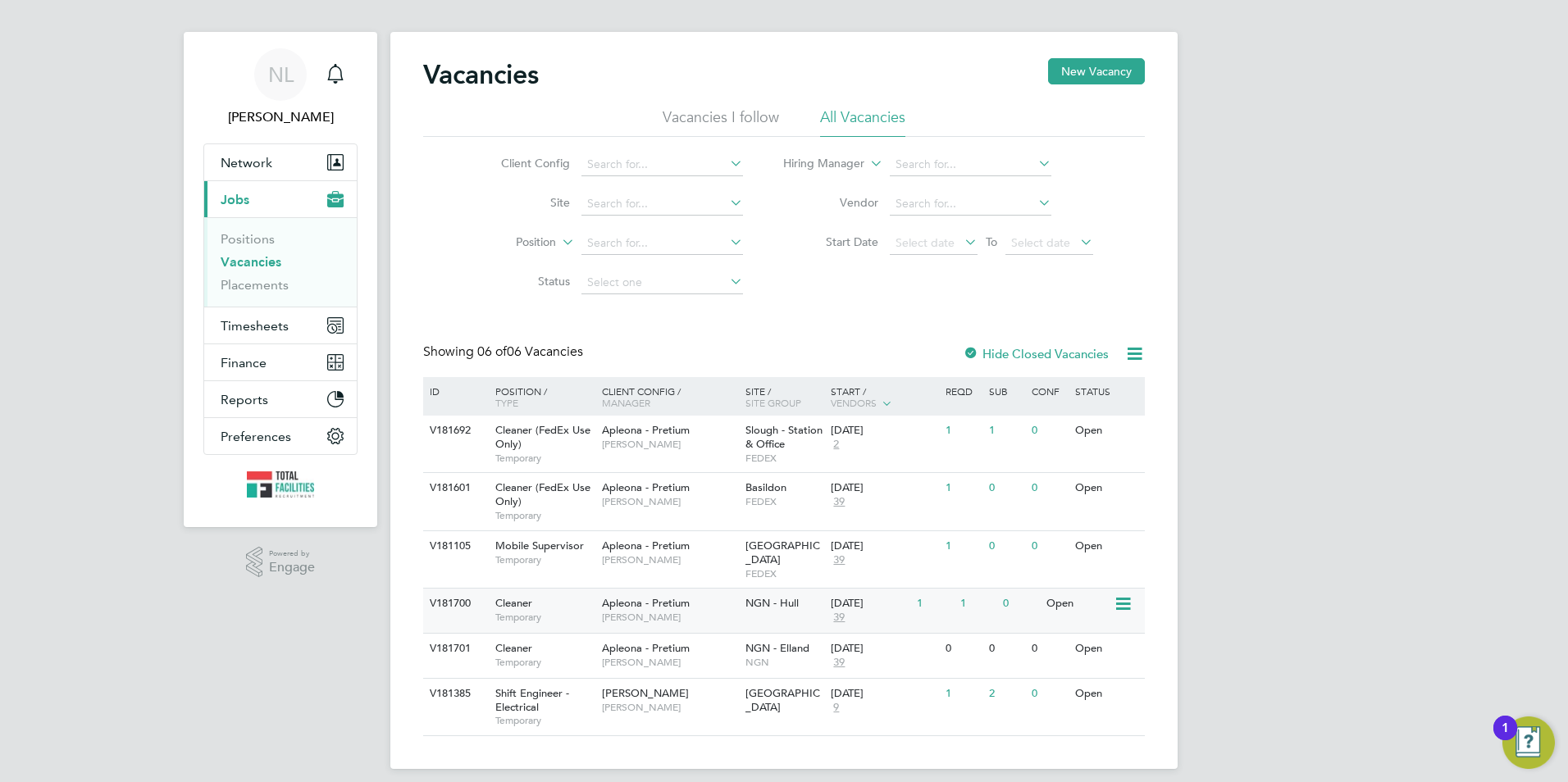
click at [724, 611] on span "Julie Tante" at bounding box center [669, 618] width 135 height 13
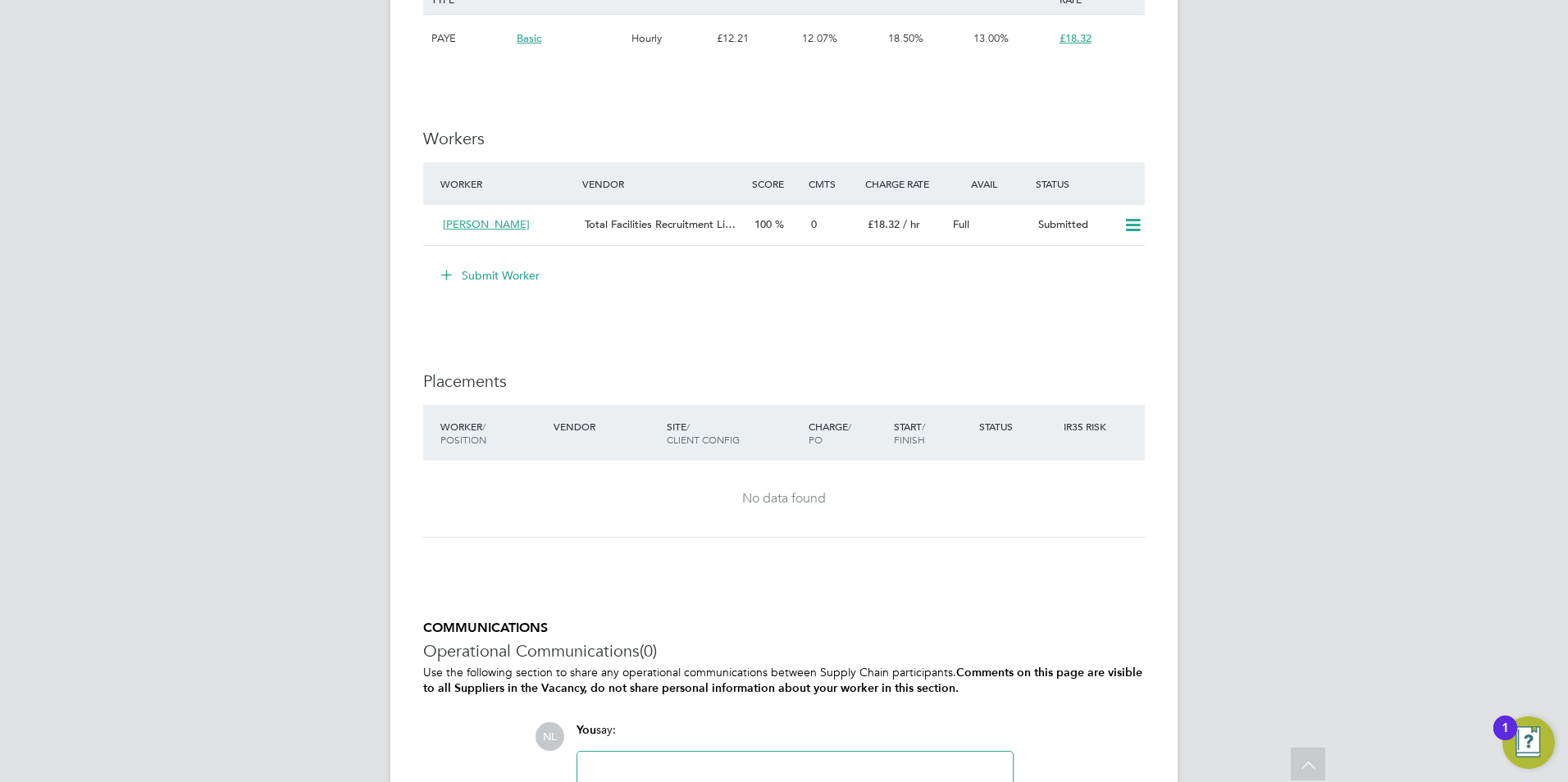
scroll to position [1702, 0]
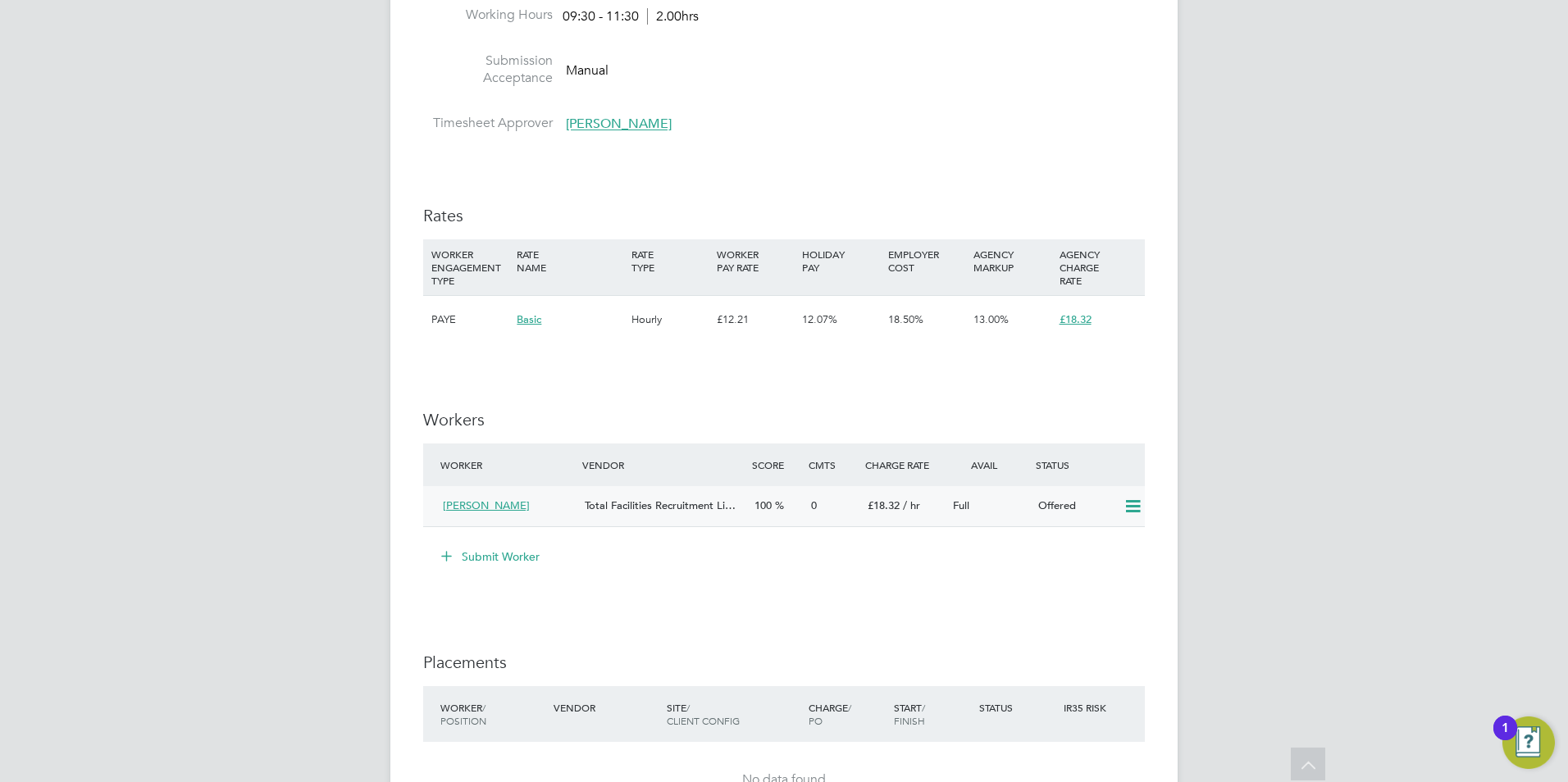
click at [1130, 506] on icon at bounding box center [1133, 507] width 20 height 13
click at [1098, 543] on li "Confirm" at bounding box center [1109, 542] width 62 height 23
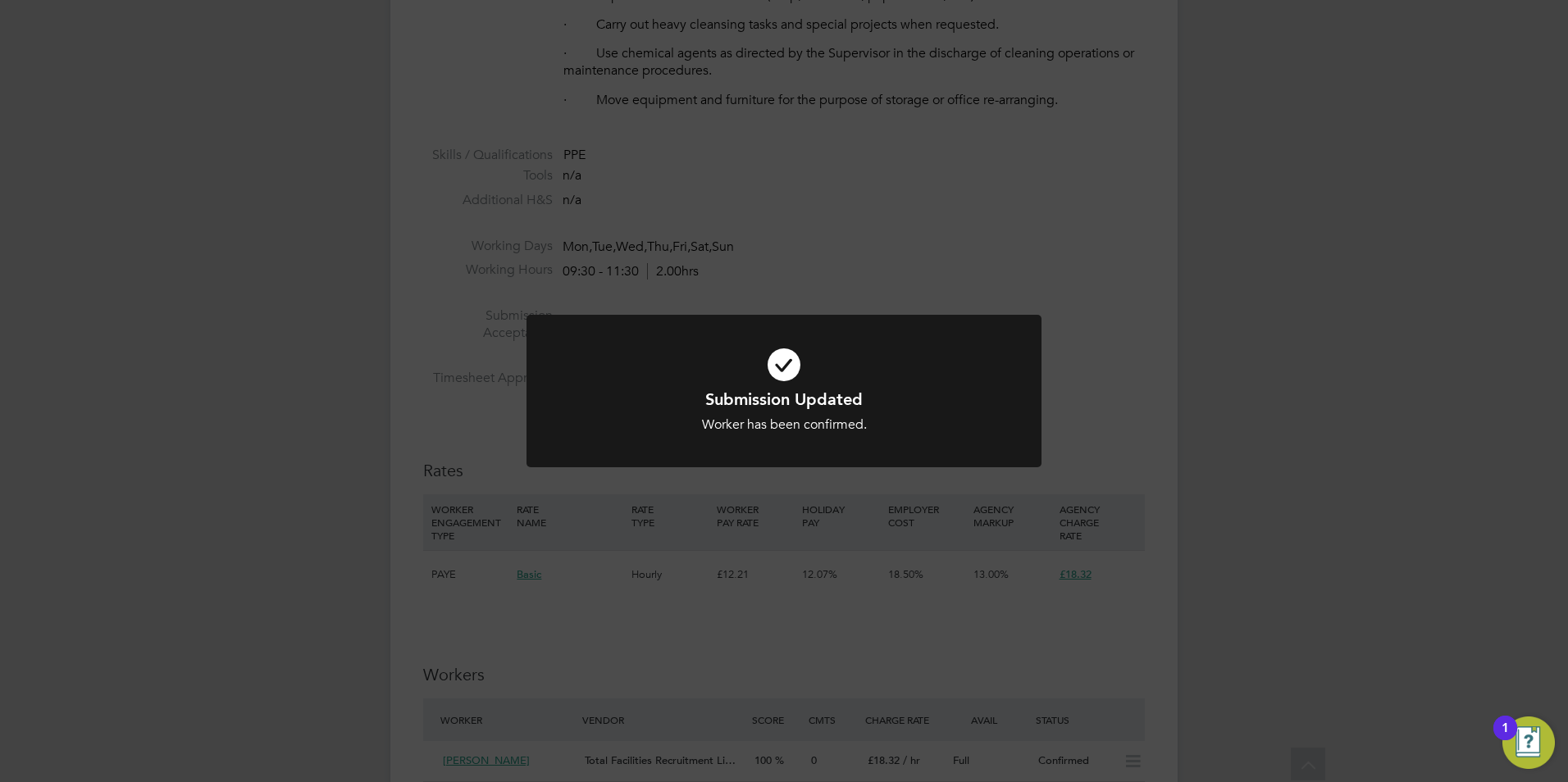
scroll to position [902, 0]
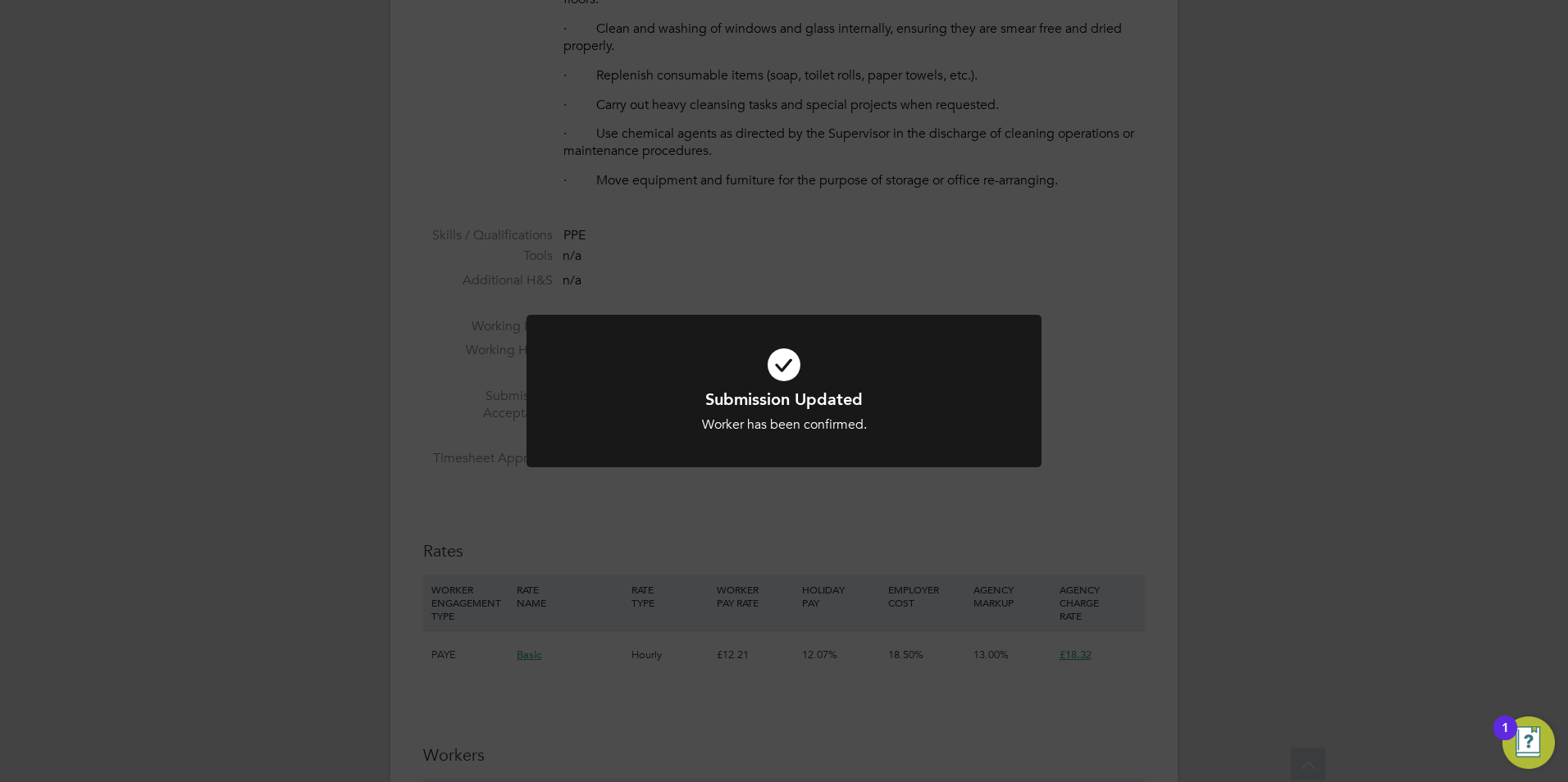
click at [782, 564] on div "Submission Updated Worker has been confirmed. Cancel Okay" at bounding box center [784, 391] width 1568 height 782
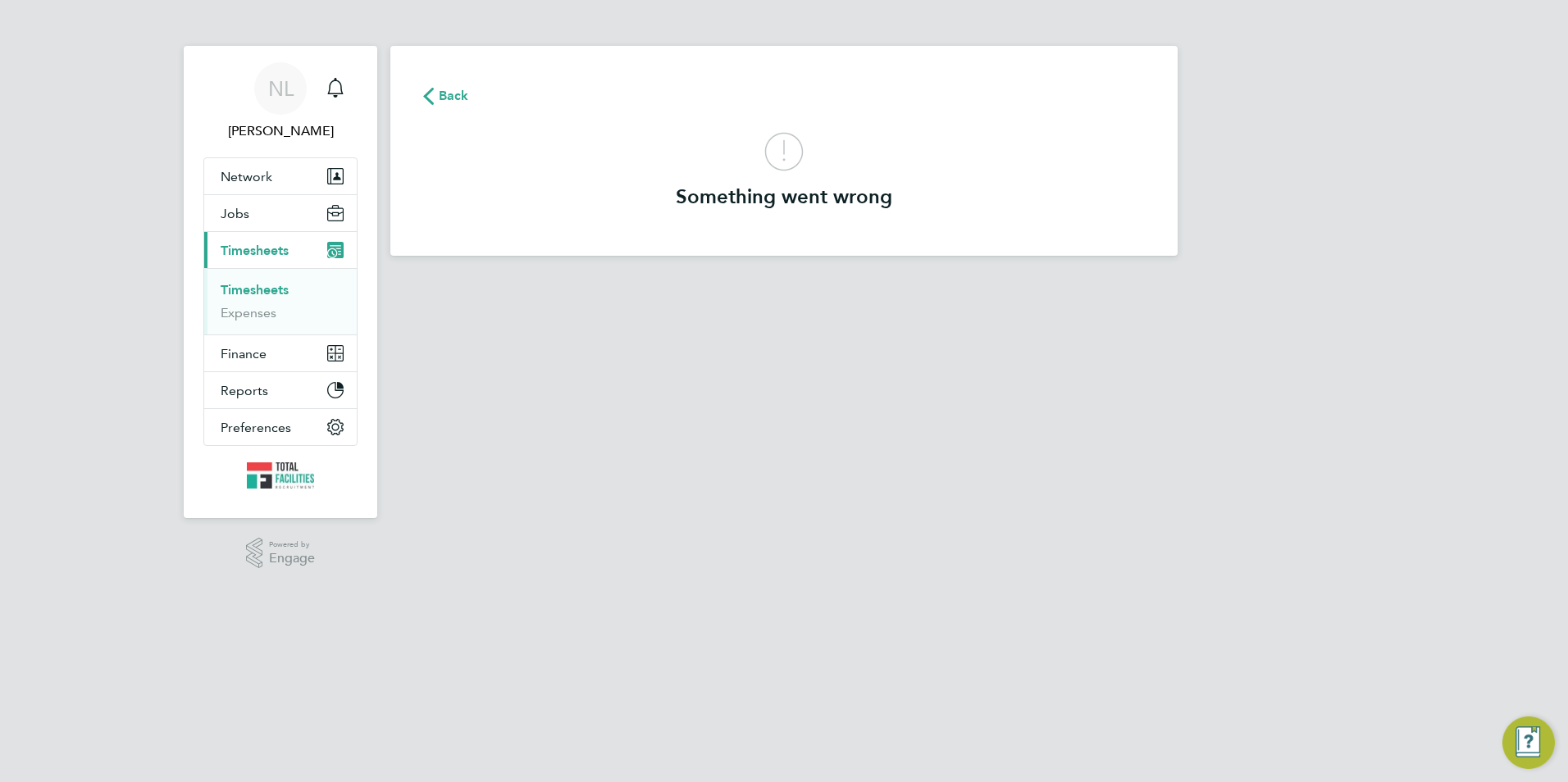
click at [445, 91] on span "Back" at bounding box center [454, 95] width 30 height 19
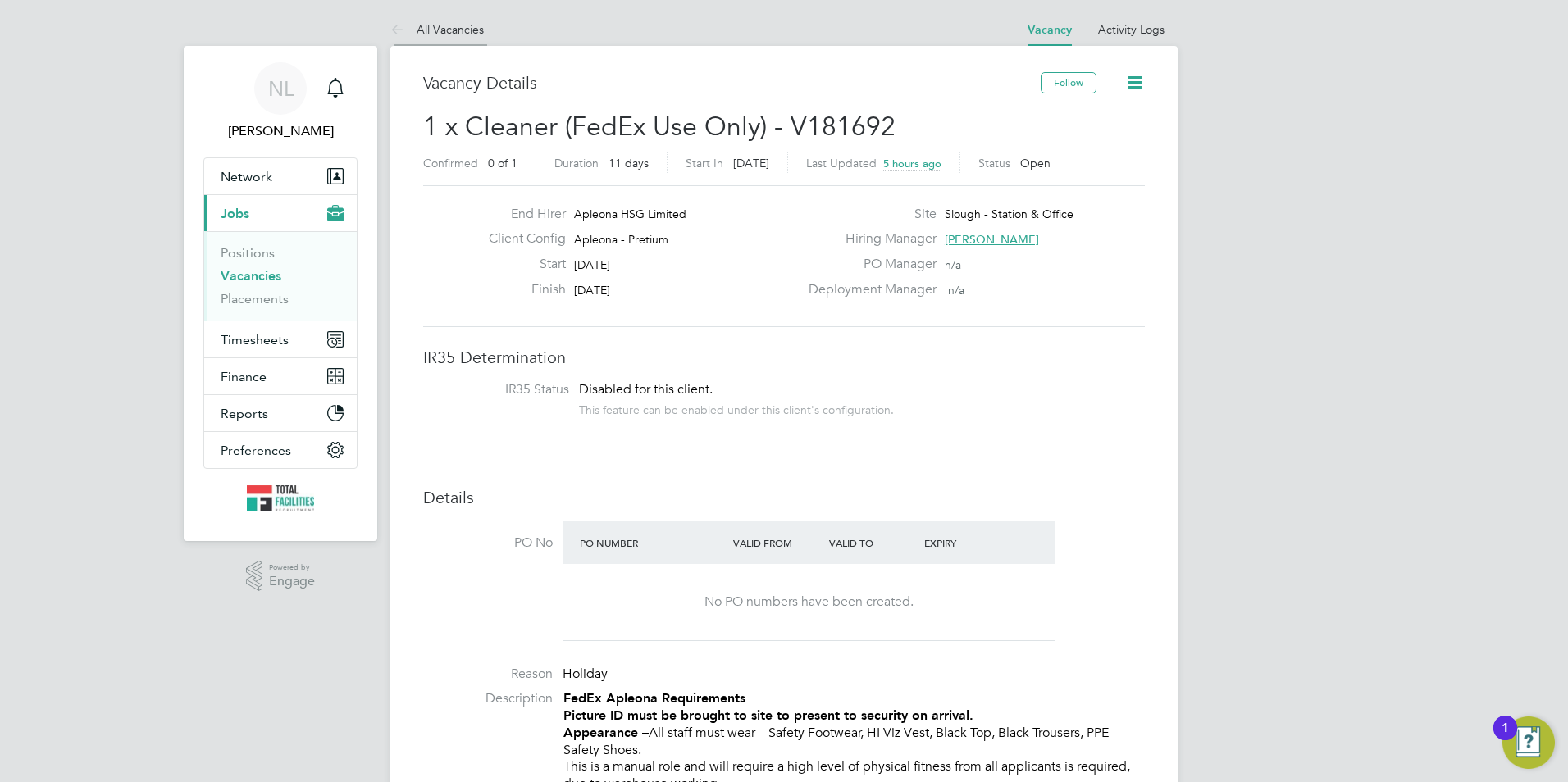
click at [433, 29] on link "All Vacancies" at bounding box center [437, 29] width 94 height 15
